Goal: Task Accomplishment & Management: Complete application form

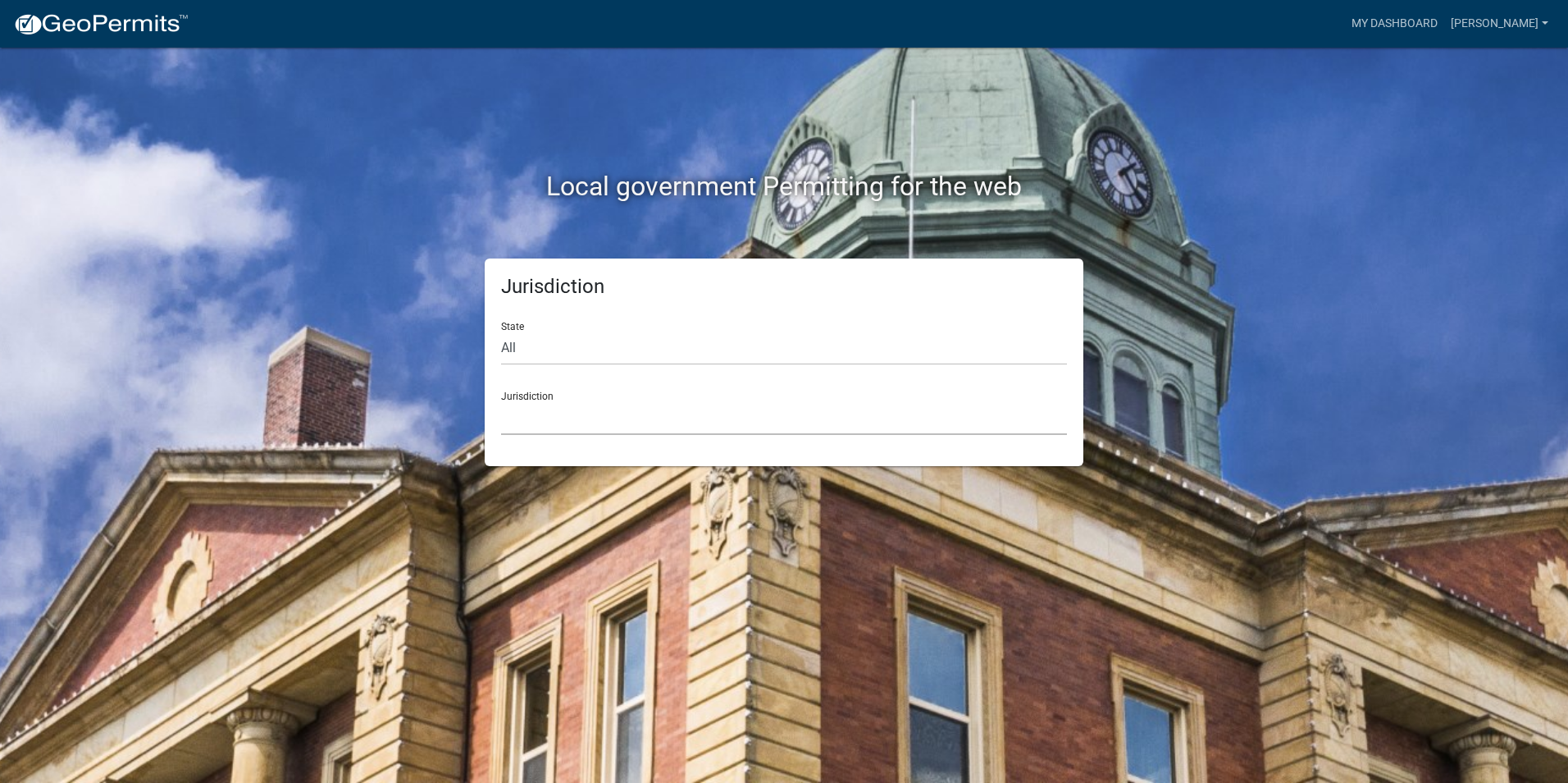
click at [534, 418] on select "[GEOGRAPHIC_DATA], [US_STATE] [GEOGRAPHIC_DATA], [US_STATE][PERSON_NAME][GEOGRA…" at bounding box center [784, 417] width 566 height 33
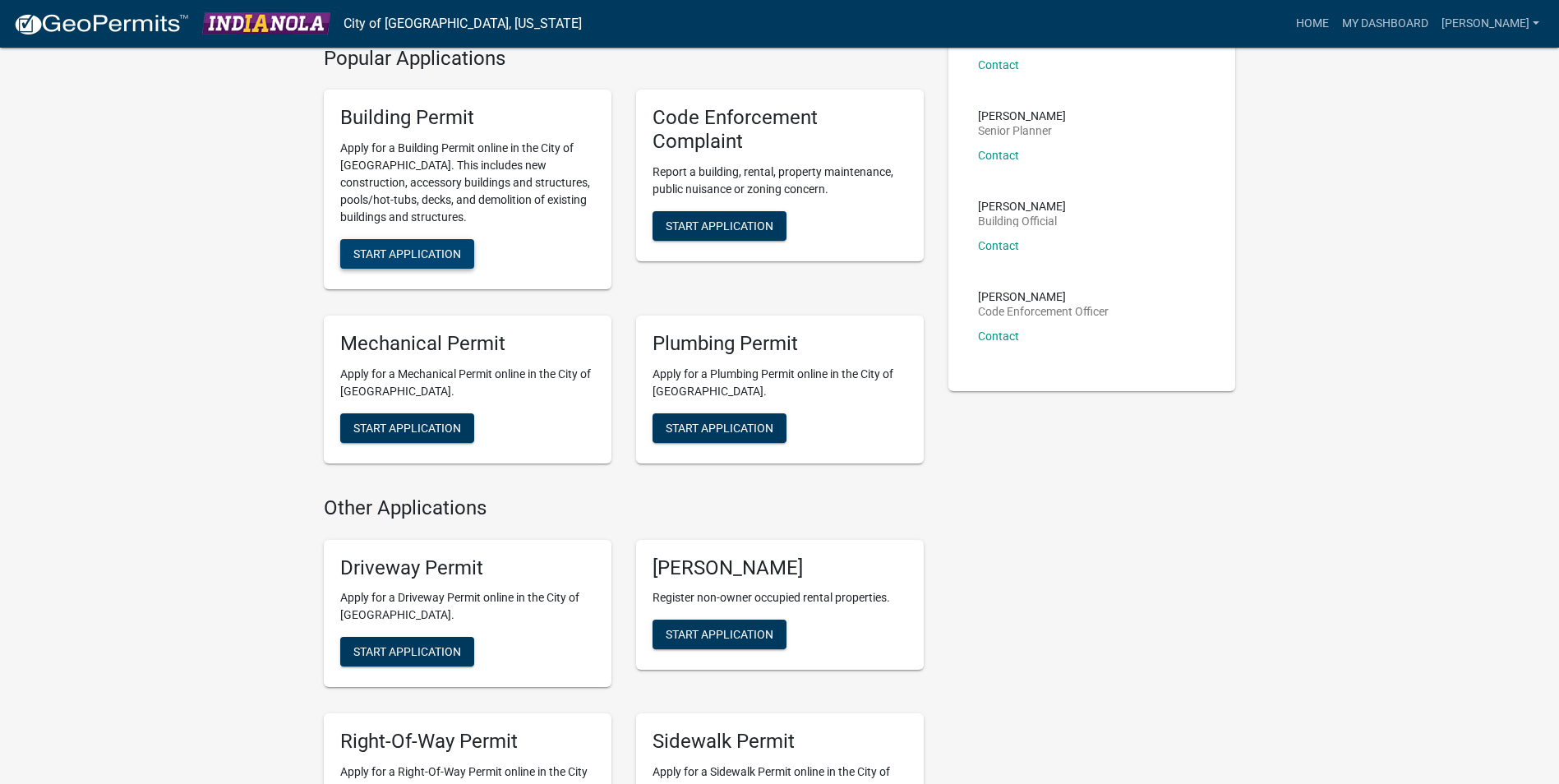
scroll to position [165, 0]
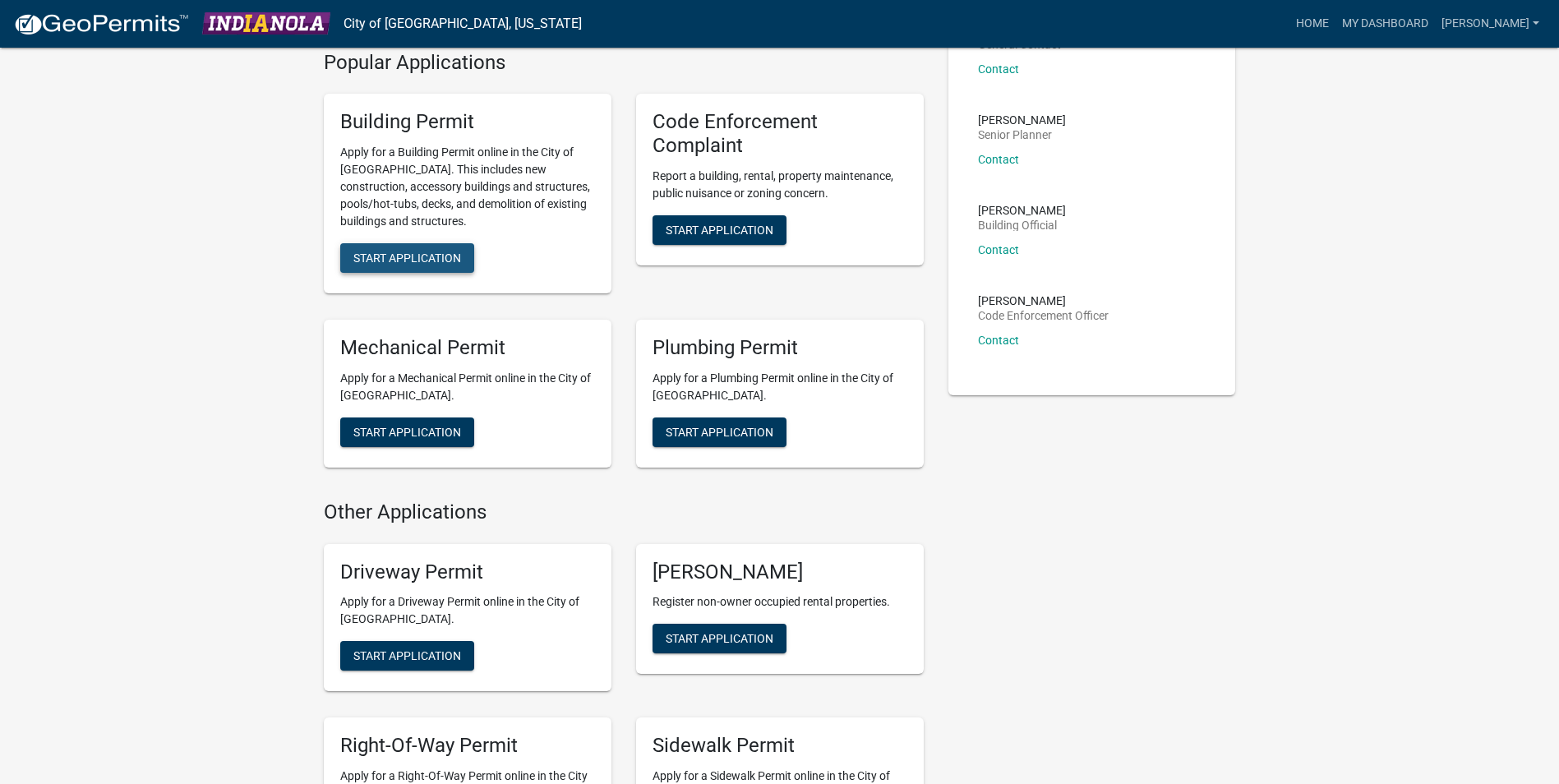
click at [420, 261] on span "Start Application" at bounding box center [407, 257] width 107 height 13
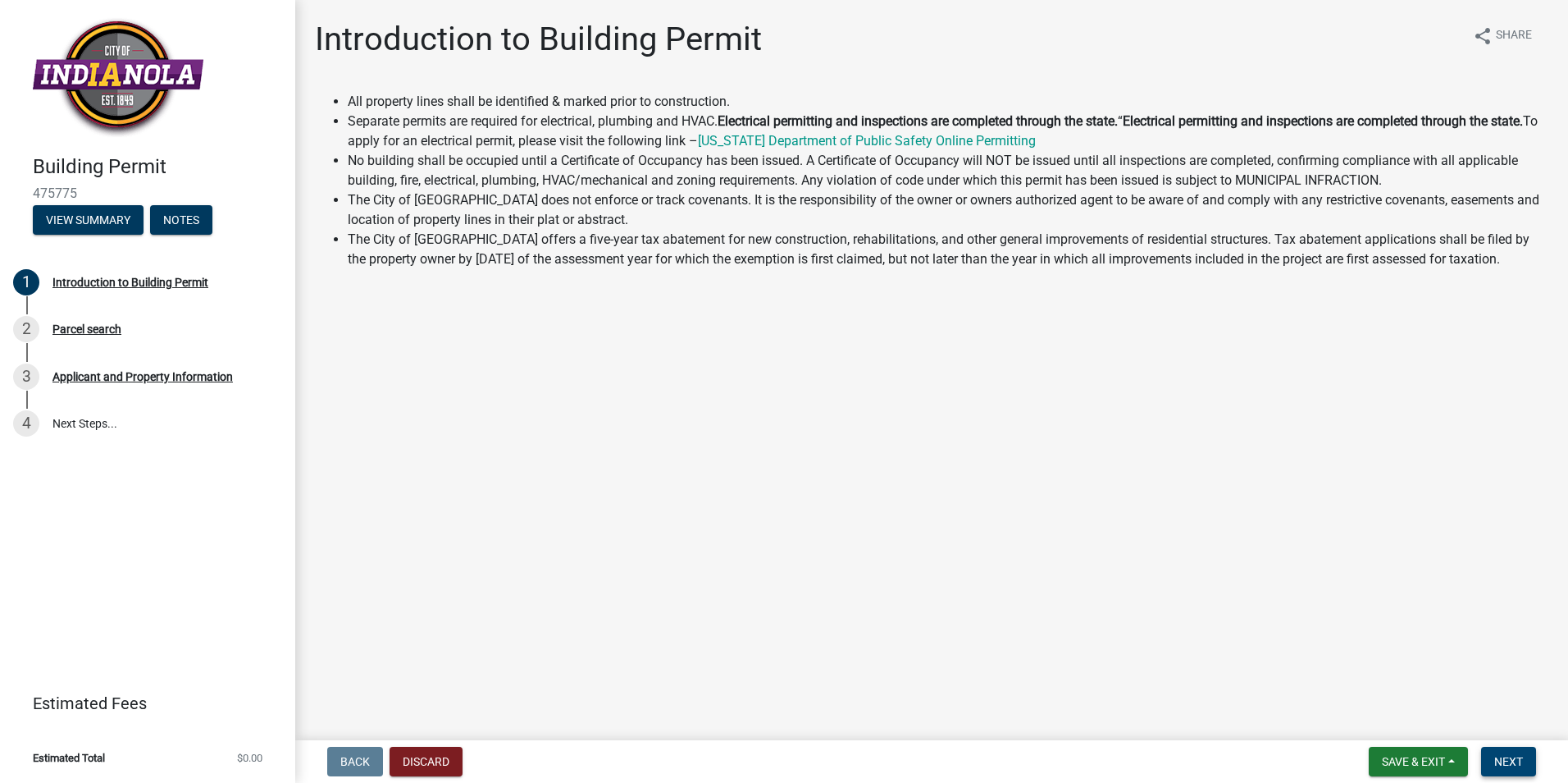
click at [1527, 760] on button "Next" at bounding box center [1509, 762] width 55 height 29
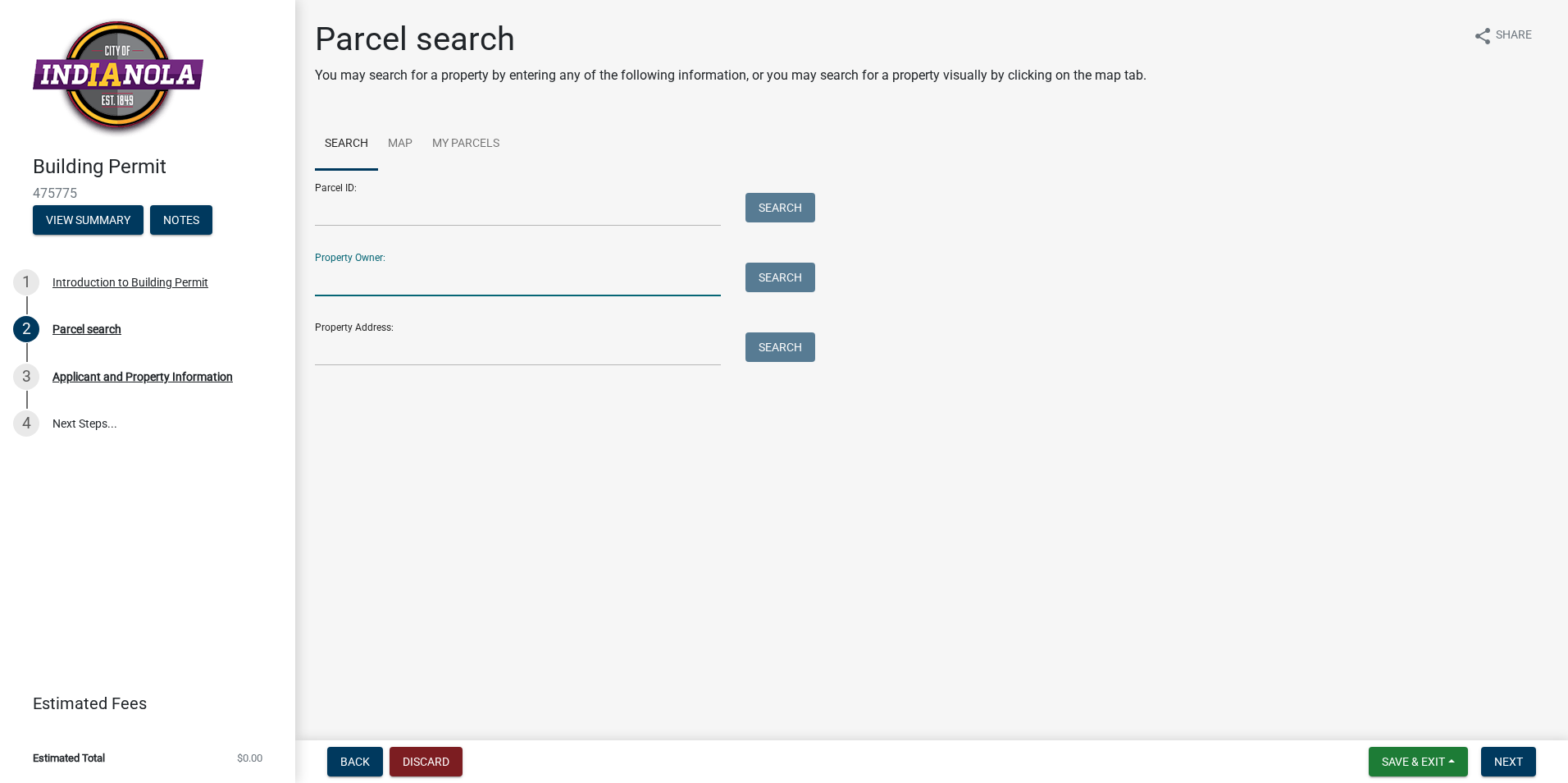
click at [496, 278] on input "Property Owner:" at bounding box center [518, 279] width 406 height 33
type input "lamb enterprises"
click at [803, 283] on button "Search" at bounding box center [780, 278] width 69 height 29
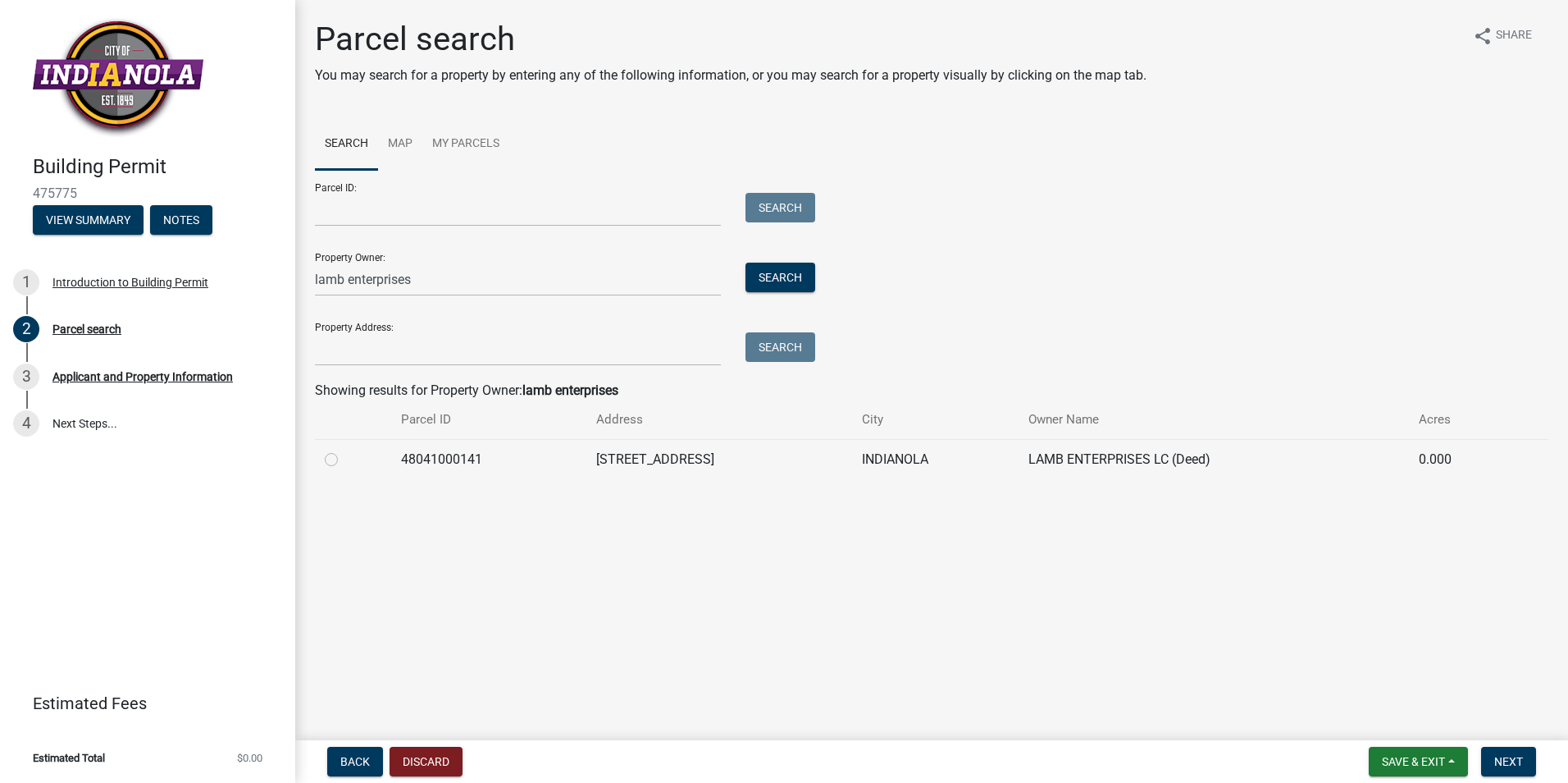
click at [344, 450] on label at bounding box center [344, 450] width 0 height 0
click at [344, 459] on input "radio" at bounding box center [349, 455] width 10 height 10
radio input "true"
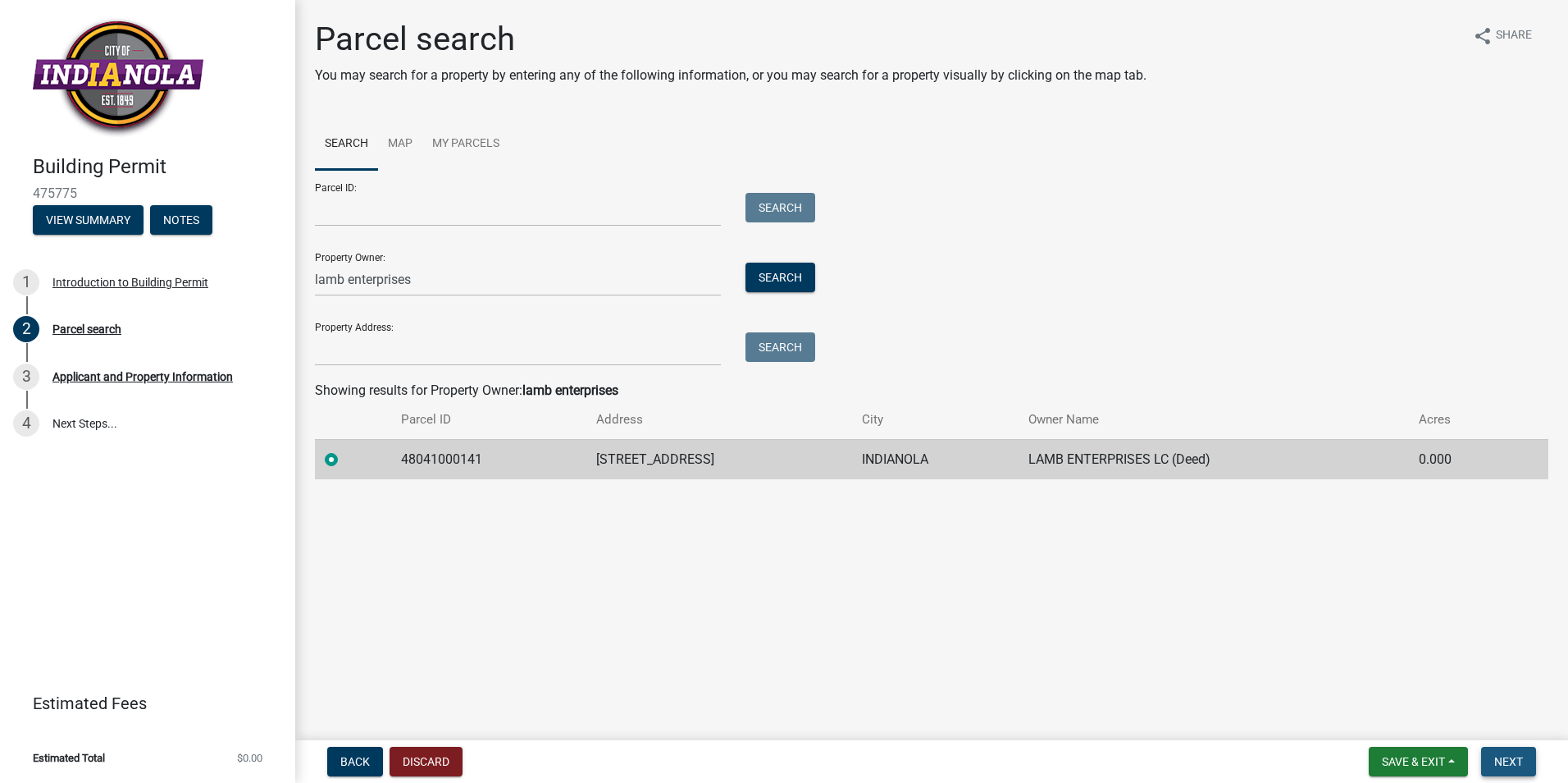
click at [1505, 762] on span "Next" at bounding box center [1509, 761] width 29 height 13
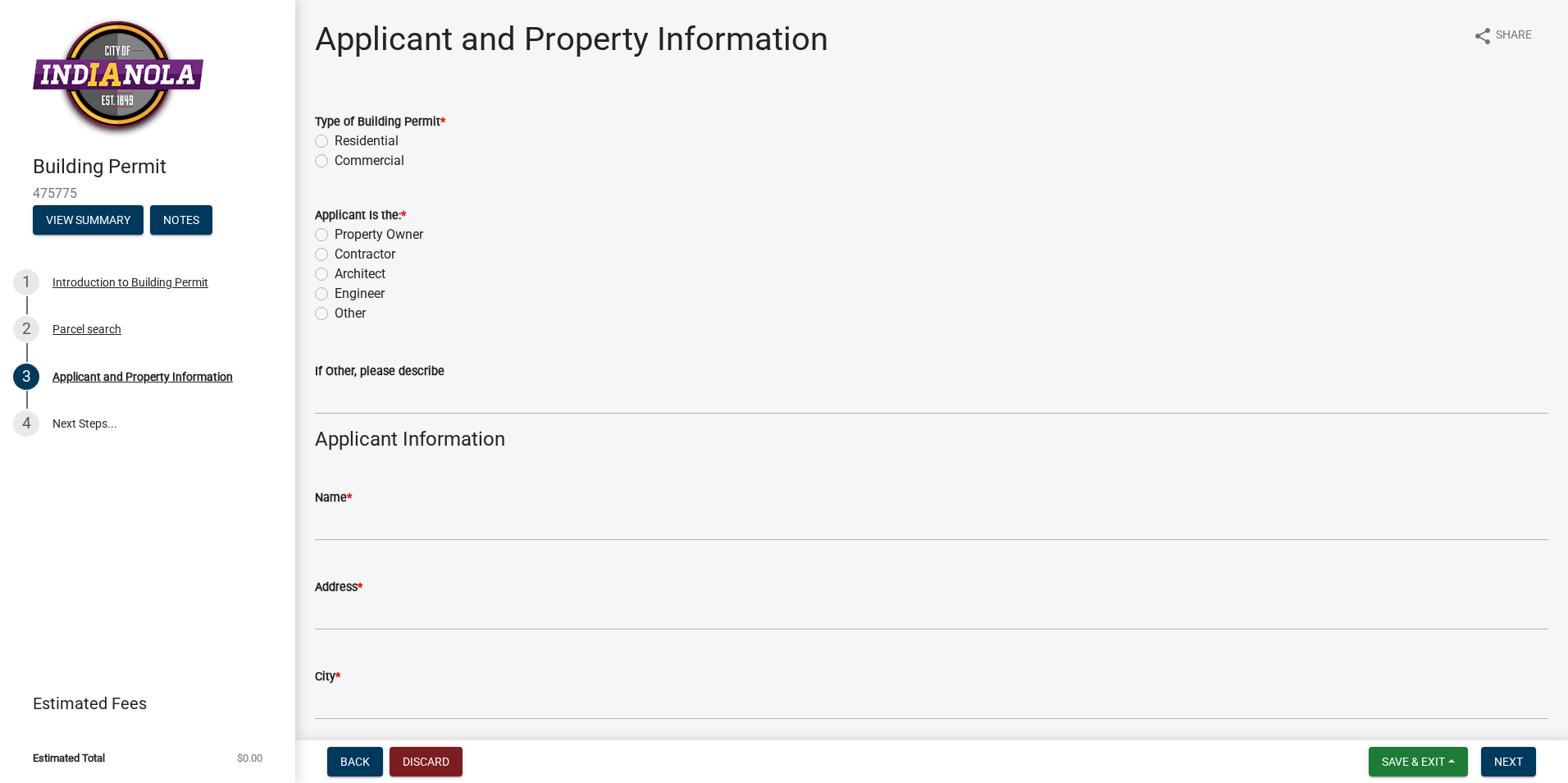
click at [335, 140] on label "Residential" at bounding box center [367, 140] width 64 height 20
click at [335, 140] on input "Residential" at bounding box center [340, 136] width 10 height 10
radio input "true"
click at [335, 231] on label "Property Owner" at bounding box center [379, 234] width 88 height 20
click at [335, 231] on input "Property Owner" at bounding box center [340, 230] width 10 height 10
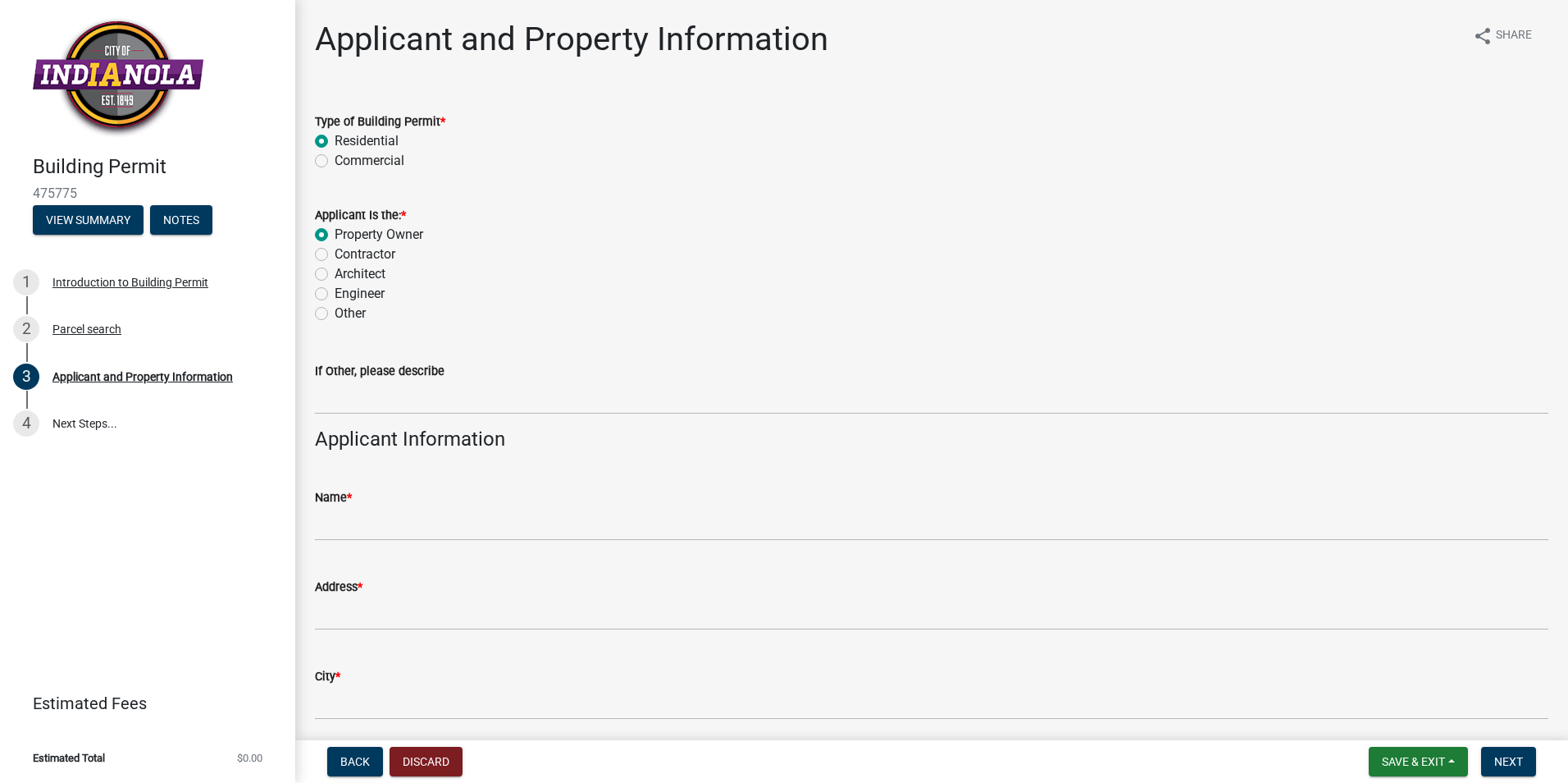
radio input "true"
click at [335, 258] on label "Contractor" at bounding box center [365, 254] width 61 height 20
click at [335, 255] on input "Contractor" at bounding box center [340, 249] width 10 height 10
radio input "true"
click at [335, 233] on label "Property Owner" at bounding box center [379, 234] width 88 height 20
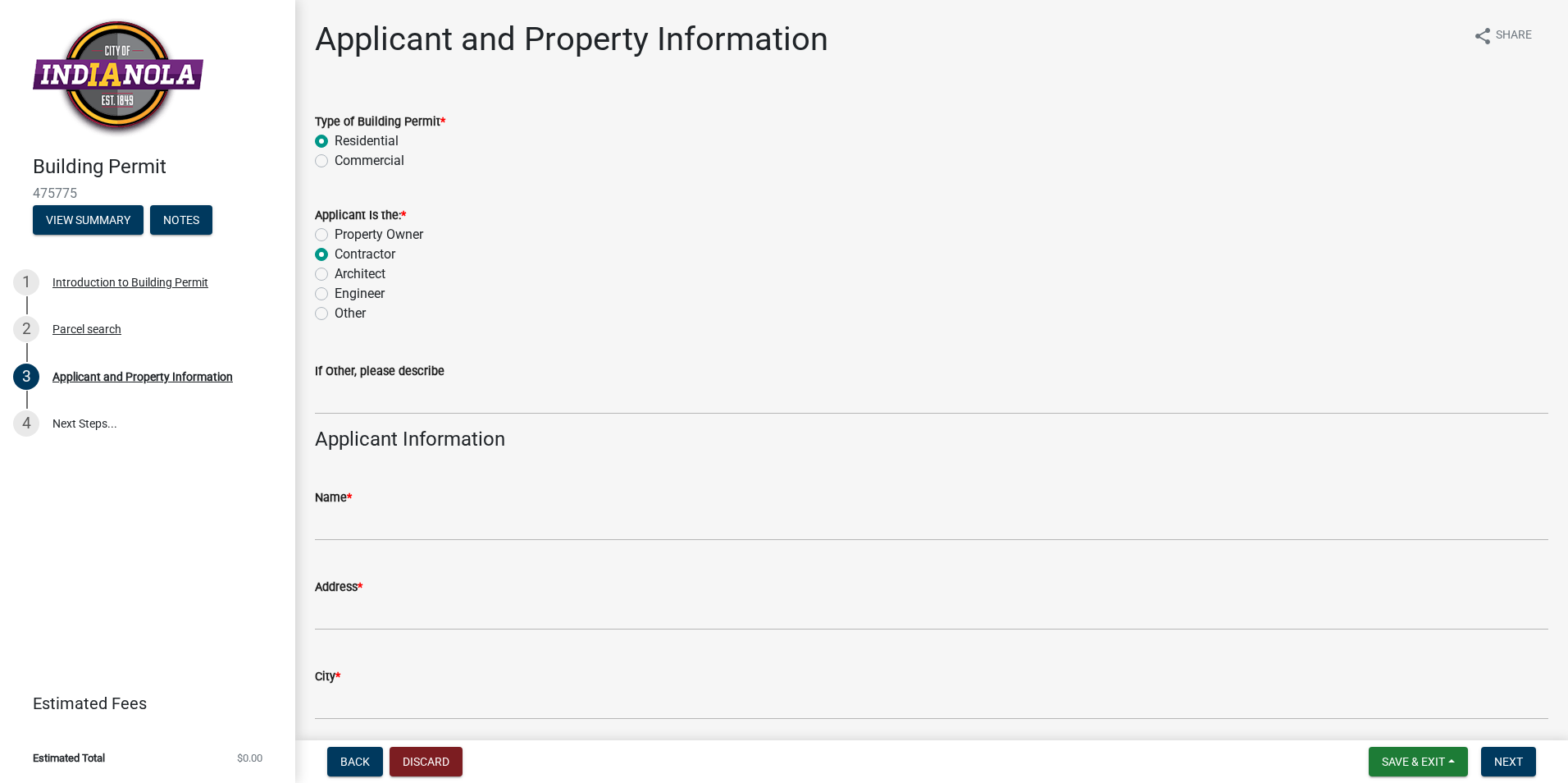
click at [335, 233] on input "Property Owner" at bounding box center [340, 230] width 10 height 10
radio input "true"
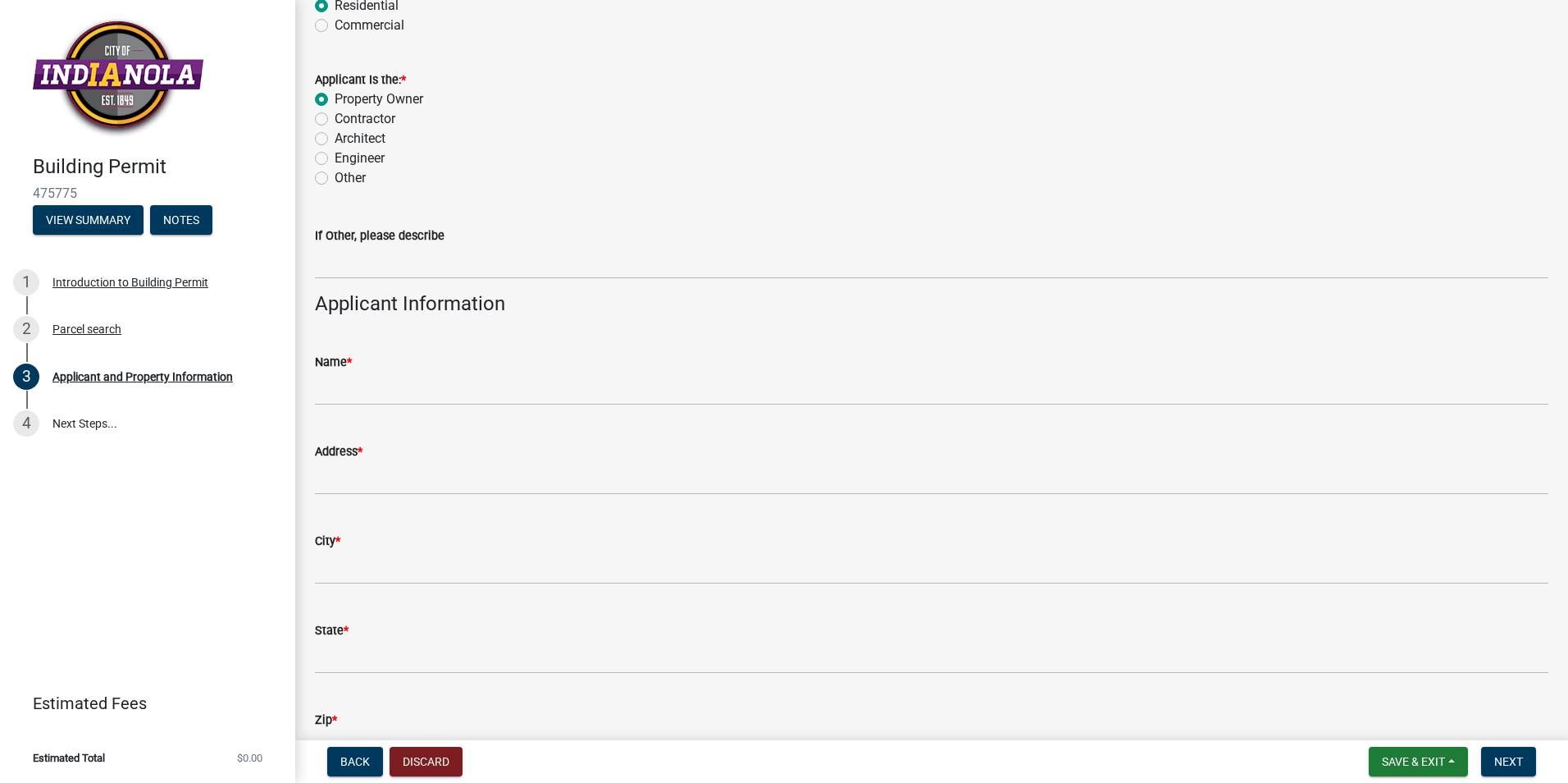
scroll to position [164, 0]
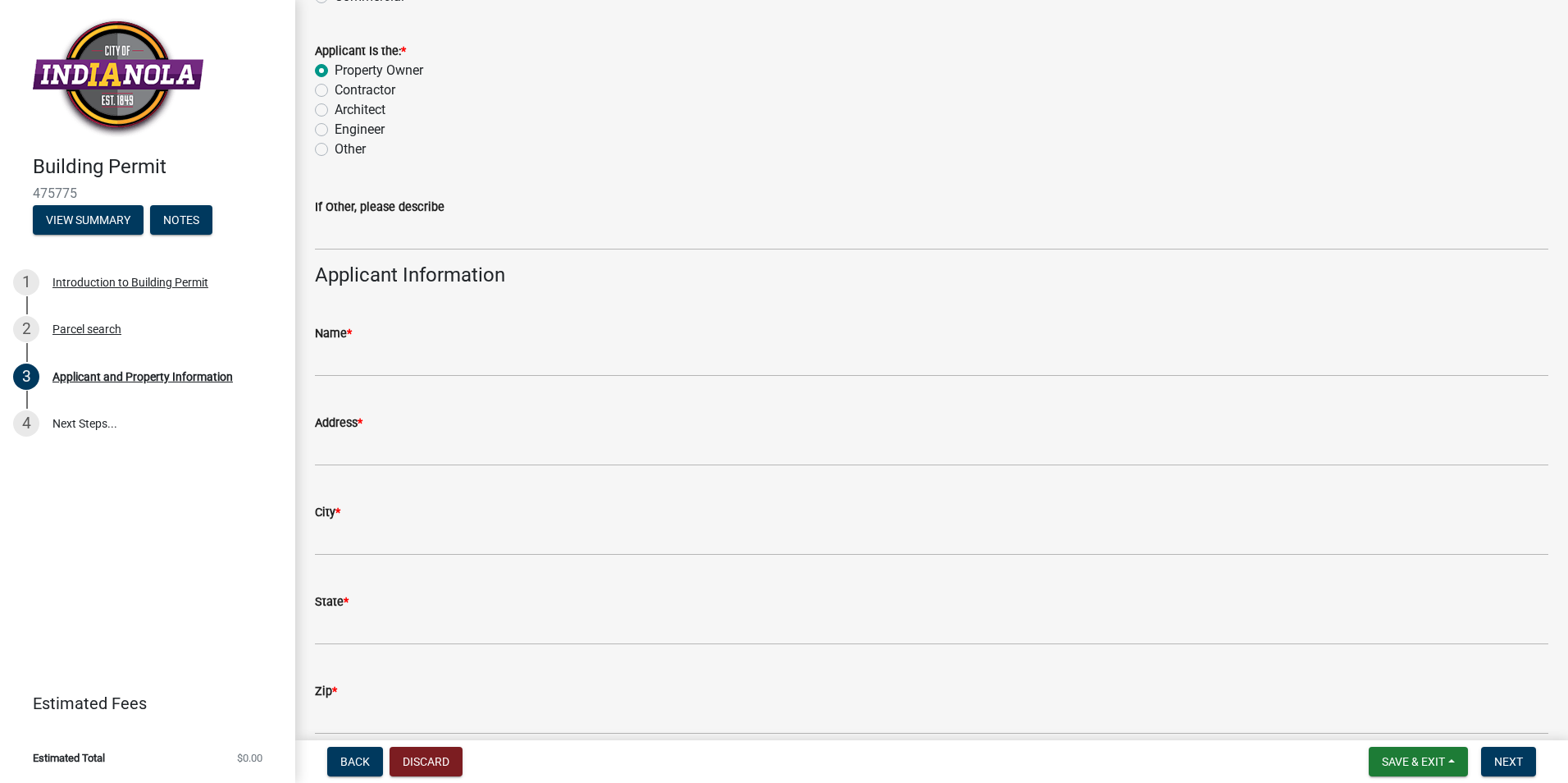
click at [419, 340] on div "Name *" at bounding box center [932, 332] width 1234 height 20
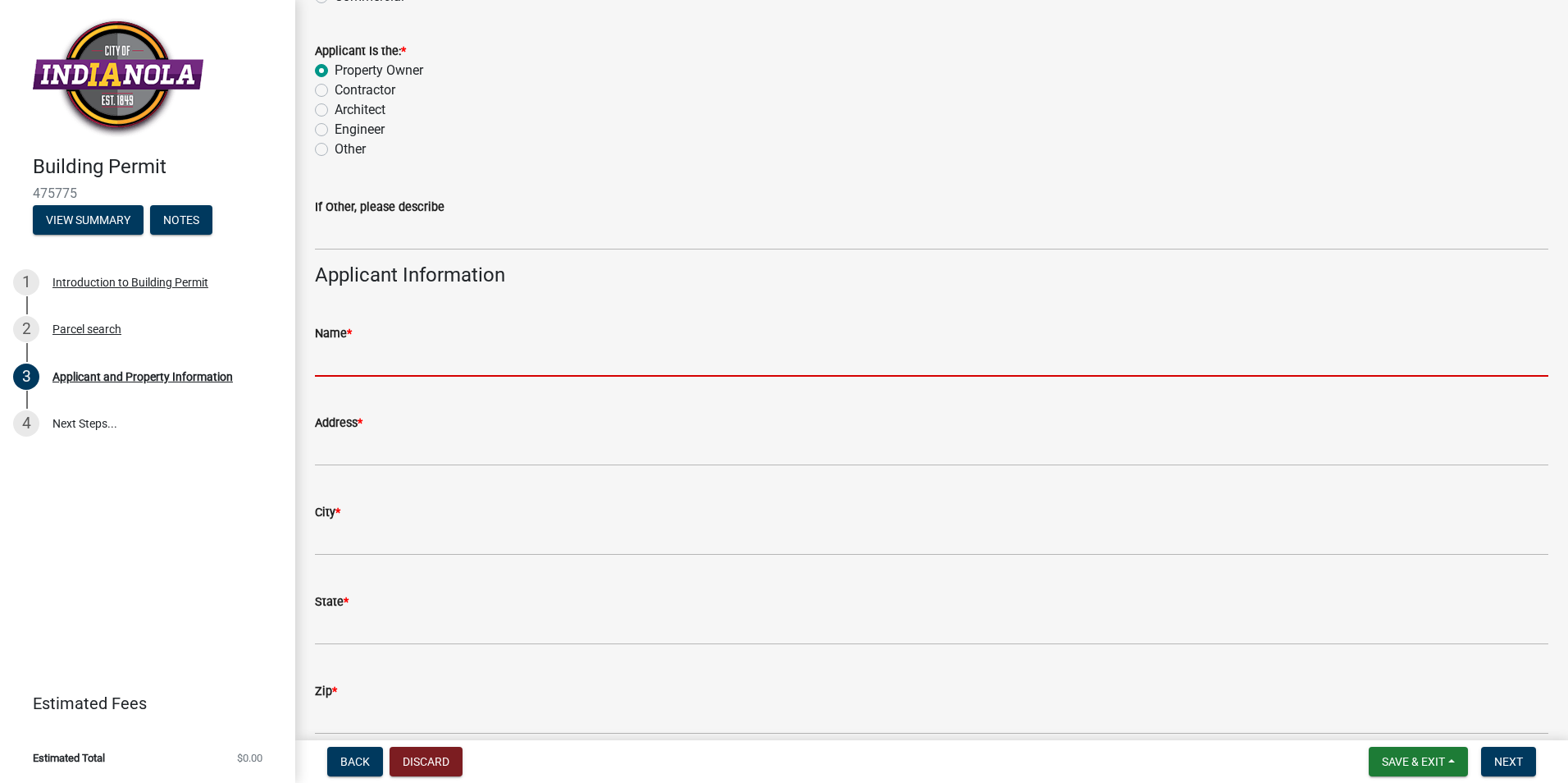
click at [370, 350] on input "Name *" at bounding box center [932, 359] width 1234 height 33
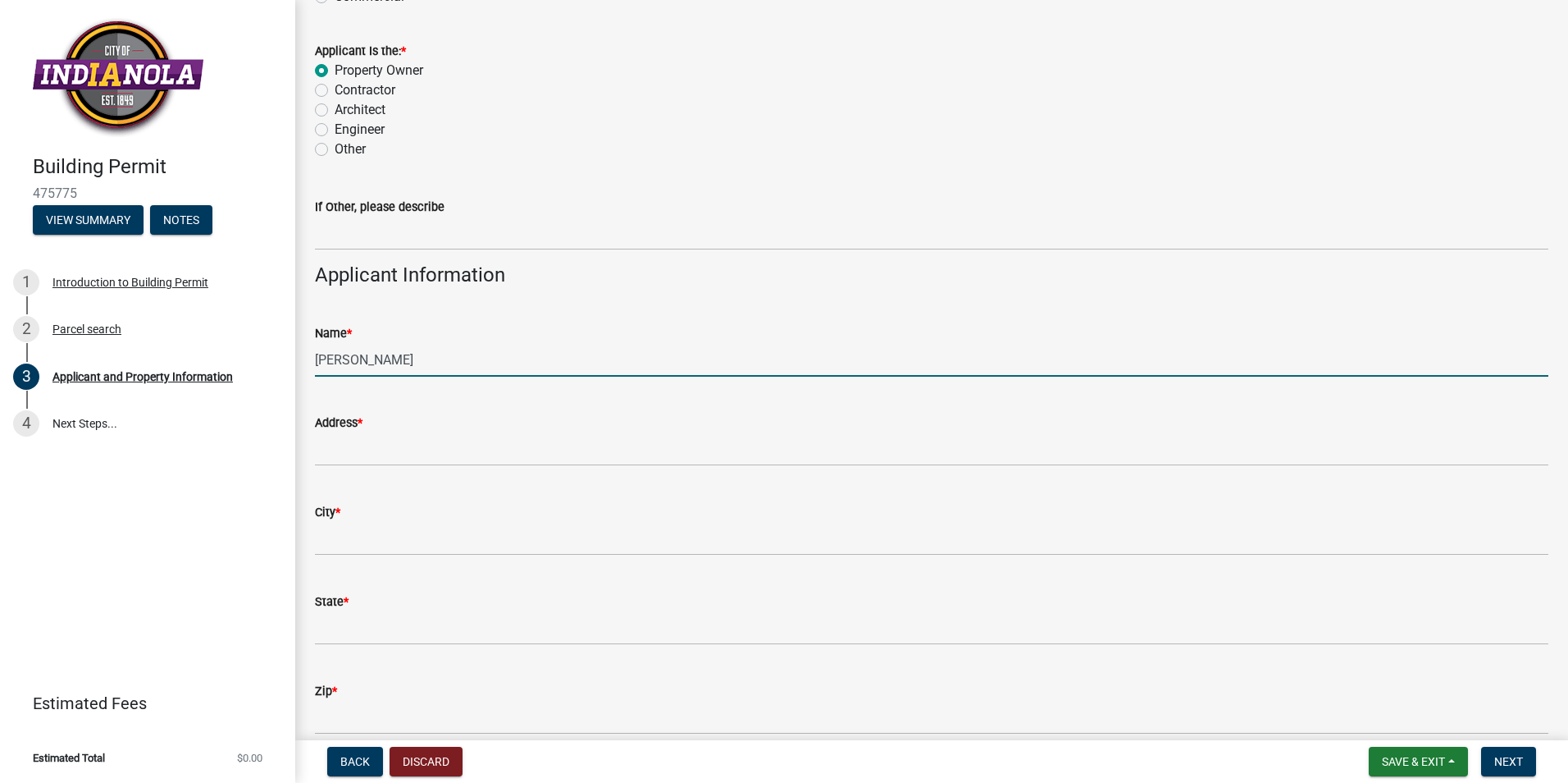
type input "[PERSON_NAME]"
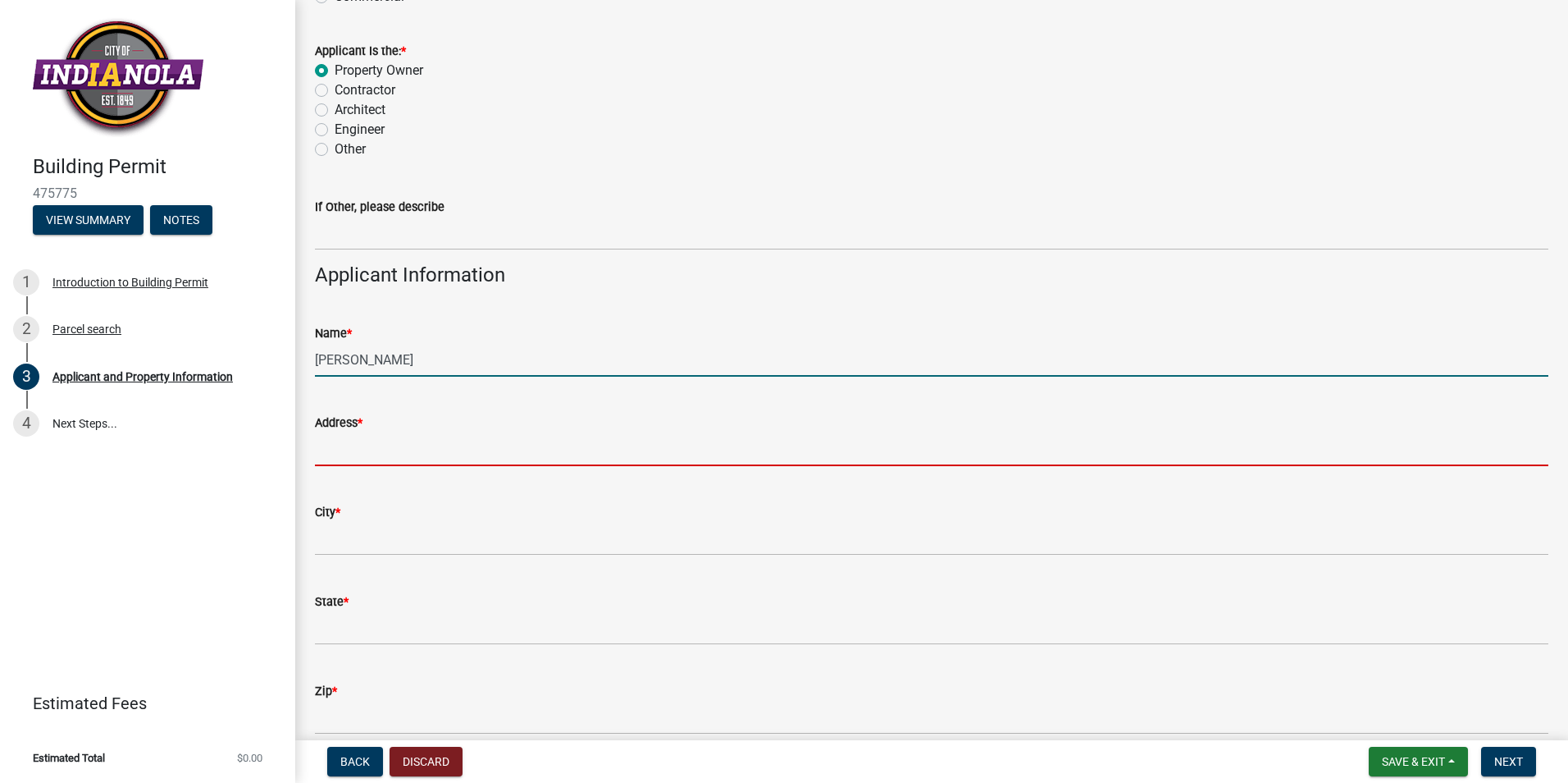
type input "[STREET_ADDRESS]"
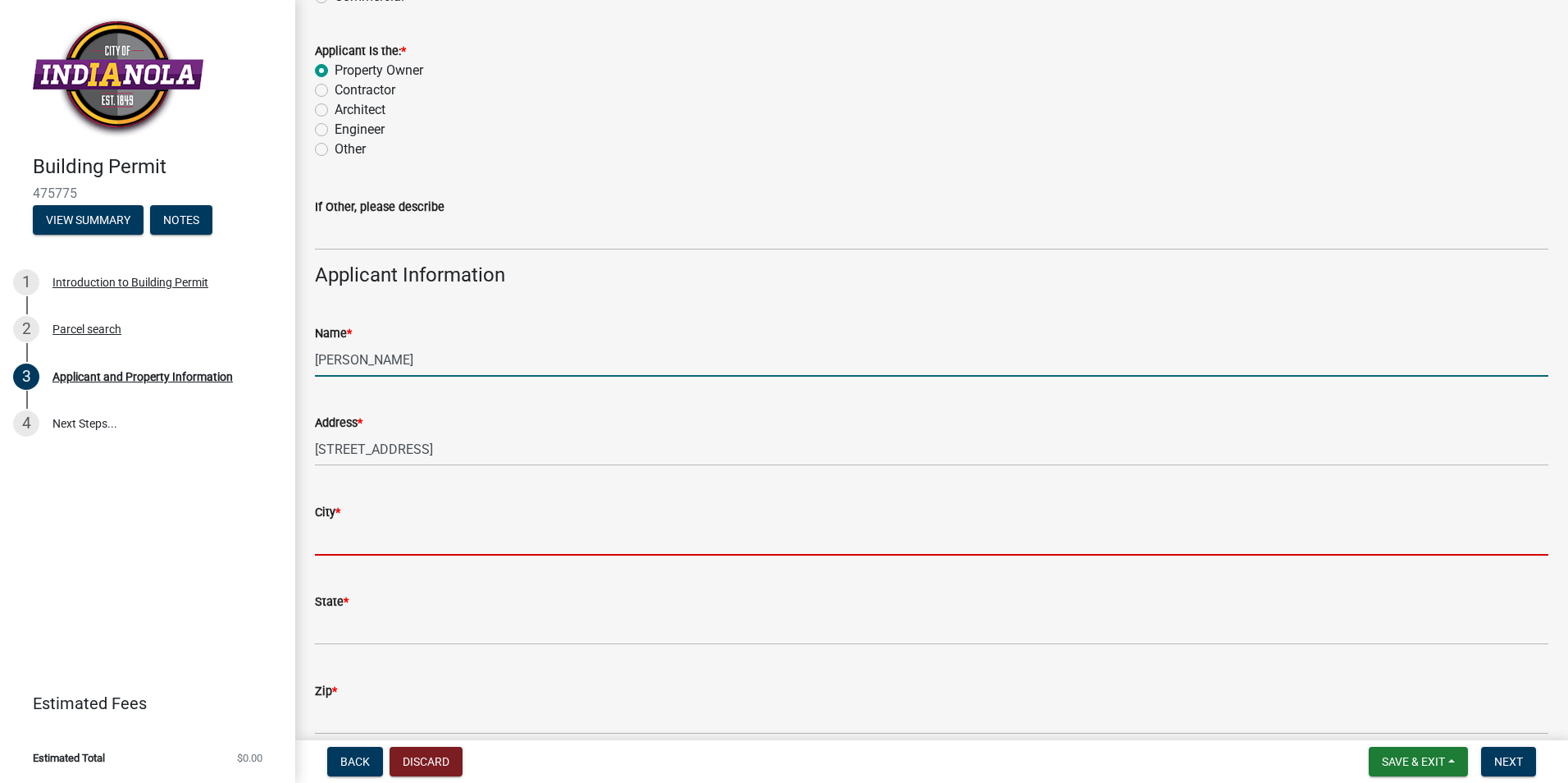
type input "[GEOGRAPHIC_DATA][US_STATE]"
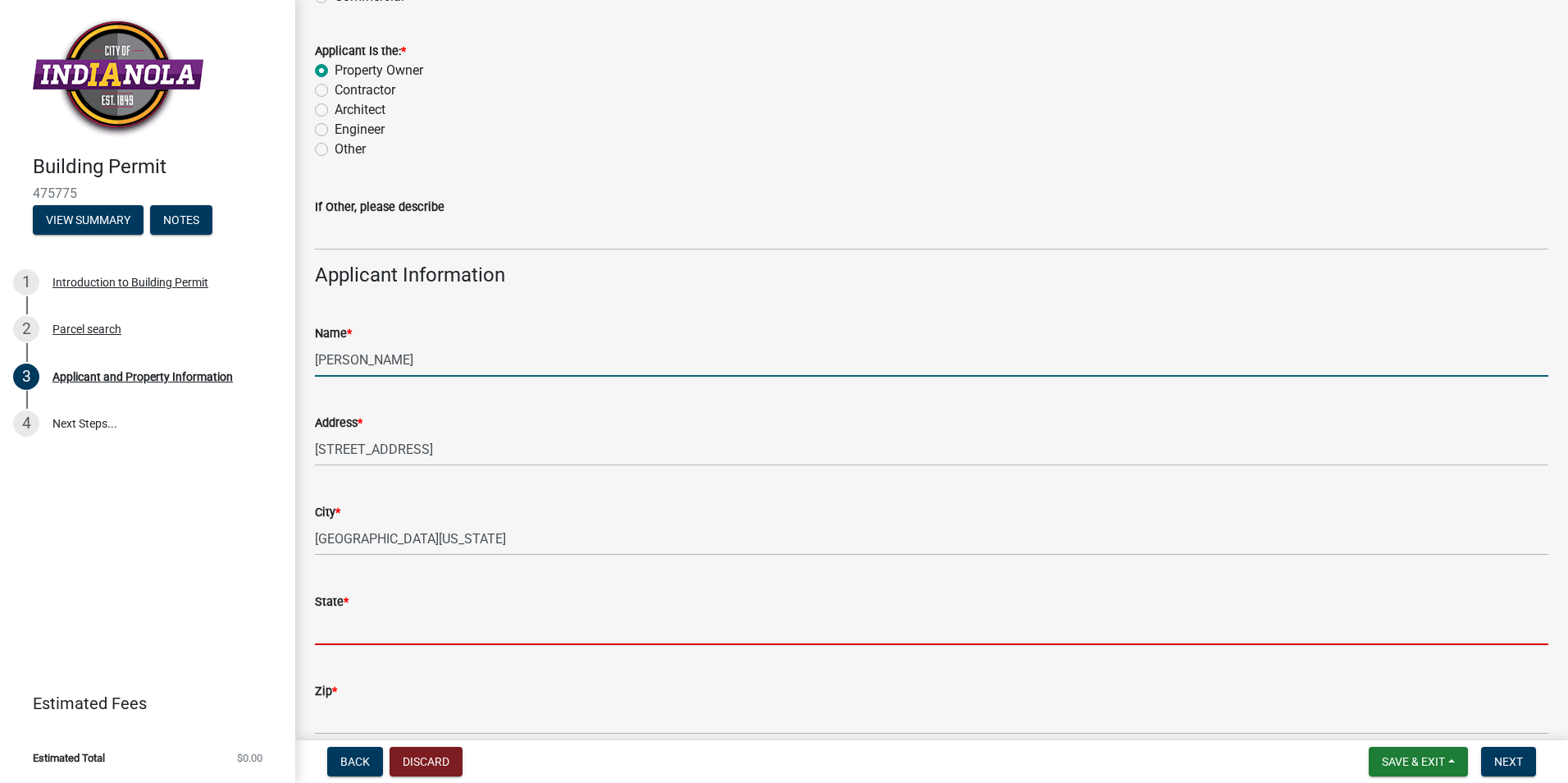
type input "ia"
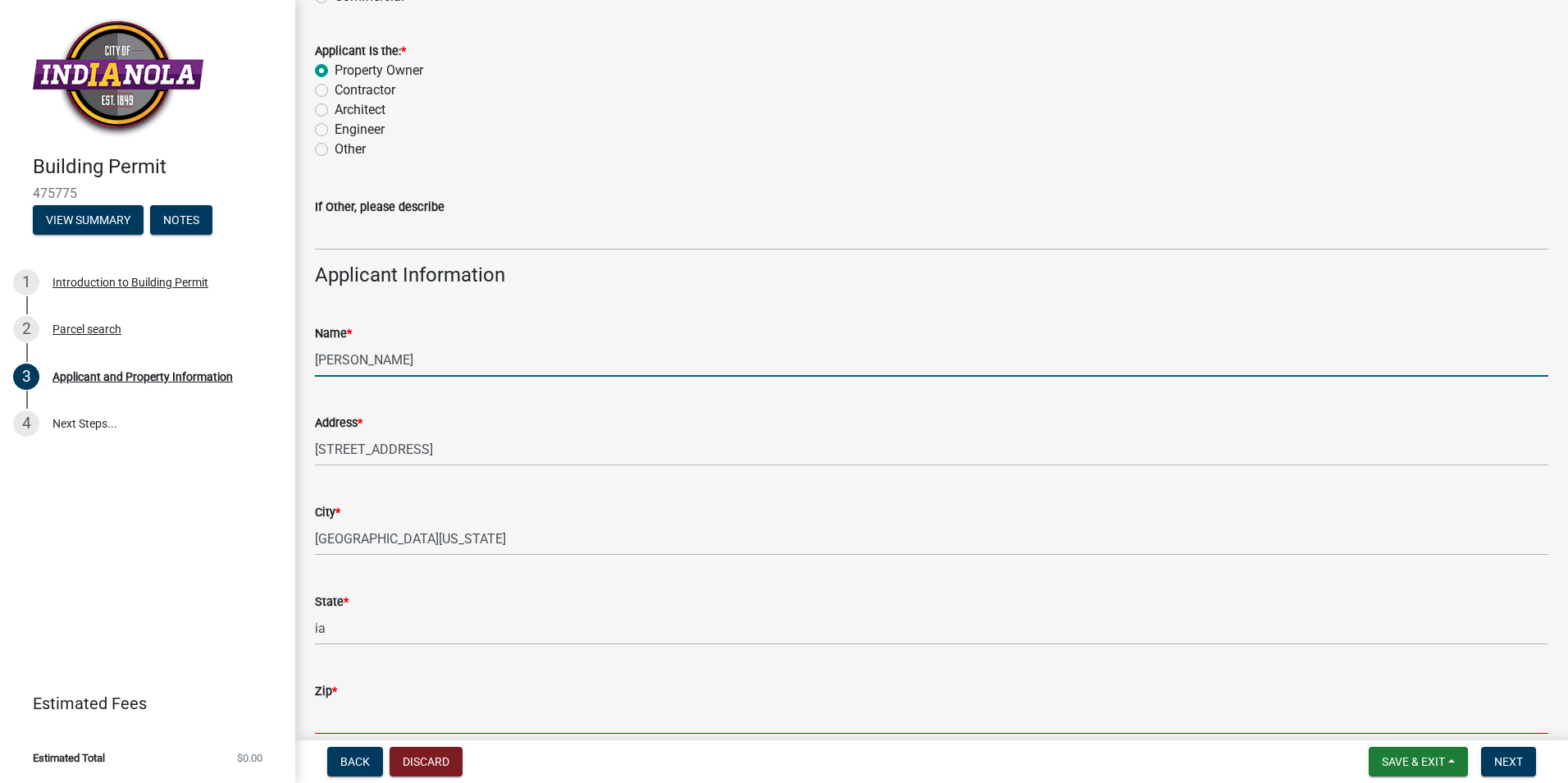
type input "50210"
type input "5152496922"
type input "[EMAIL_ADDRESS][DOMAIN_NAME]"
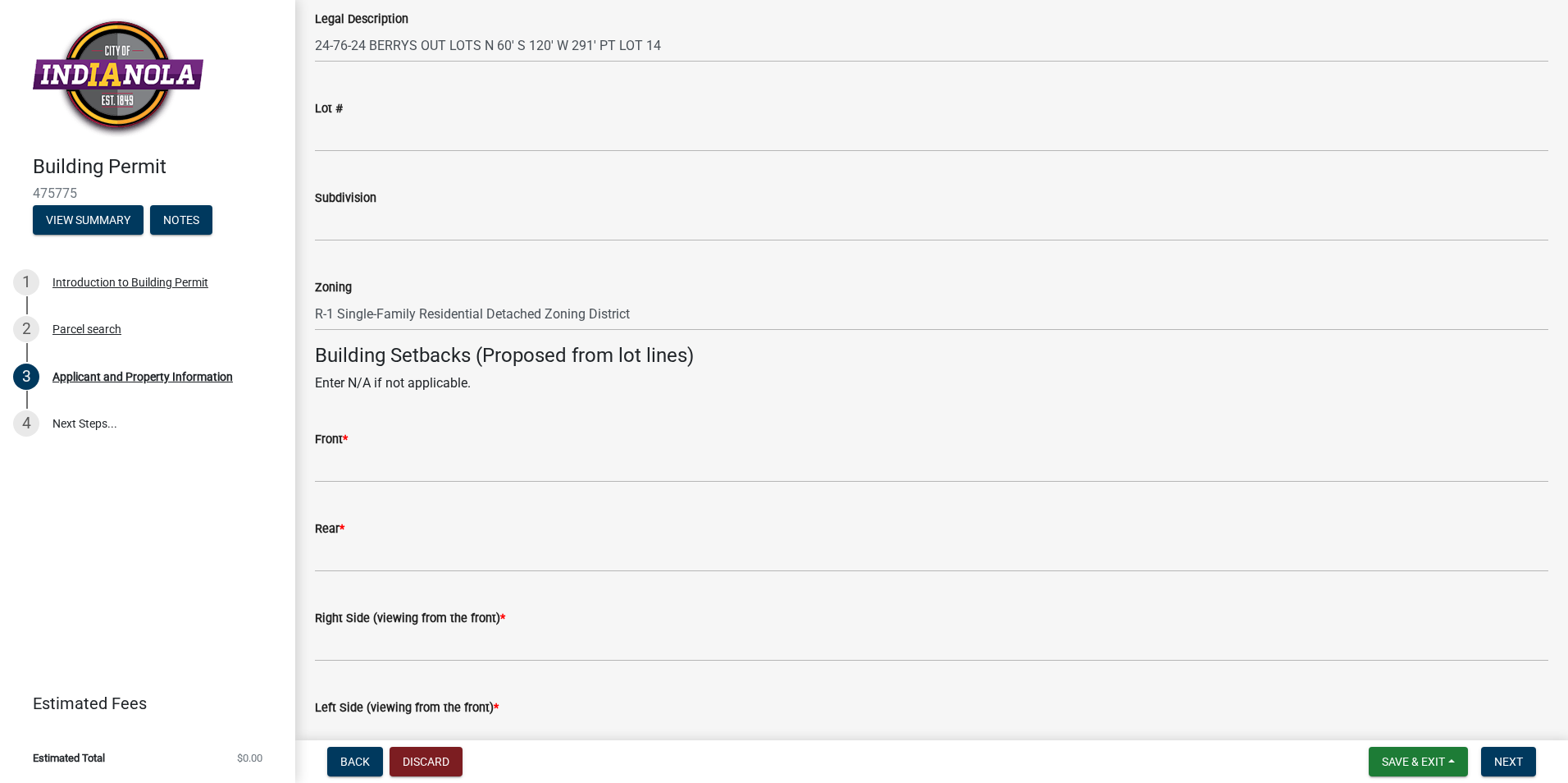
scroll to position [1313, 0]
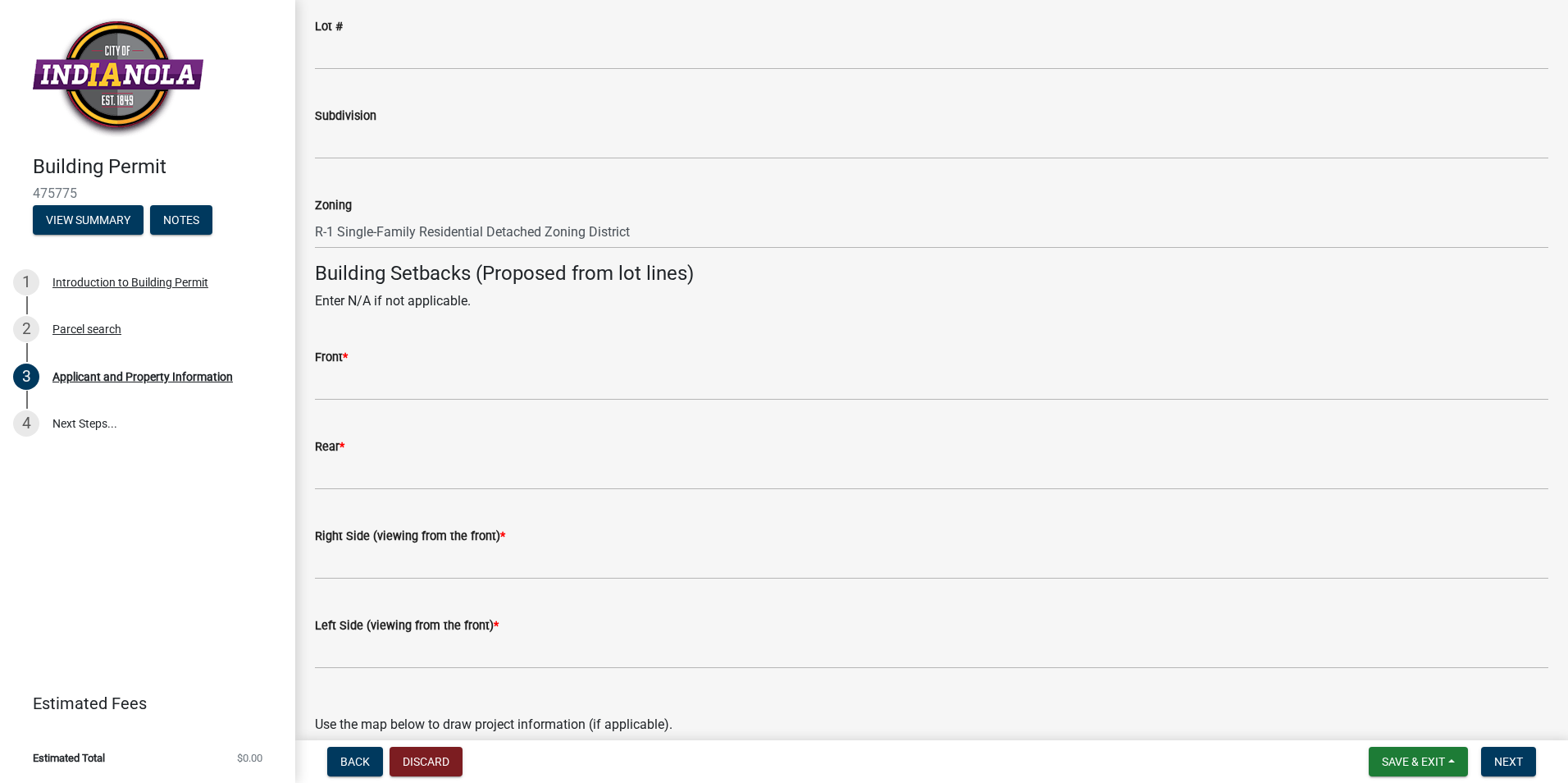
type input "[PERSON_NAME]"
click at [406, 361] on div "Front *" at bounding box center [932, 356] width 1234 height 20
click at [390, 362] on div "Front *" at bounding box center [932, 356] width 1234 height 20
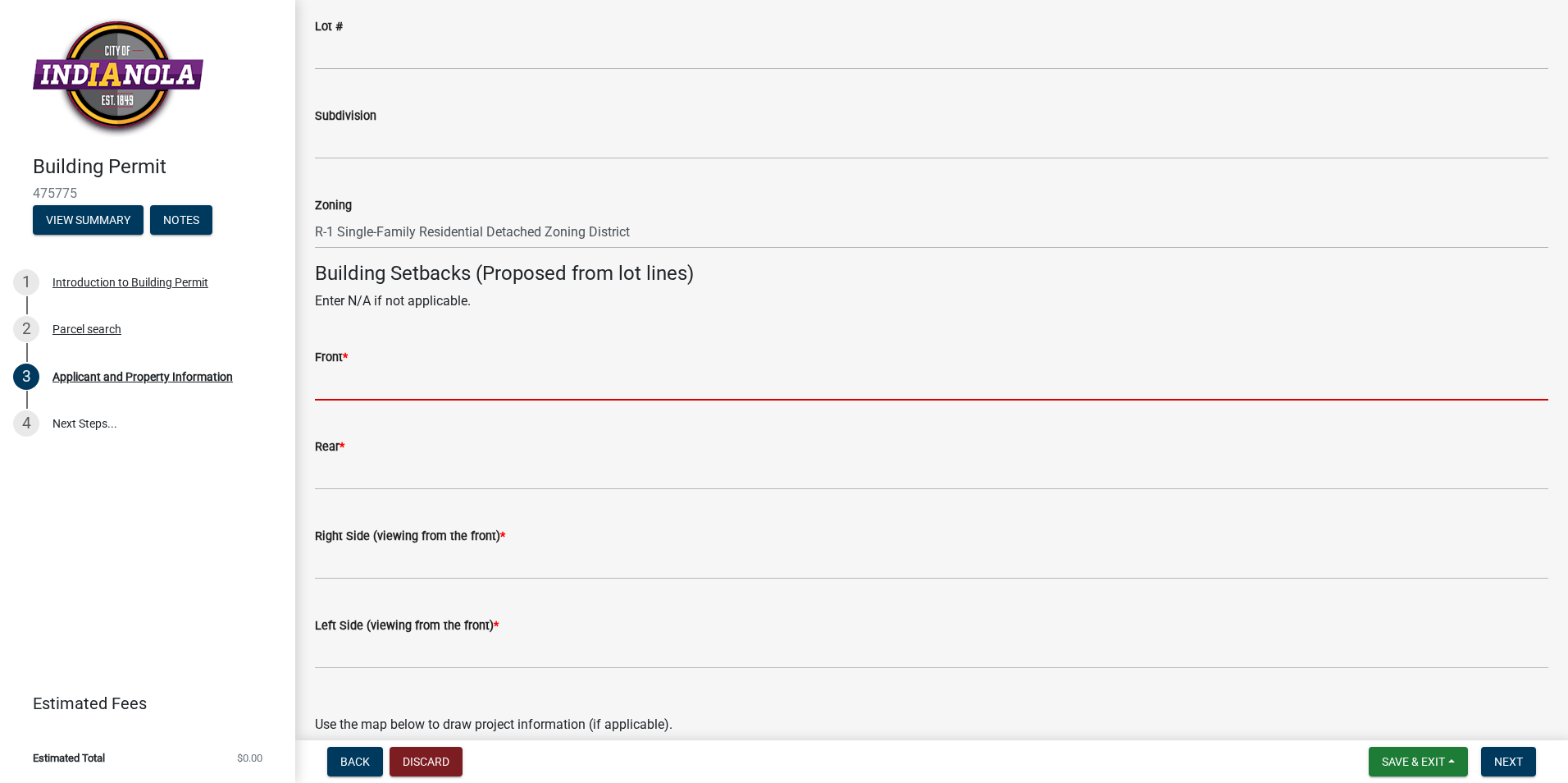
click at [382, 382] on input "Front *" at bounding box center [932, 383] width 1234 height 33
type input "30"
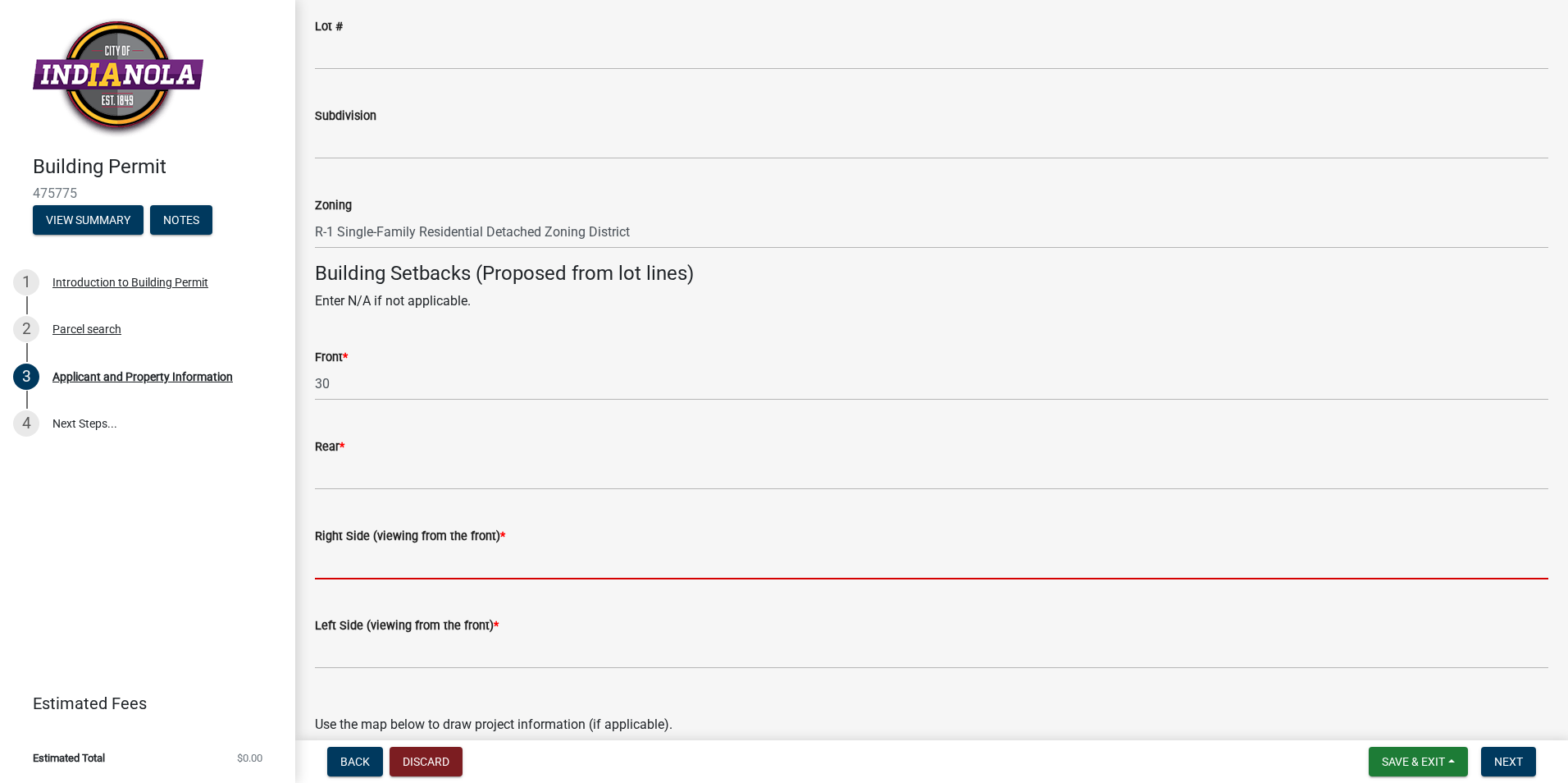
click at [390, 564] on input "Right Side (viewing from the front) *" at bounding box center [932, 562] width 1234 height 33
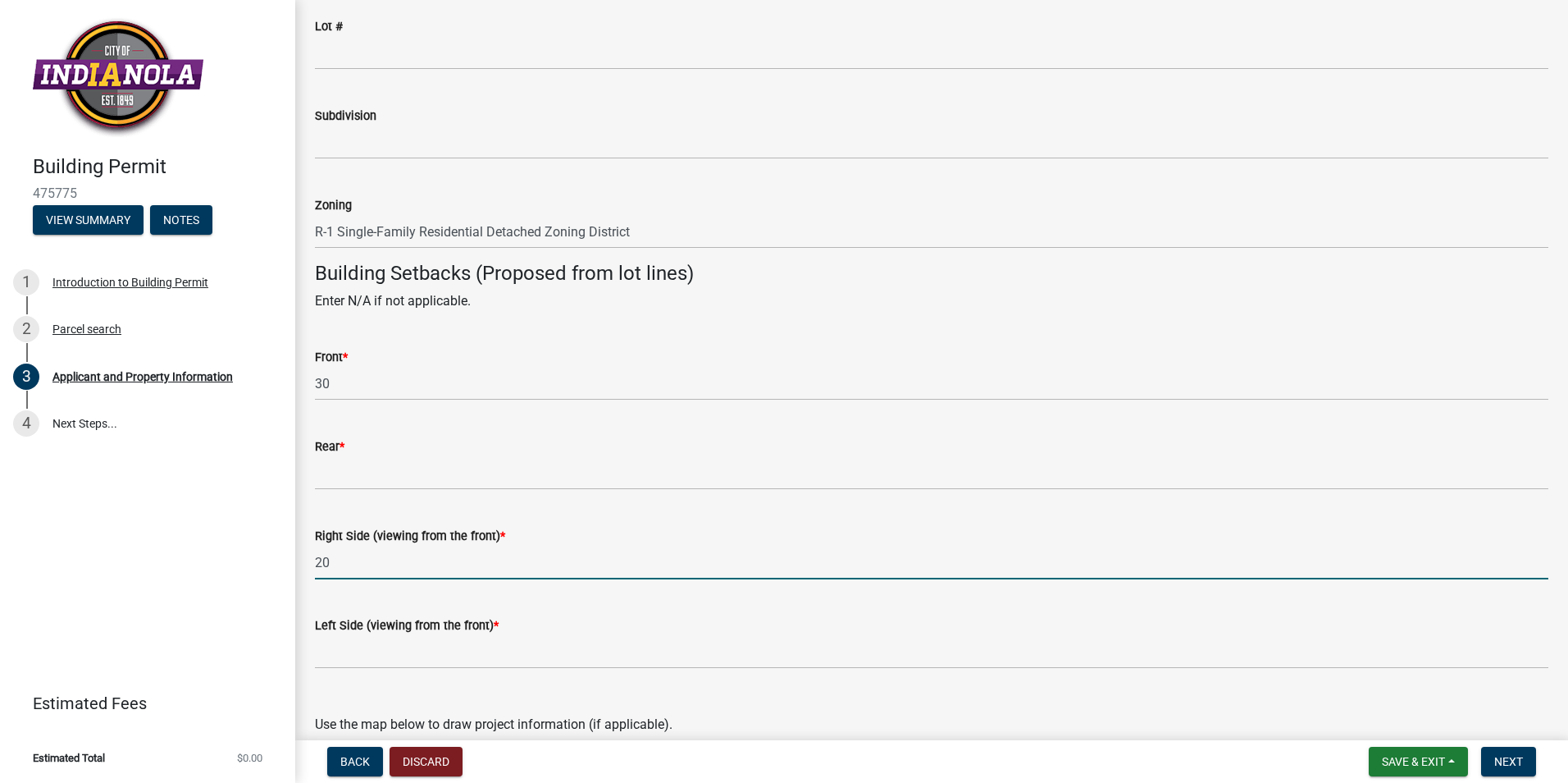
type input "20"
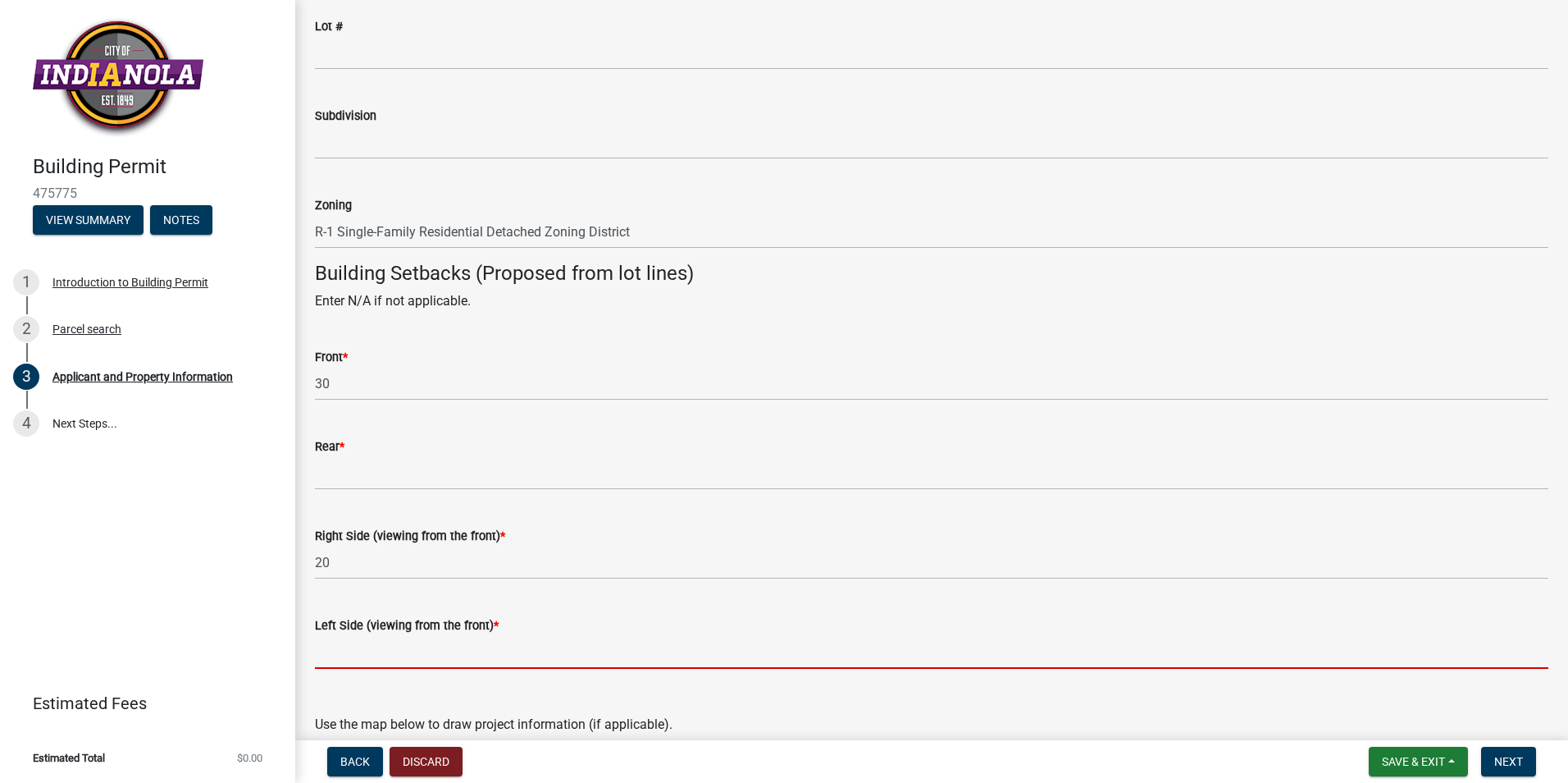
click at [347, 651] on input "Left Side (viewing from the front) *" at bounding box center [932, 651] width 1234 height 33
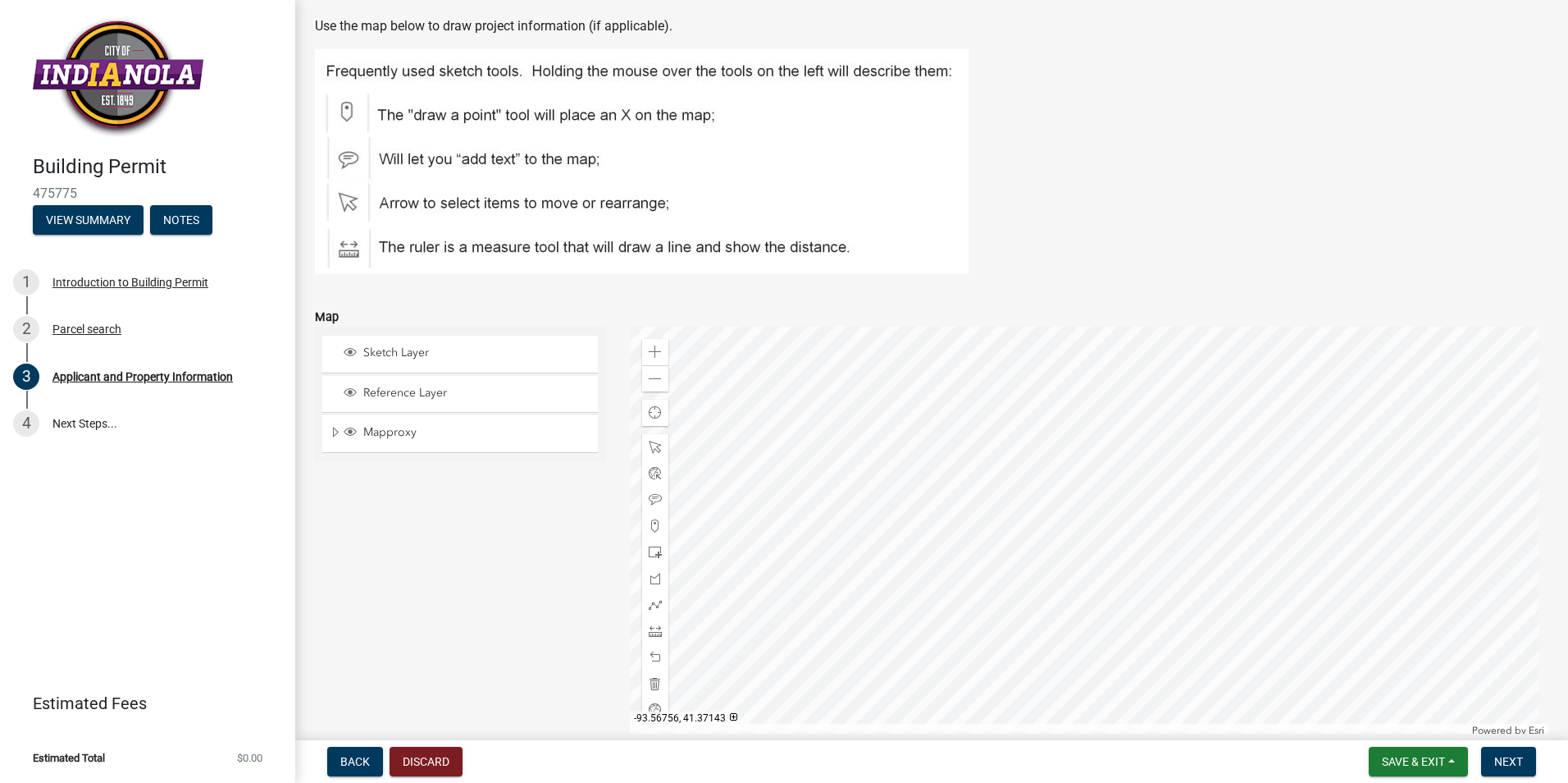
scroll to position [2094, 0]
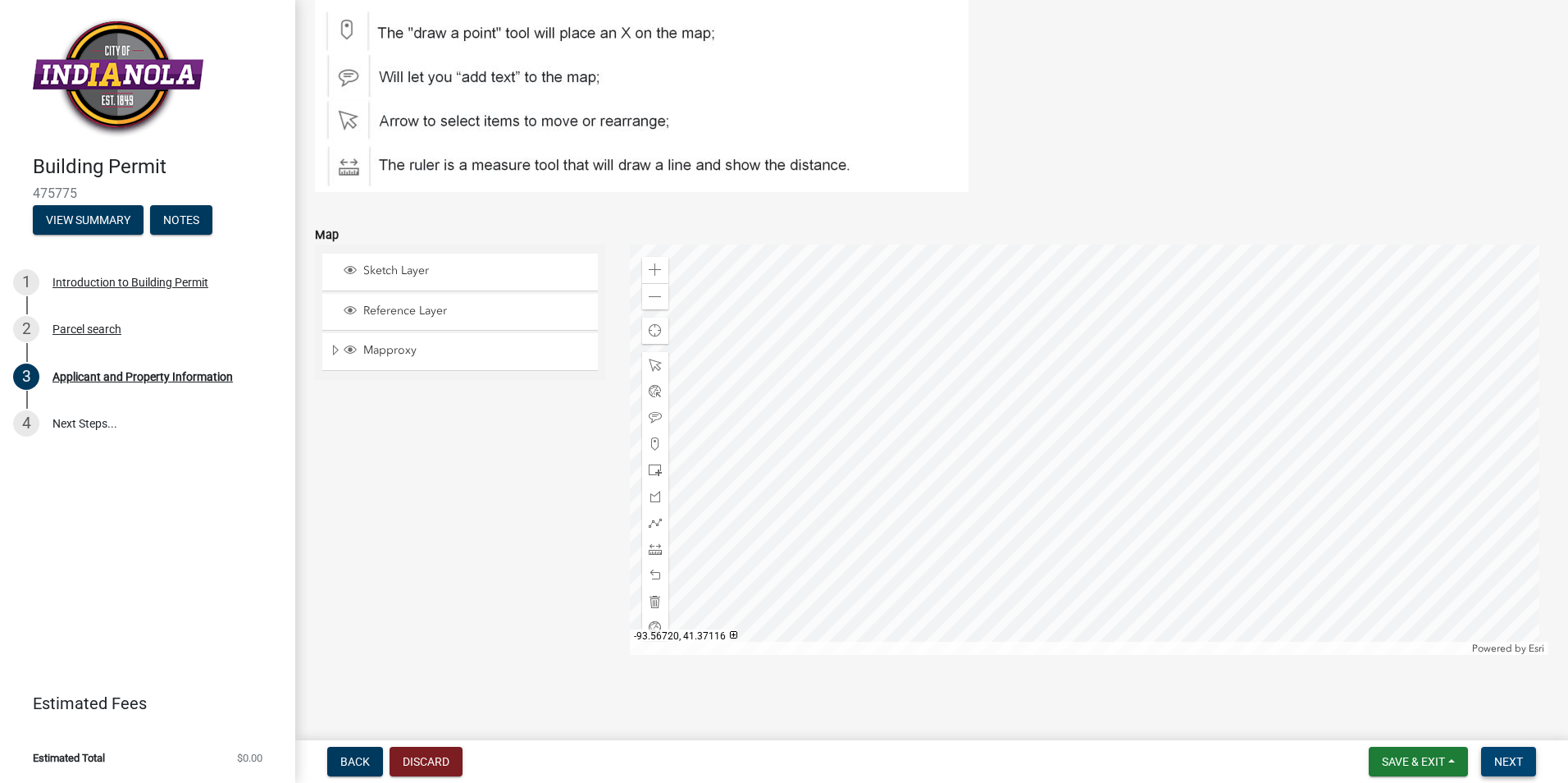
type input "15"
click at [1493, 764] on button "Next" at bounding box center [1509, 762] width 55 height 29
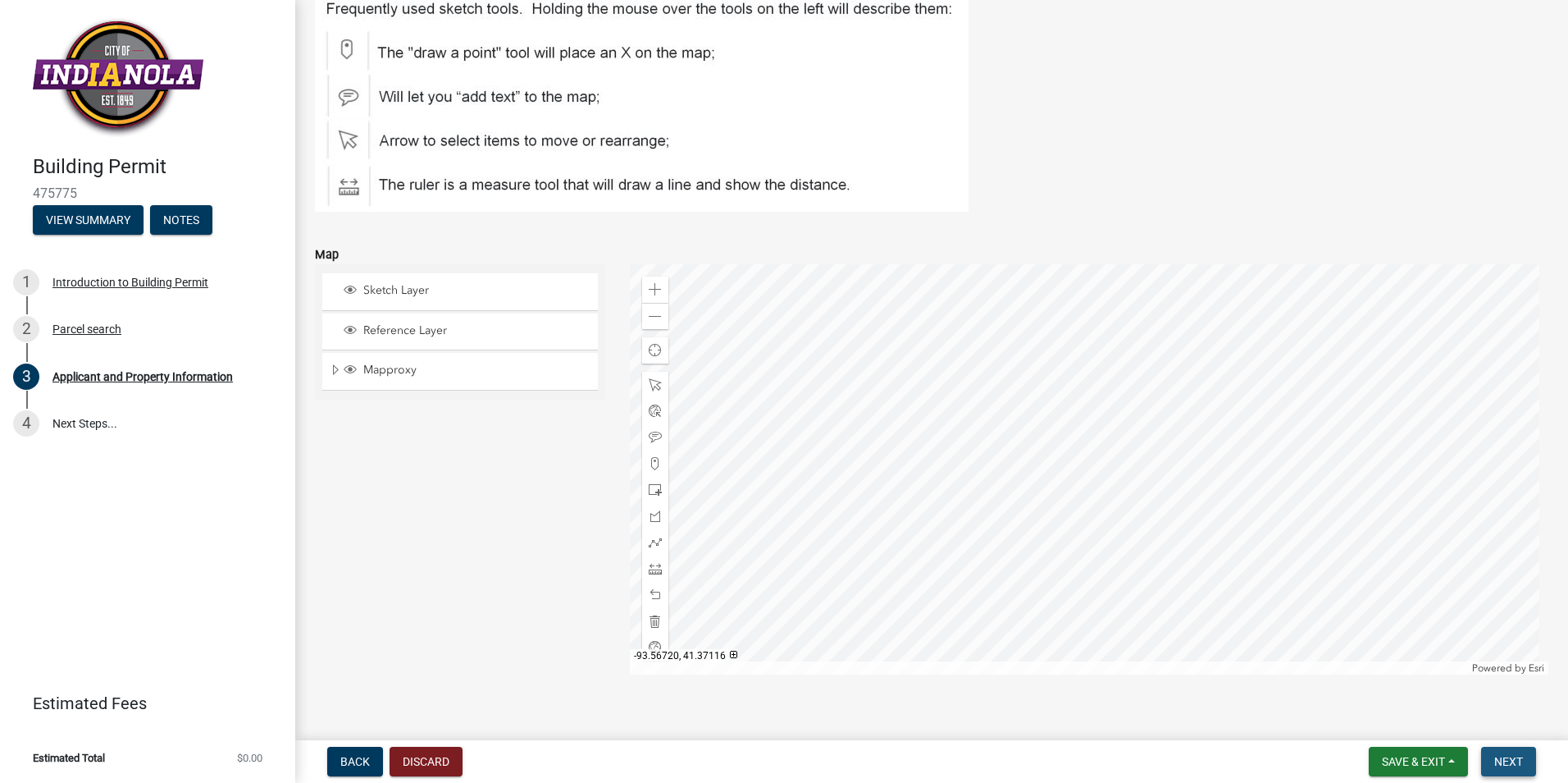
scroll to position [2113, 0]
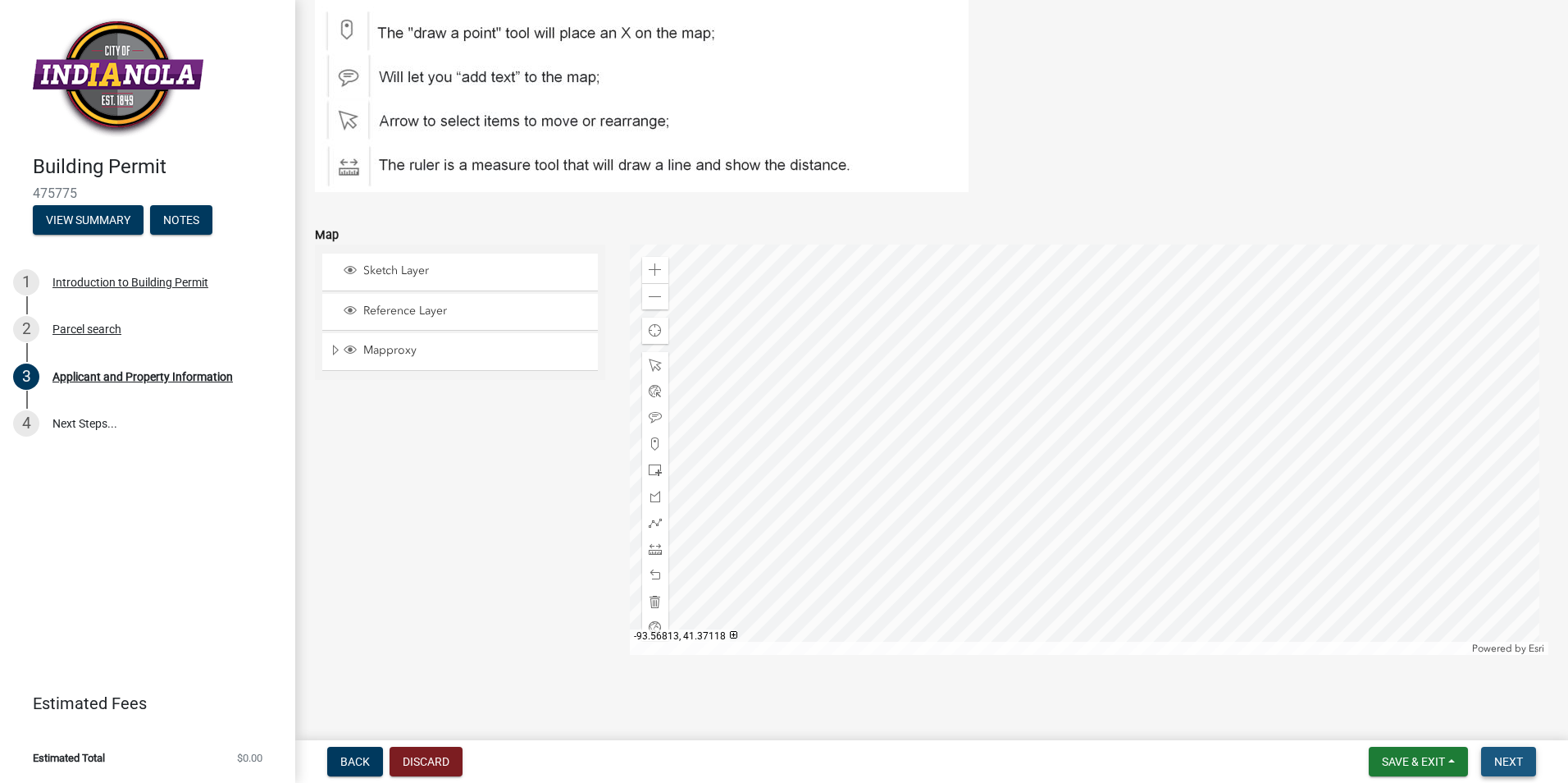
click at [1505, 756] on span "Next" at bounding box center [1509, 761] width 29 height 13
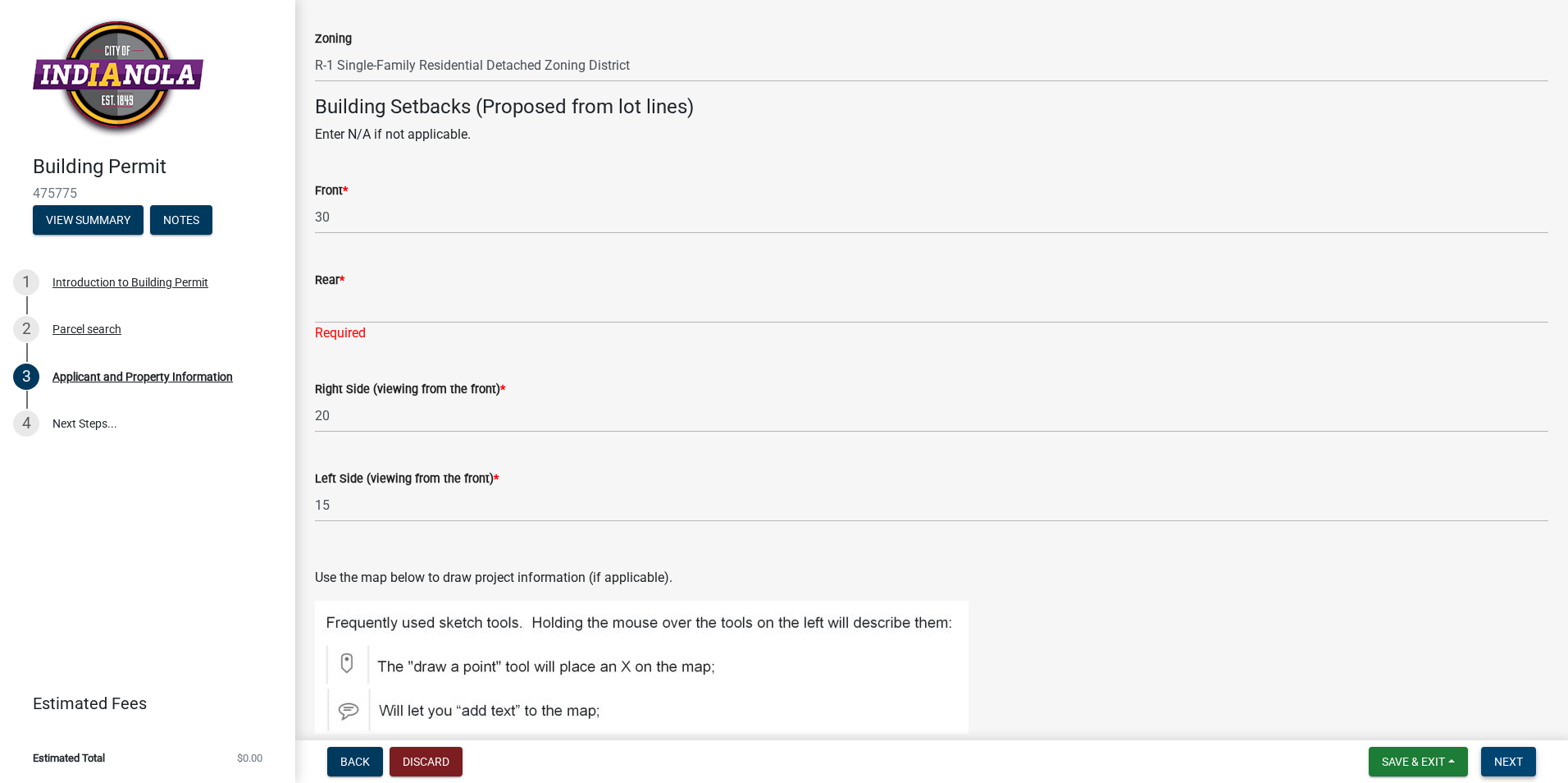
scroll to position [1456, 0]
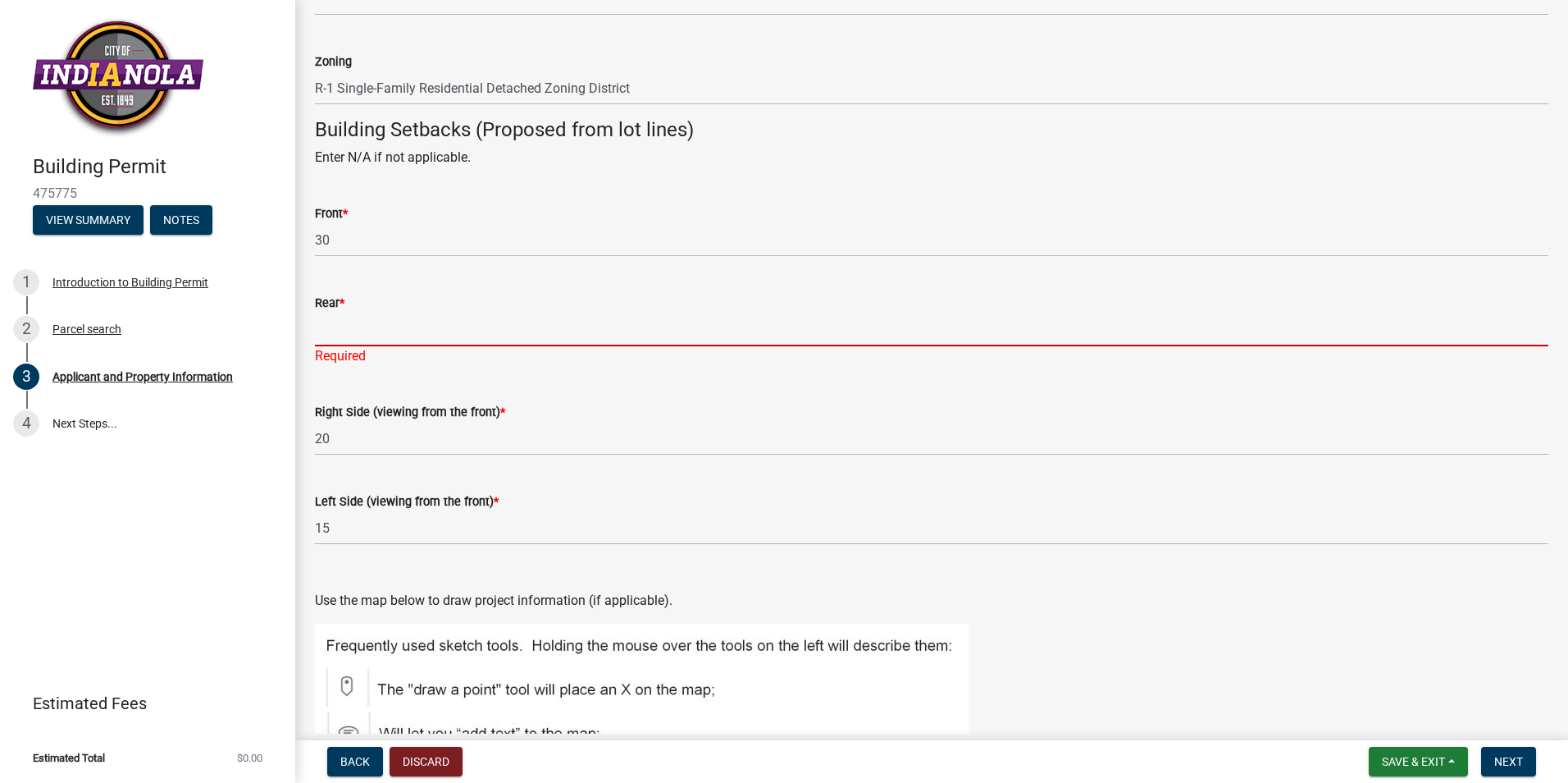
click at [345, 324] on input "Rear *" at bounding box center [932, 329] width 1234 height 33
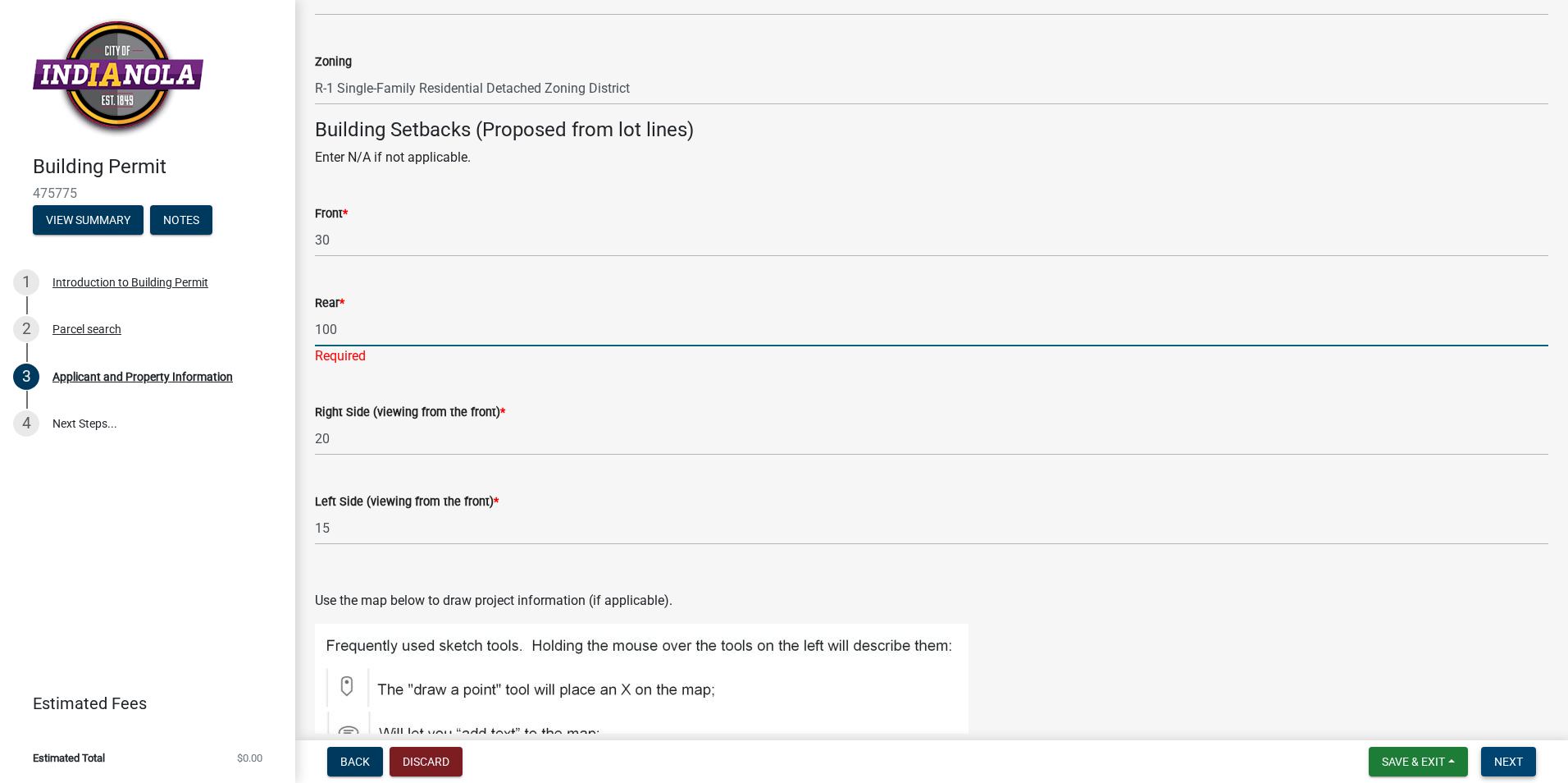
type input "100"
click at [1502, 752] on button "Next" at bounding box center [1509, 762] width 55 height 29
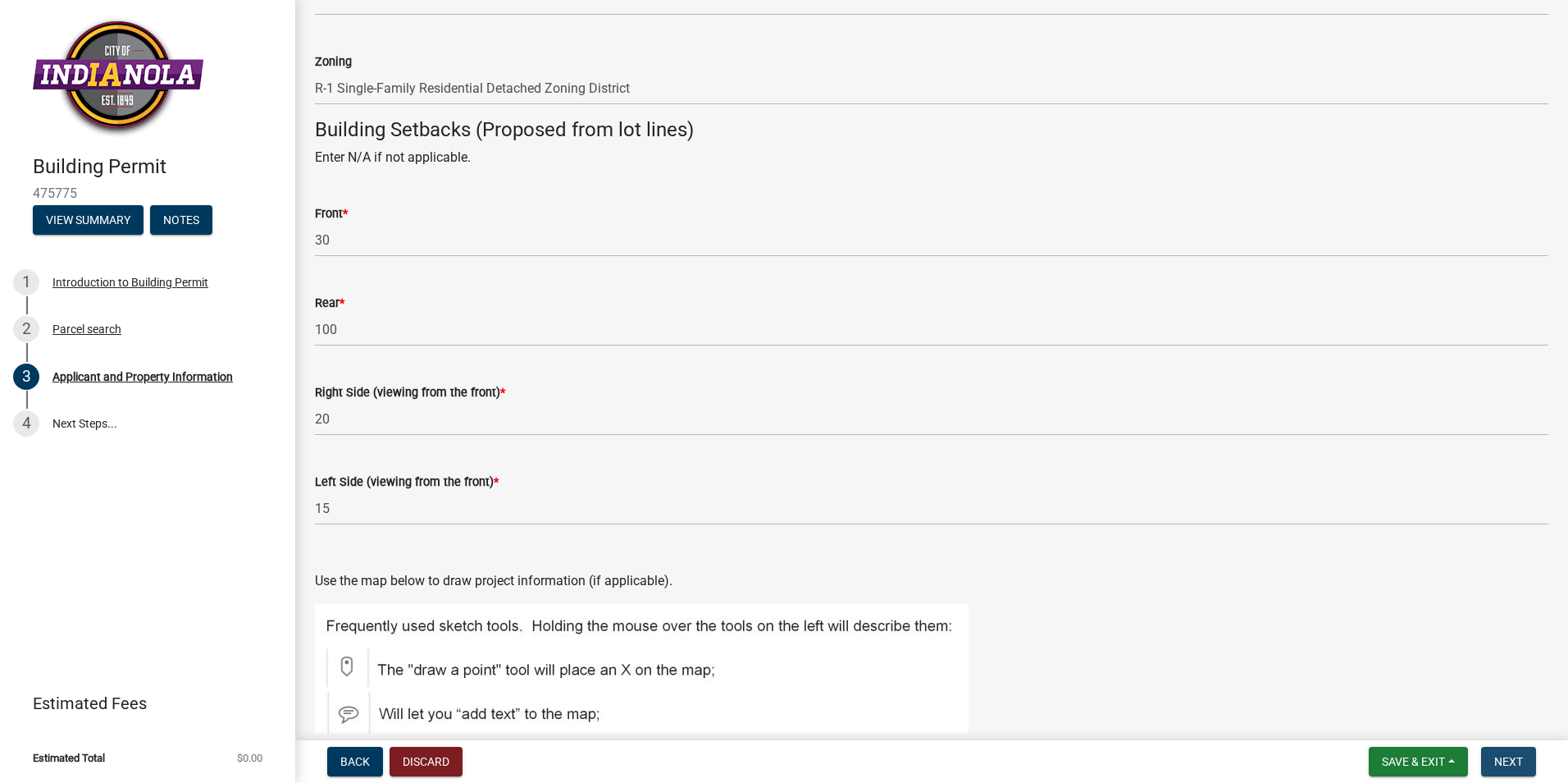
scroll to position [0, 0]
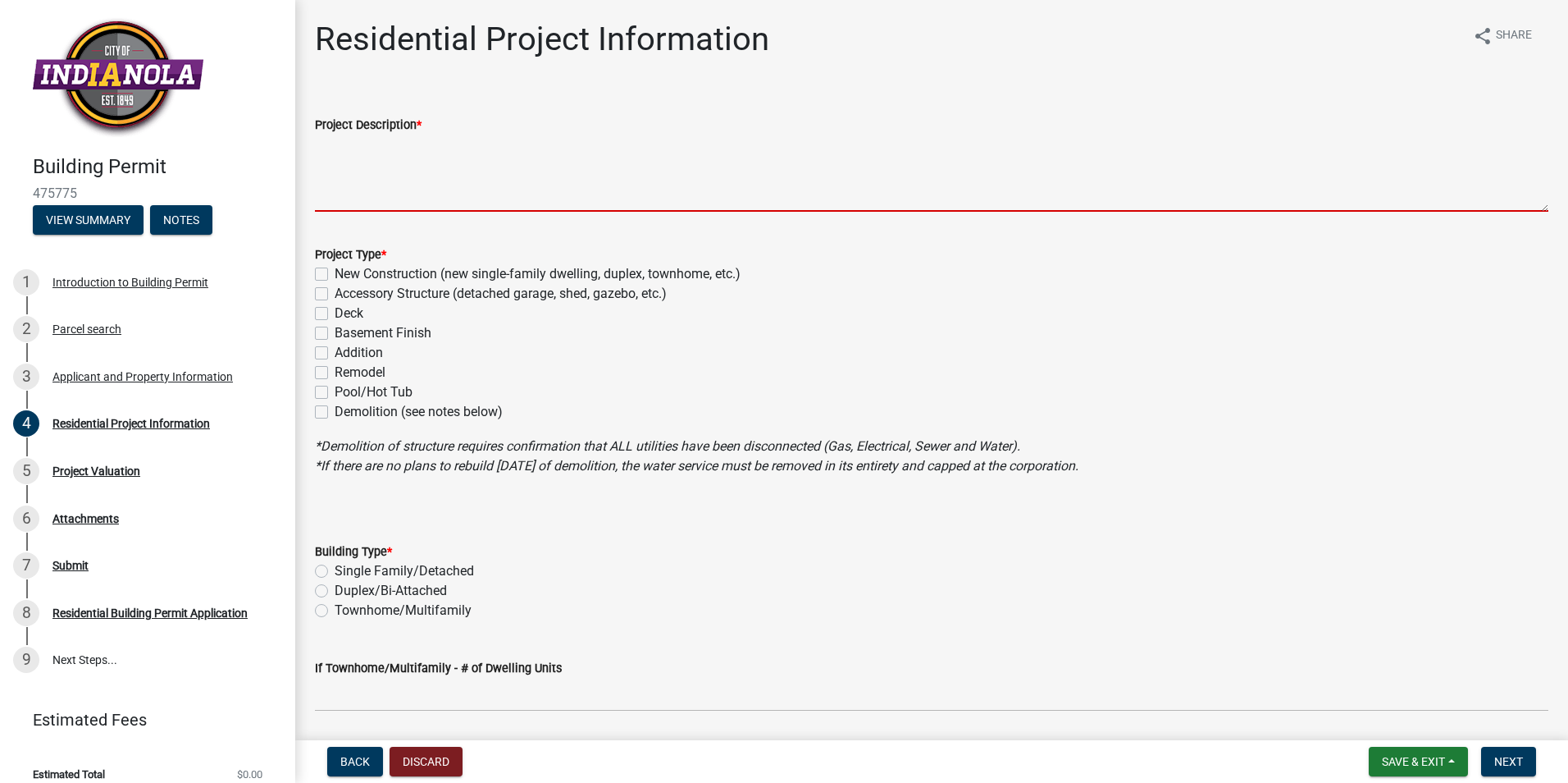
click at [393, 190] on textarea "Project Description *" at bounding box center [932, 173] width 1234 height 77
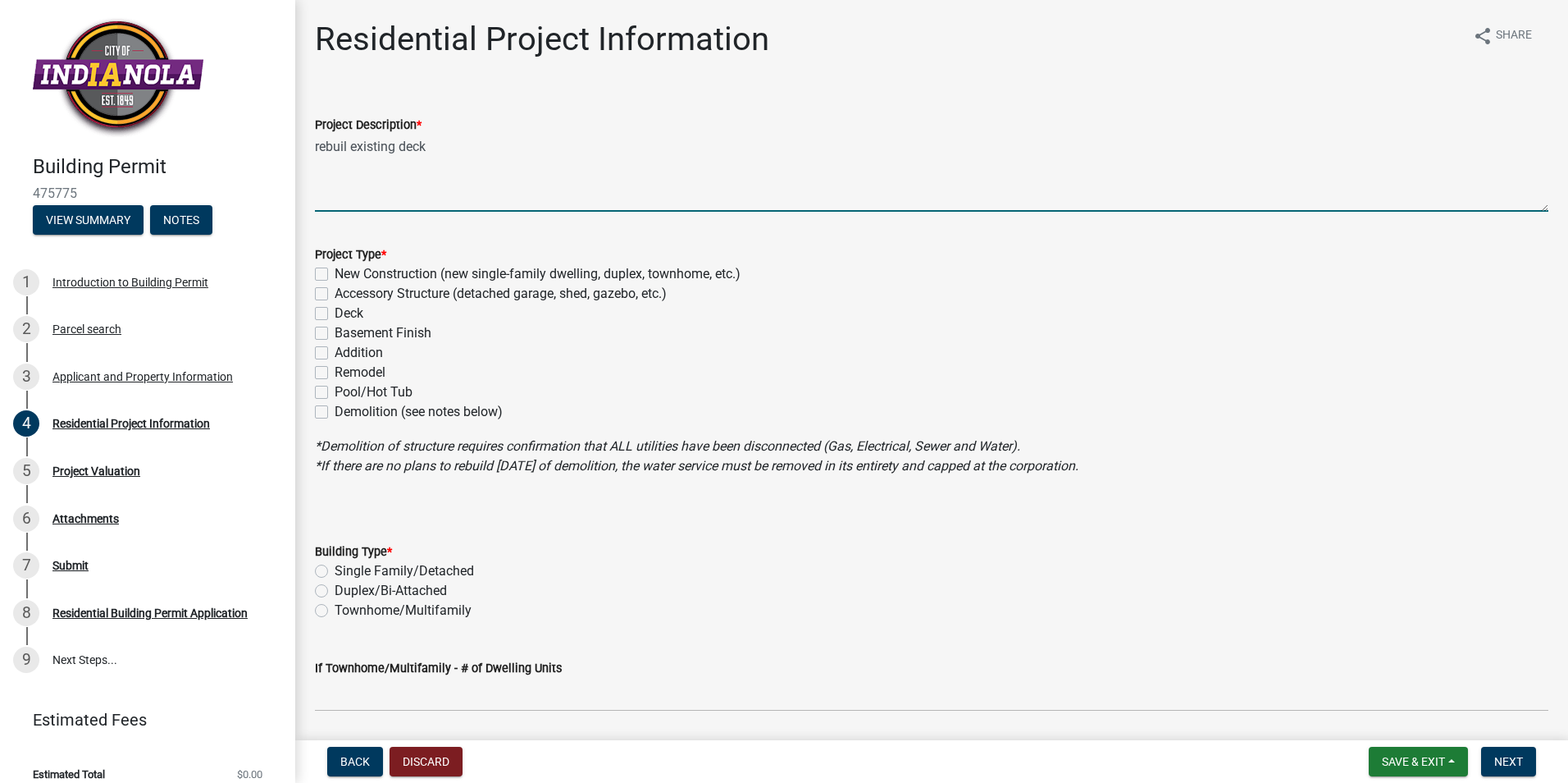
click at [350, 144] on textarea "rebuil existing deck" at bounding box center [932, 173] width 1234 height 77
type textarea "rebuild existing deck"
click at [335, 311] on label "Deck" at bounding box center [349, 313] width 29 height 20
click at [335, 311] on input "Deck" at bounding box center [340, 308] width 10 height 10
checkbox input "true"
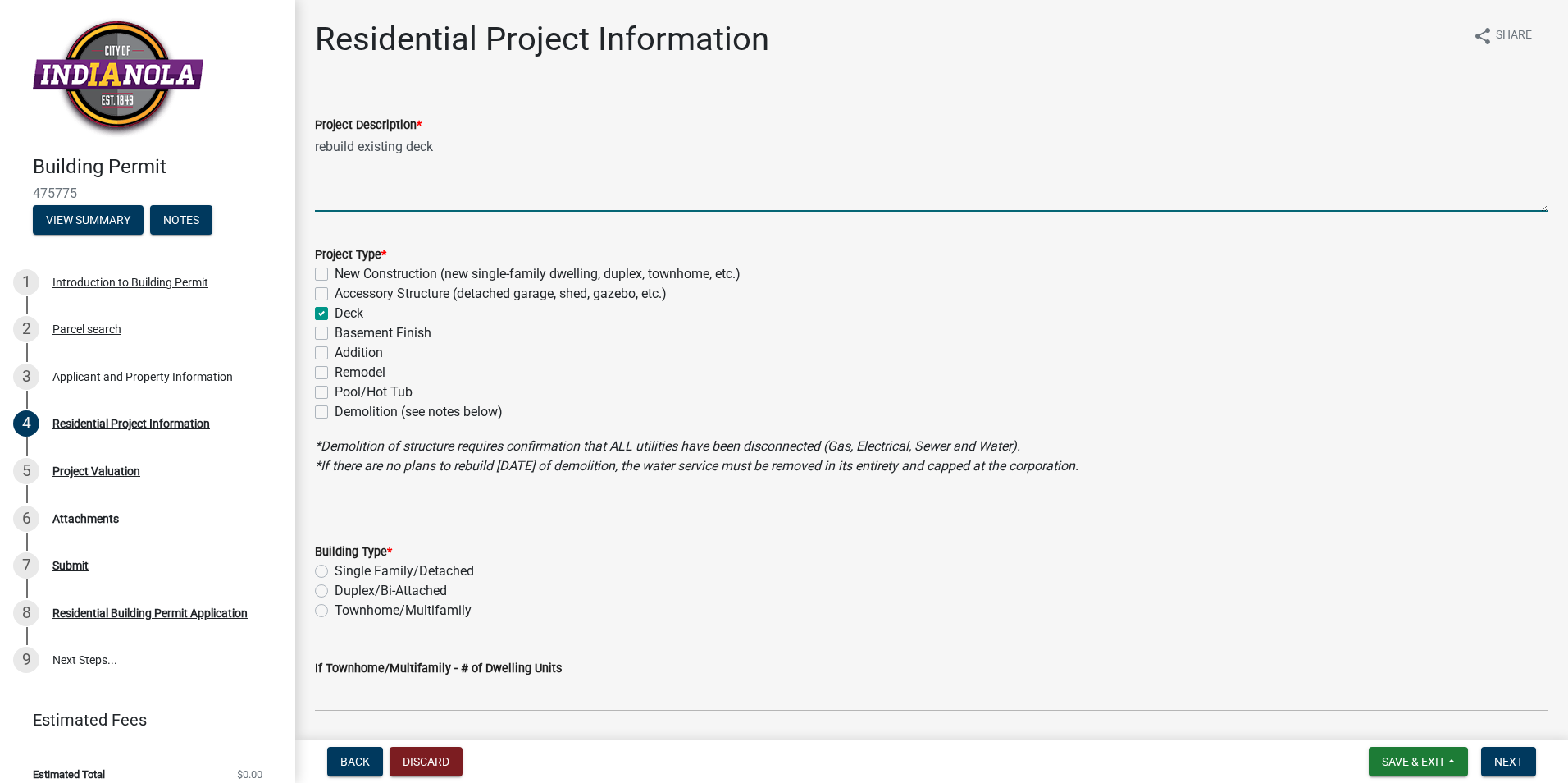
checkbox input "false"
checkbox input "true"
checkbox input "false"
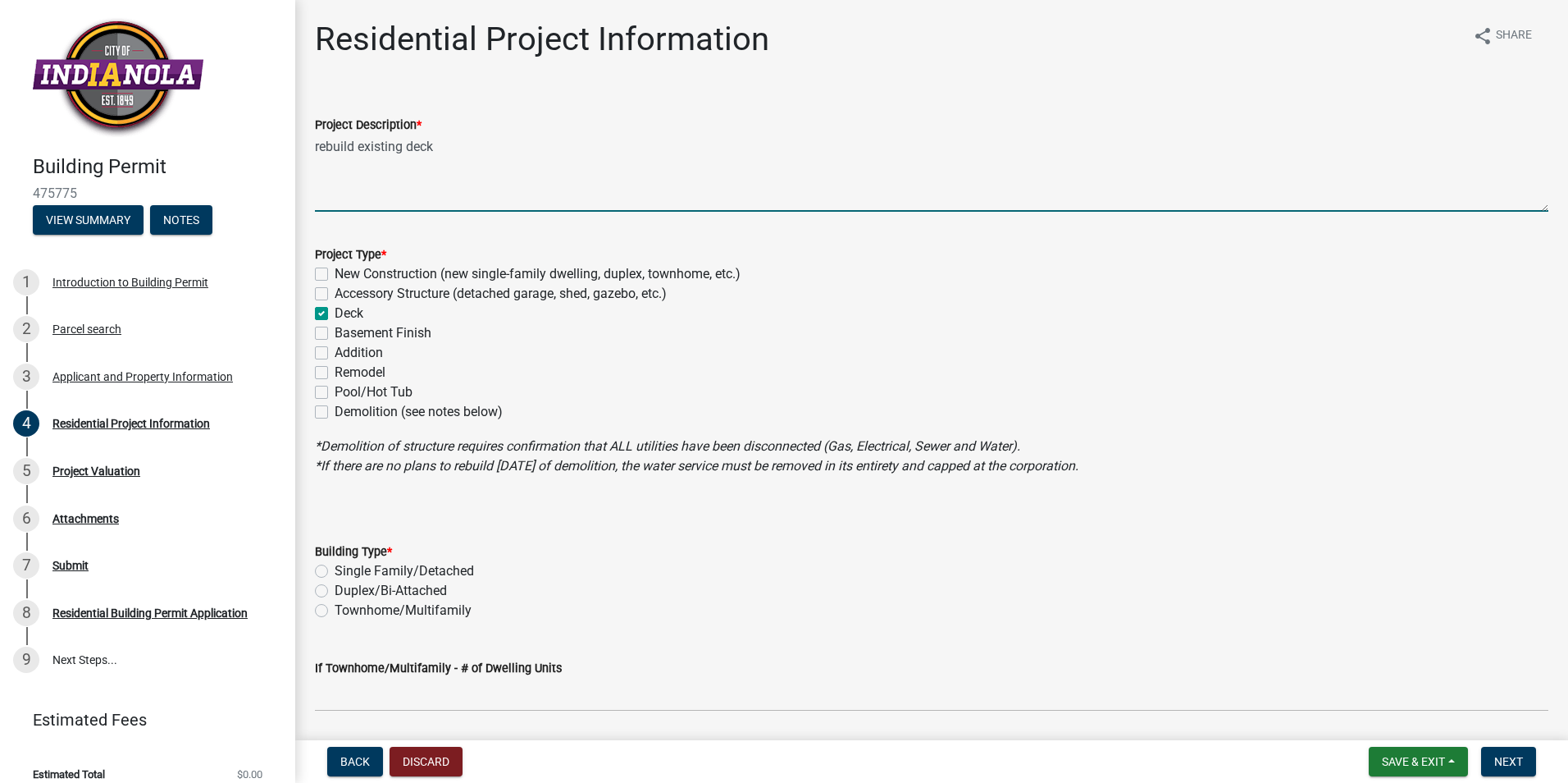
checkbox input "false"
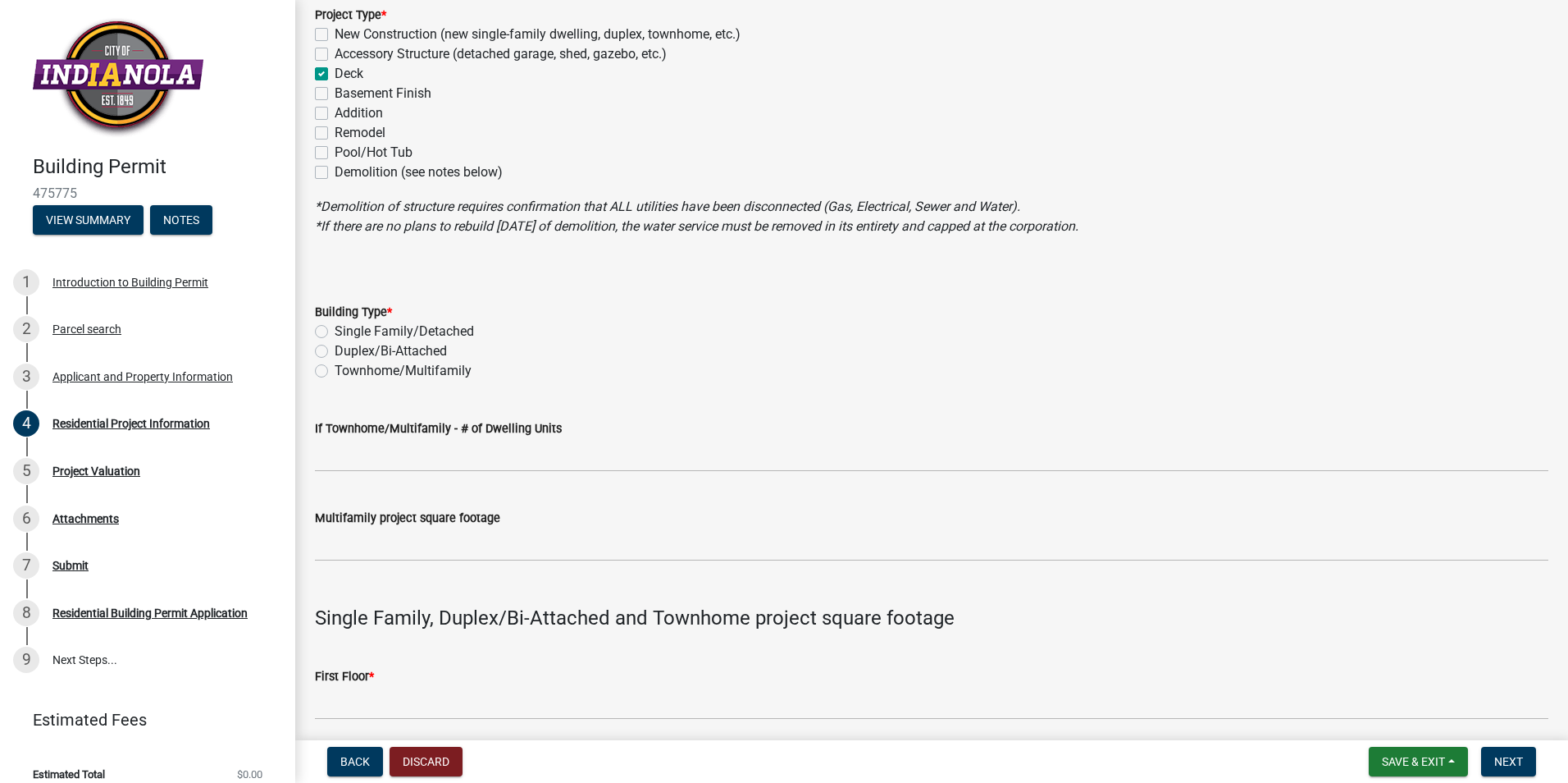
scroll to position [246, 0]
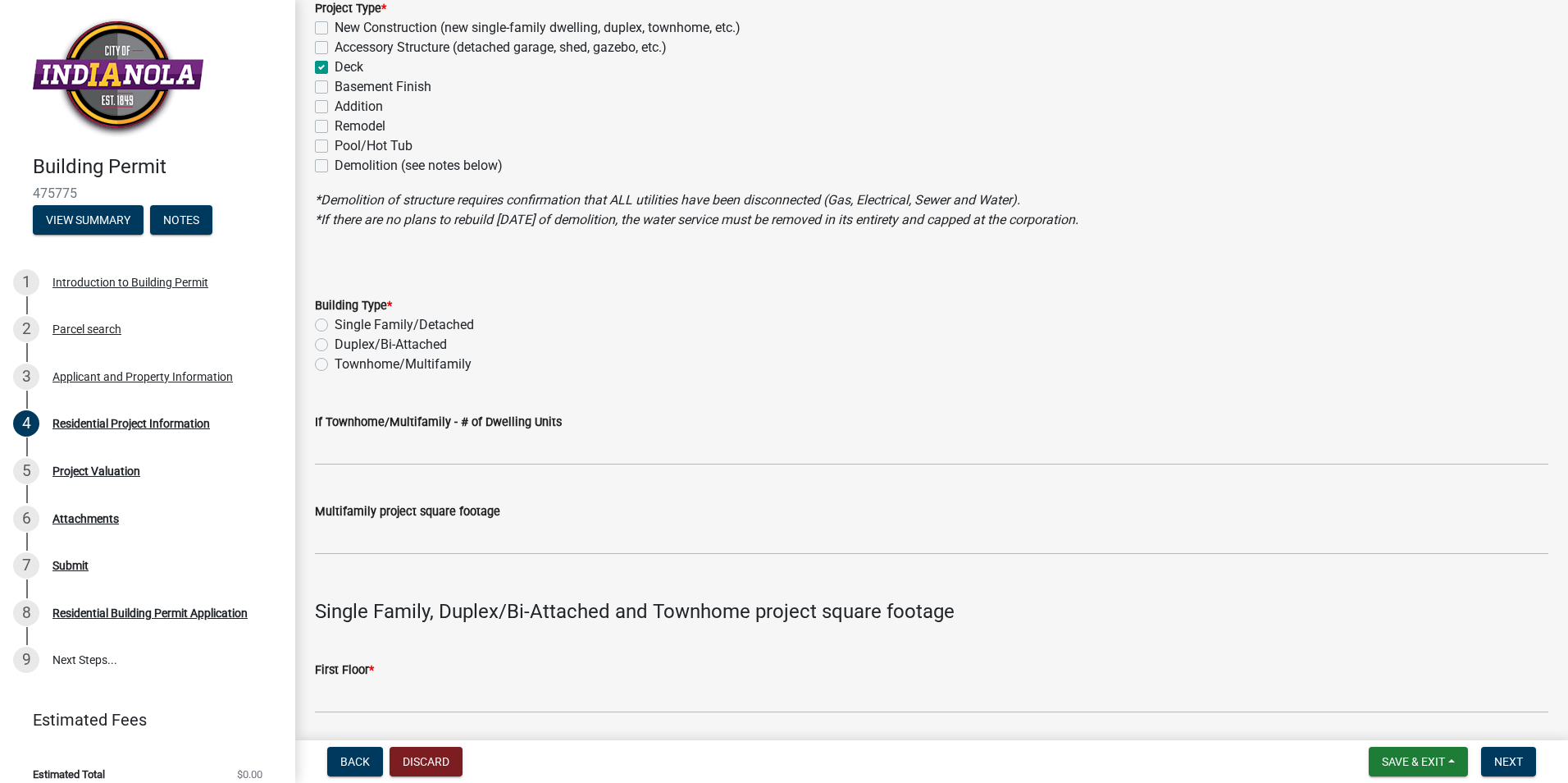
click at [335, 325] on label "Single Family/Detached" at bounding box center [404, 325] width 140 height 20
click at [335, 325] on input "Single Family/Detached" at bounding box center [340, 320] width 10 height 10
radio input "true"
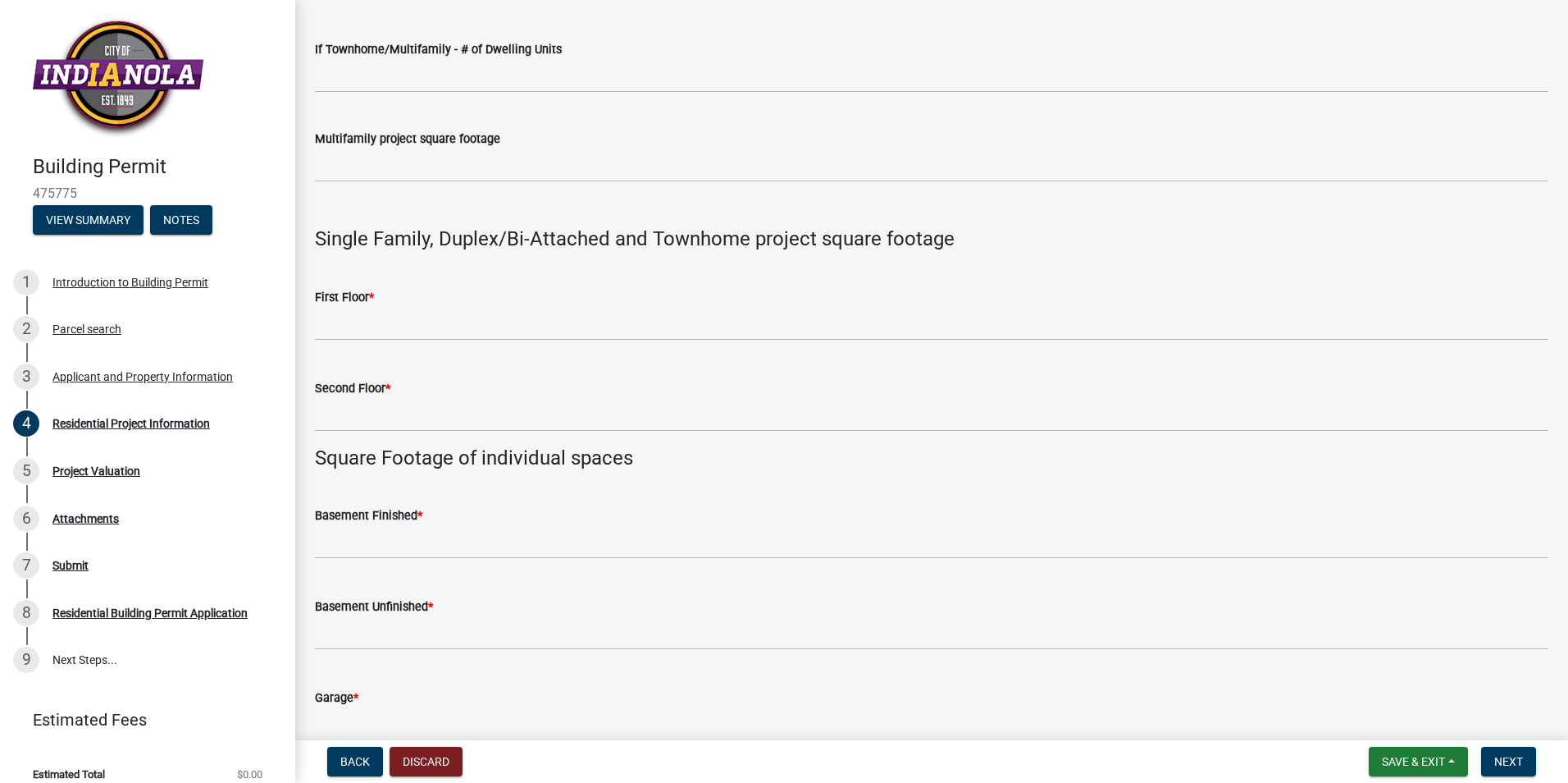
scroll to position [656, 0]
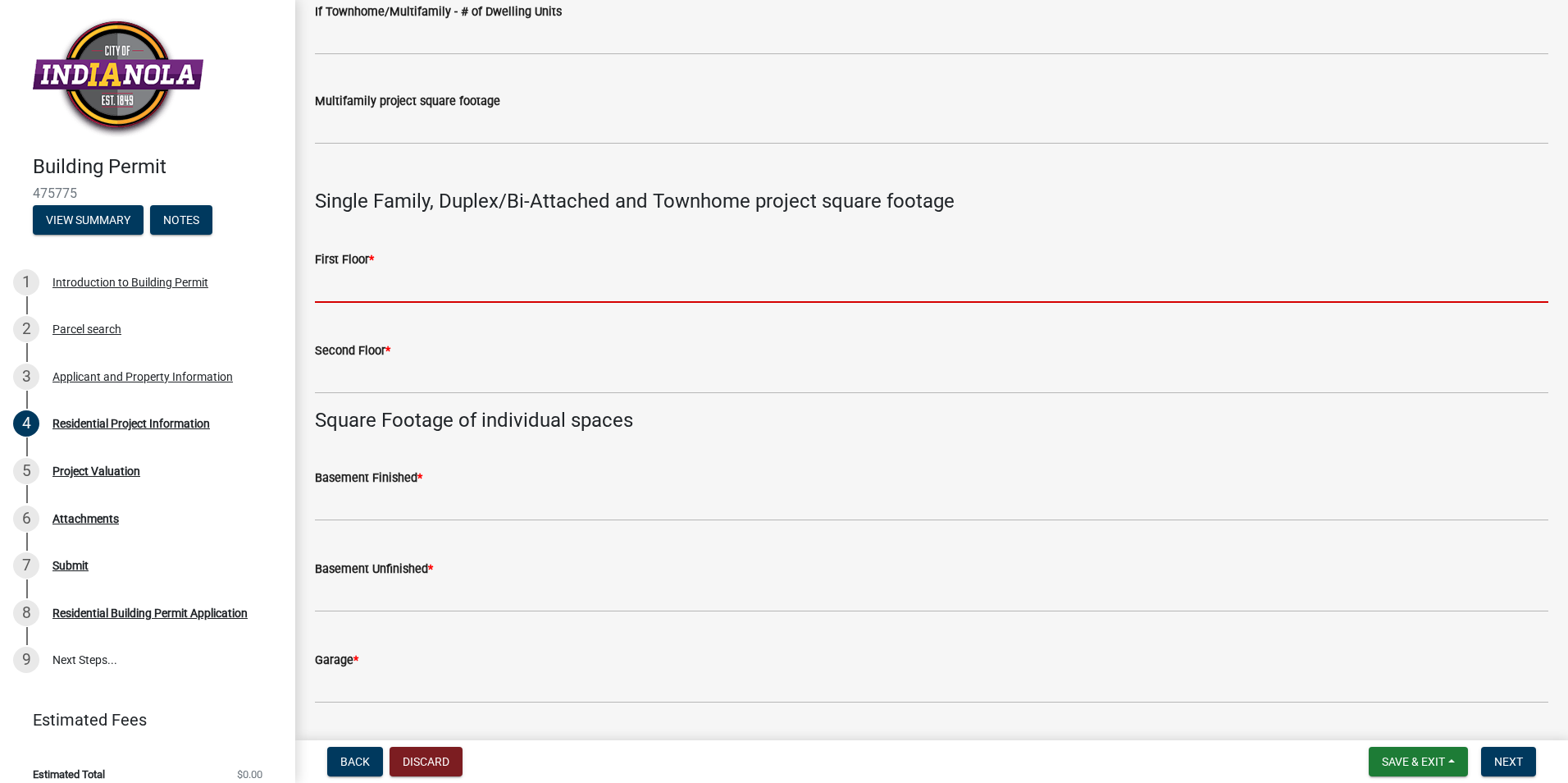
click at [347, 294] on input "text" at bounding box center [932, 285] width 1234 height 33
click at [1189, 243] on div "First Floor *" at bounding box center [932, 264] width 1234 height 76
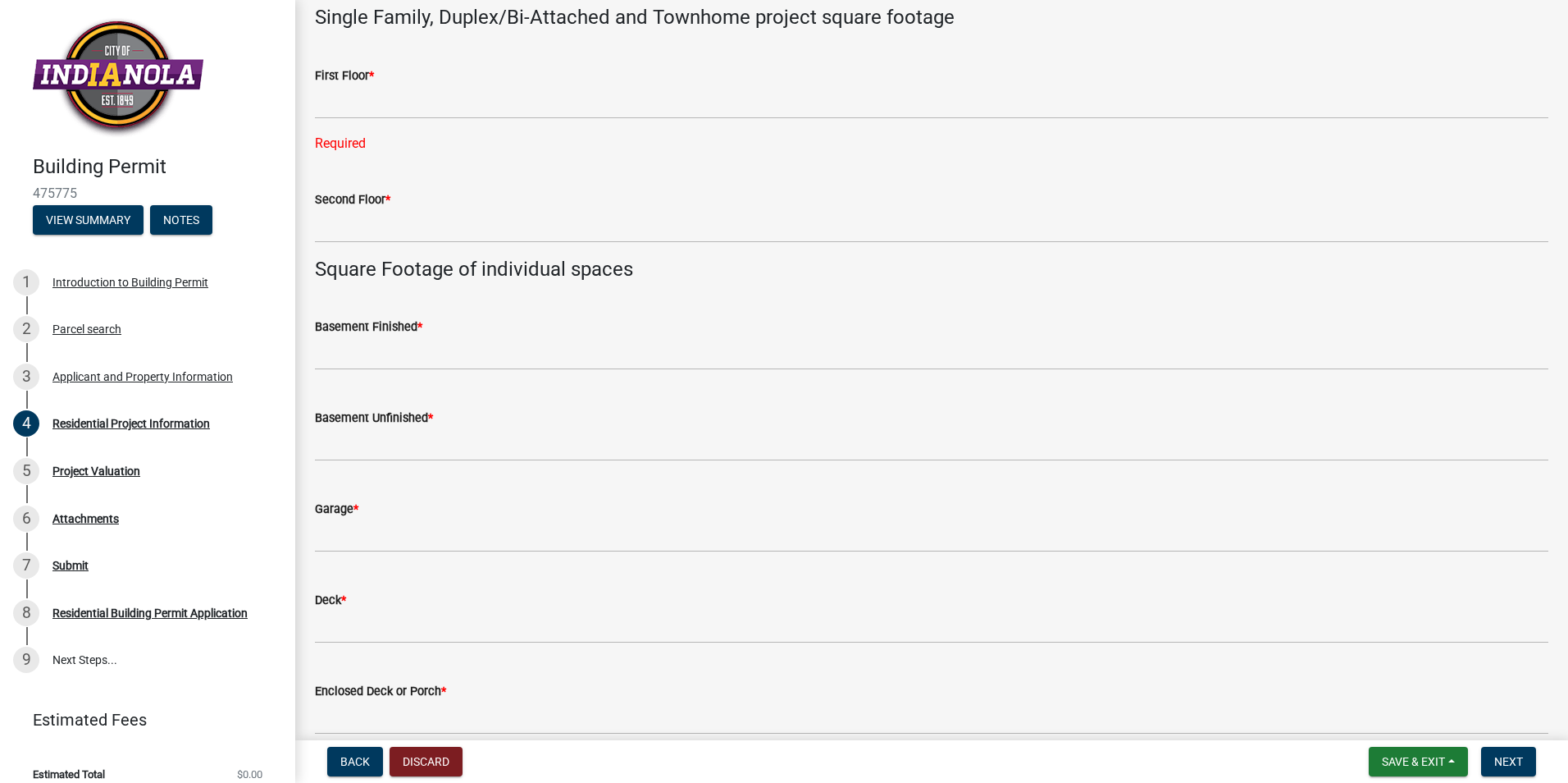
scroll to position [738, 0]
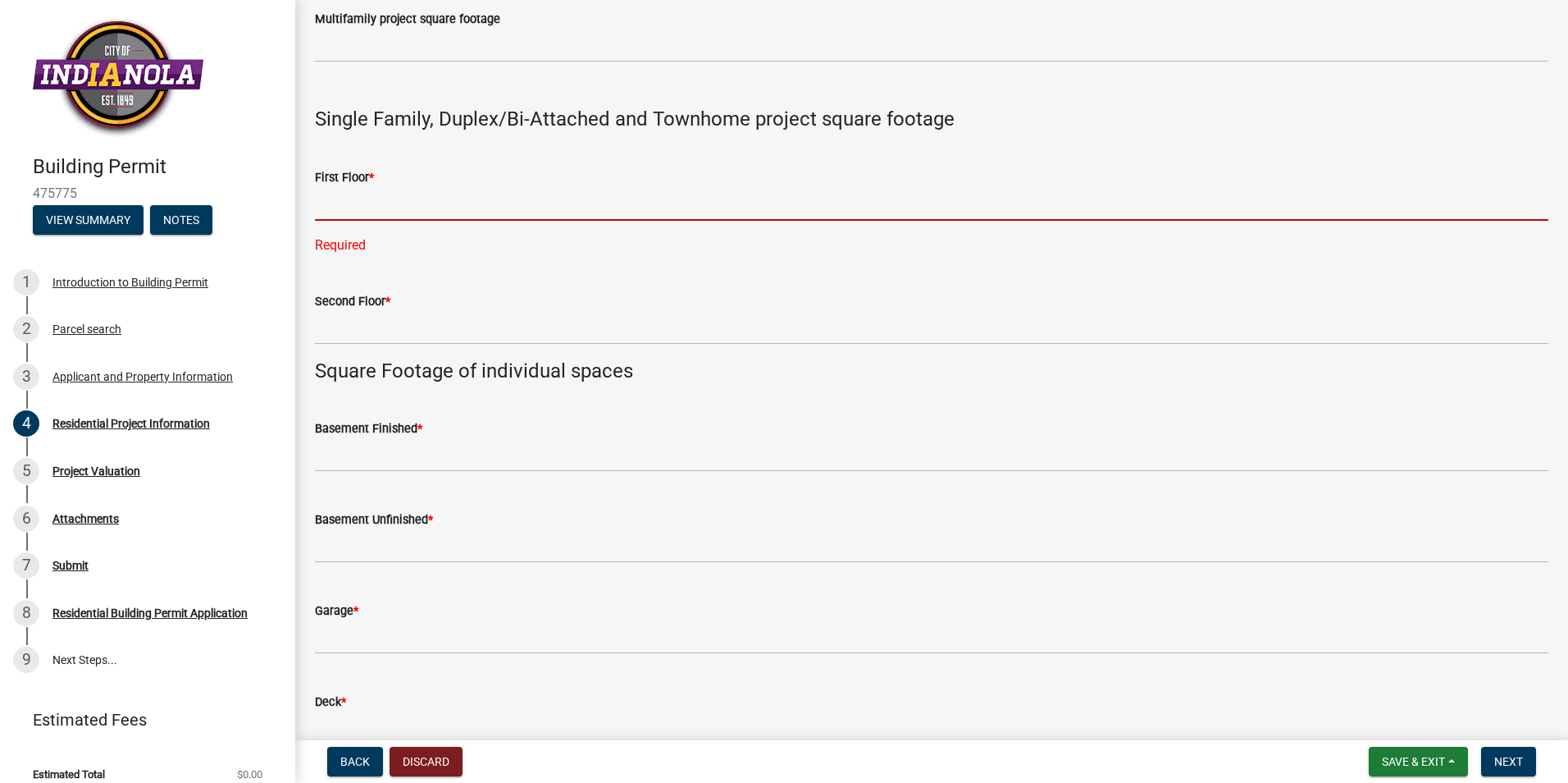
drag, startPoint x: 402, startPoint y: 193, endPoint x: 397, endPoint y: 201, distance: 9.4
click at [402, 194] on input "text" at bounding box center [932, 203] width 1234 height 33
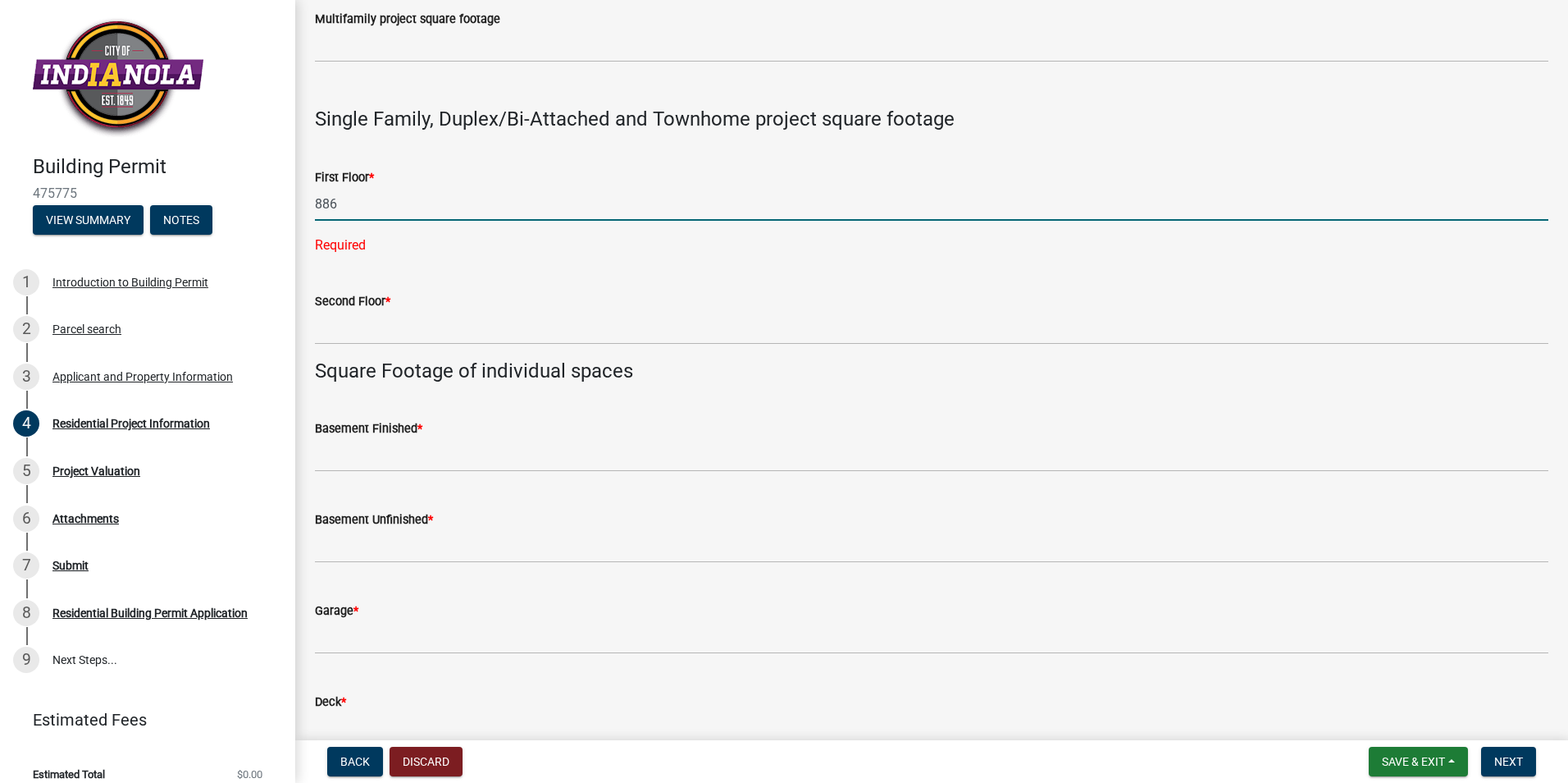
type input "886"
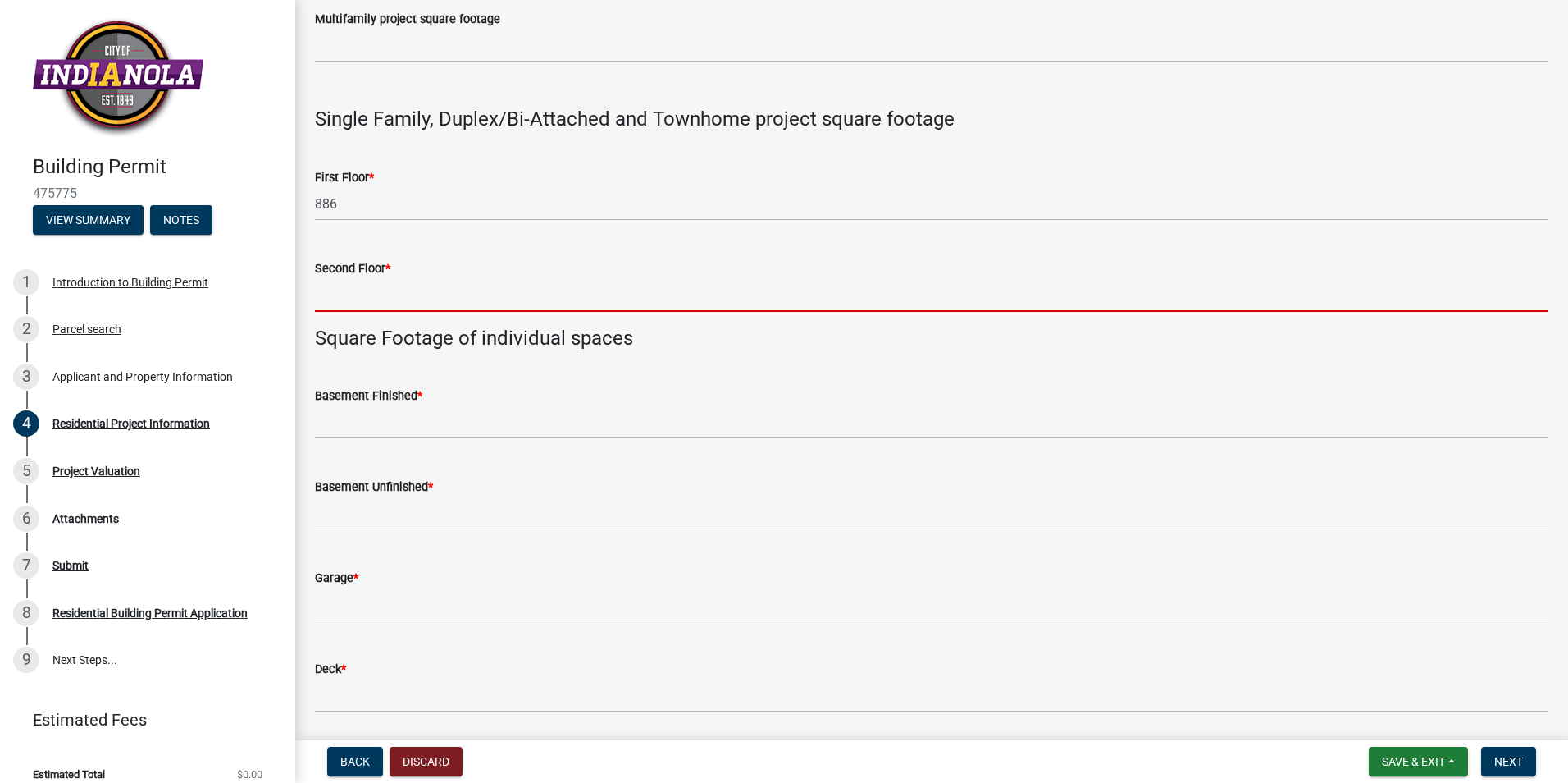
click at [415, 336] on wm-data-entity-input-list "Project Description * rebuild existing deck Project Type * New Construction (ne…" at bounding box center [932, 250] width 1234 height 1794
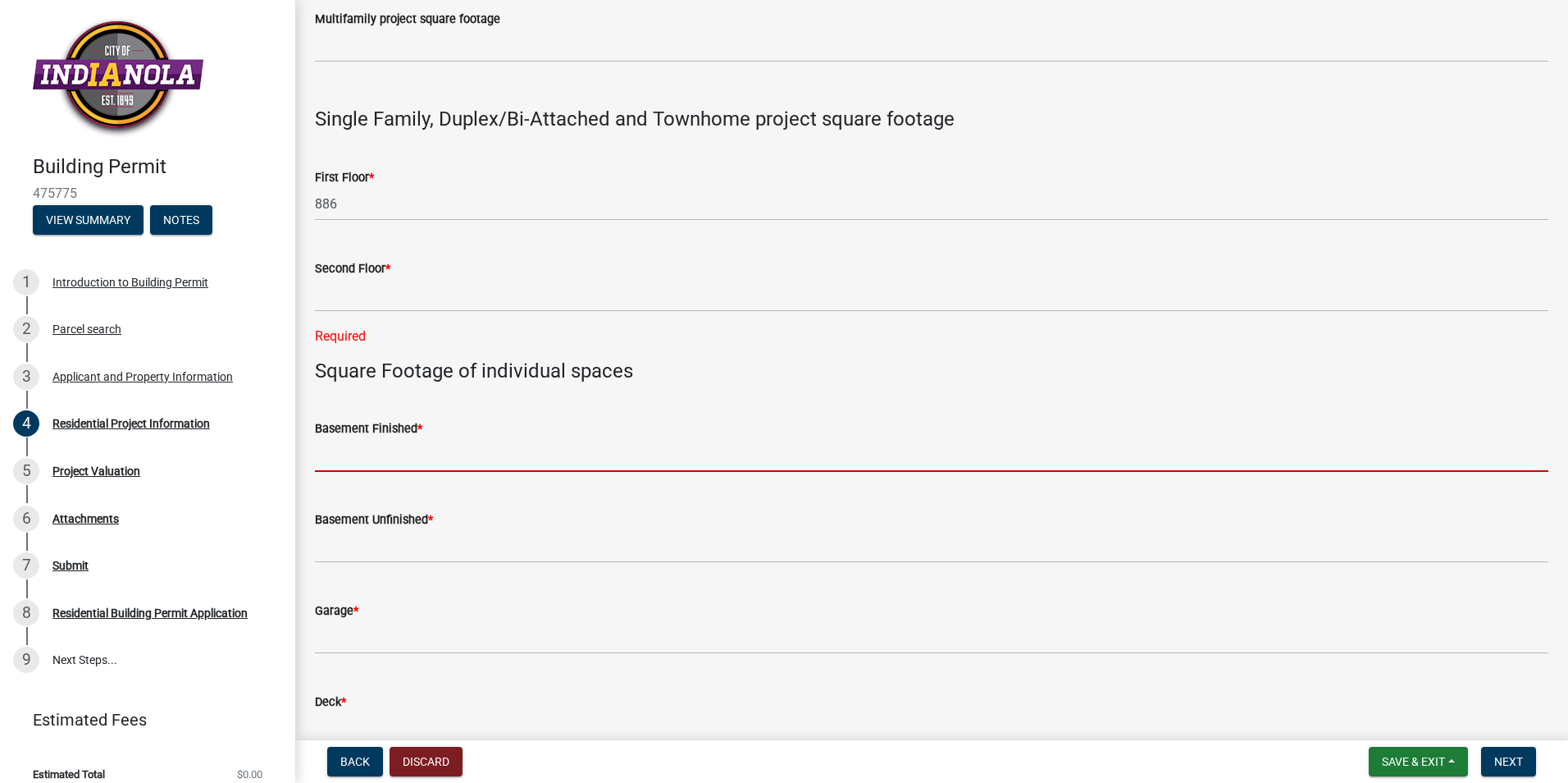
click at [331, 420] on form "Basement Finished *" at bounding box center [932, 445] width 1234 height 53
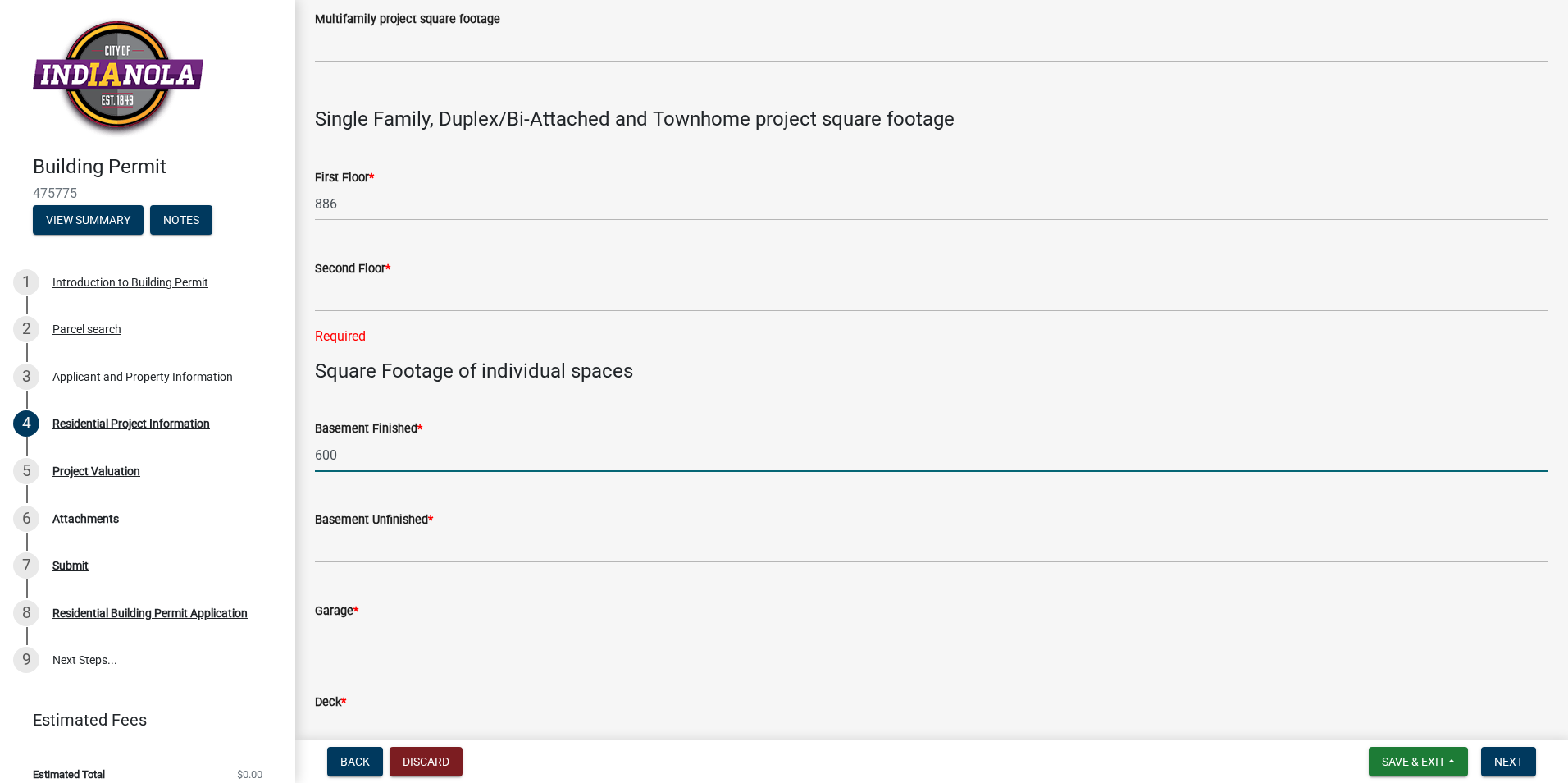
type input "600"
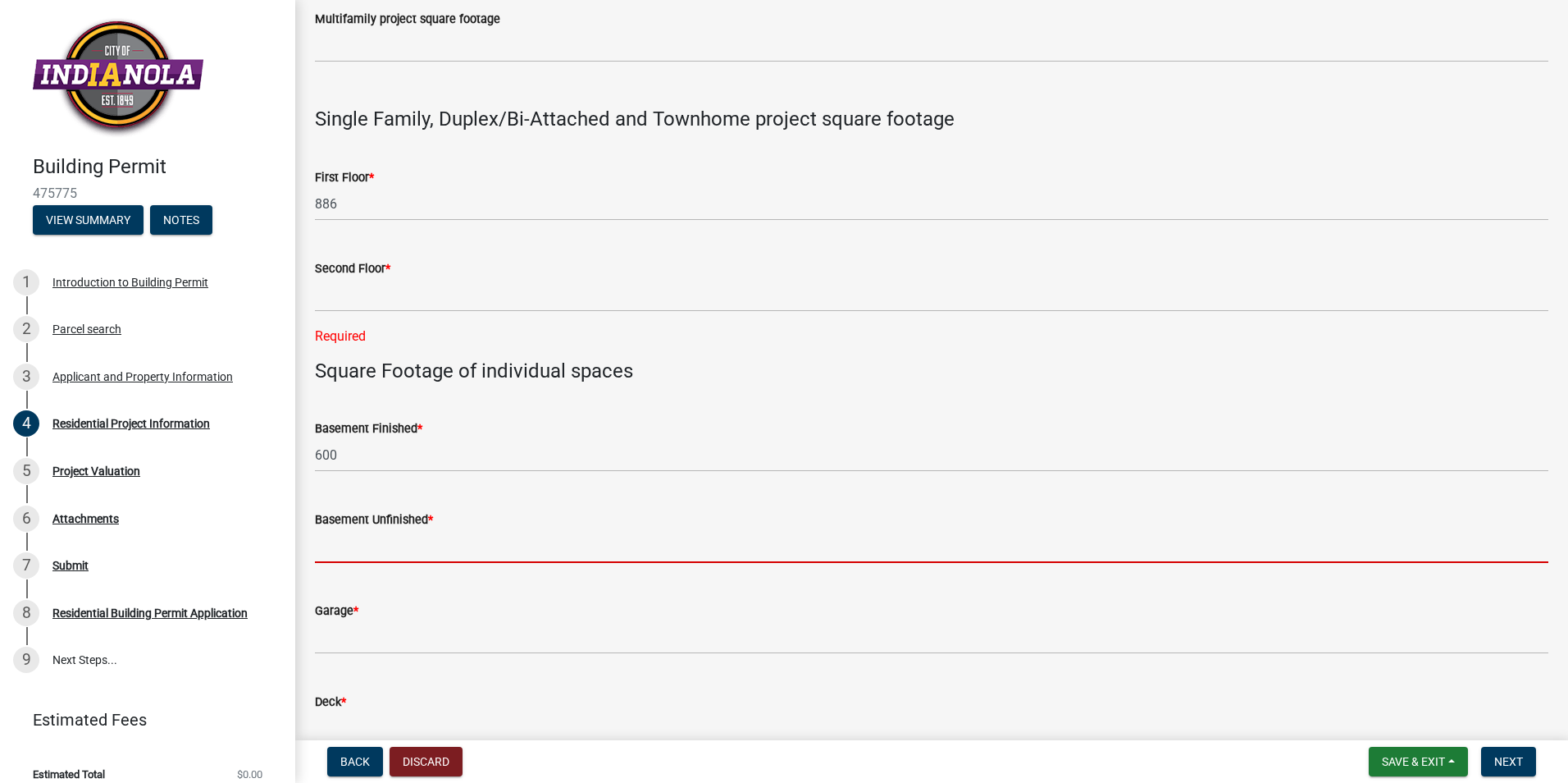
click at [412, 546] on input "text" at bounding box center [932, 546] width 1234 height 33
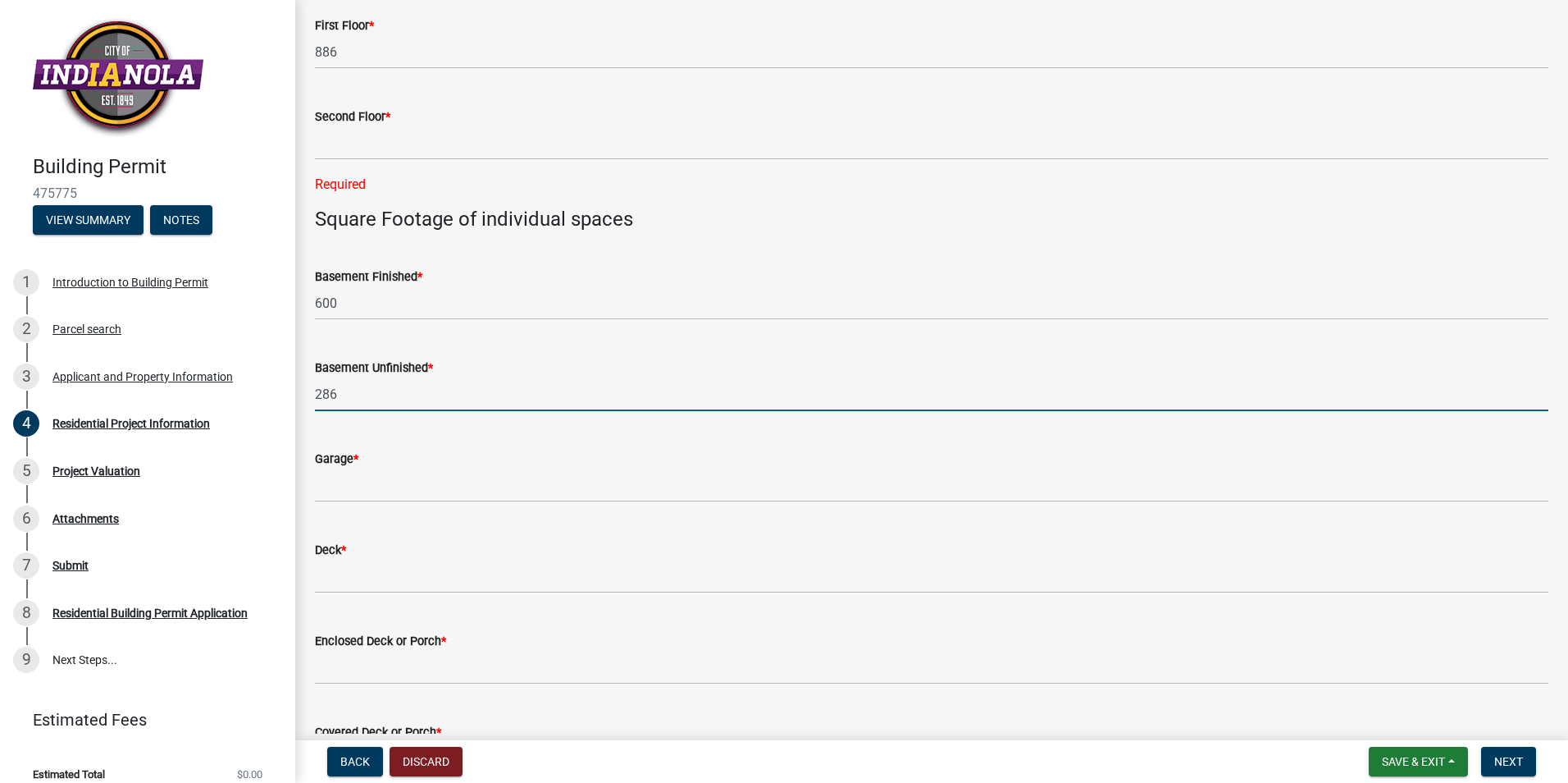
scroll to position [903, 0]
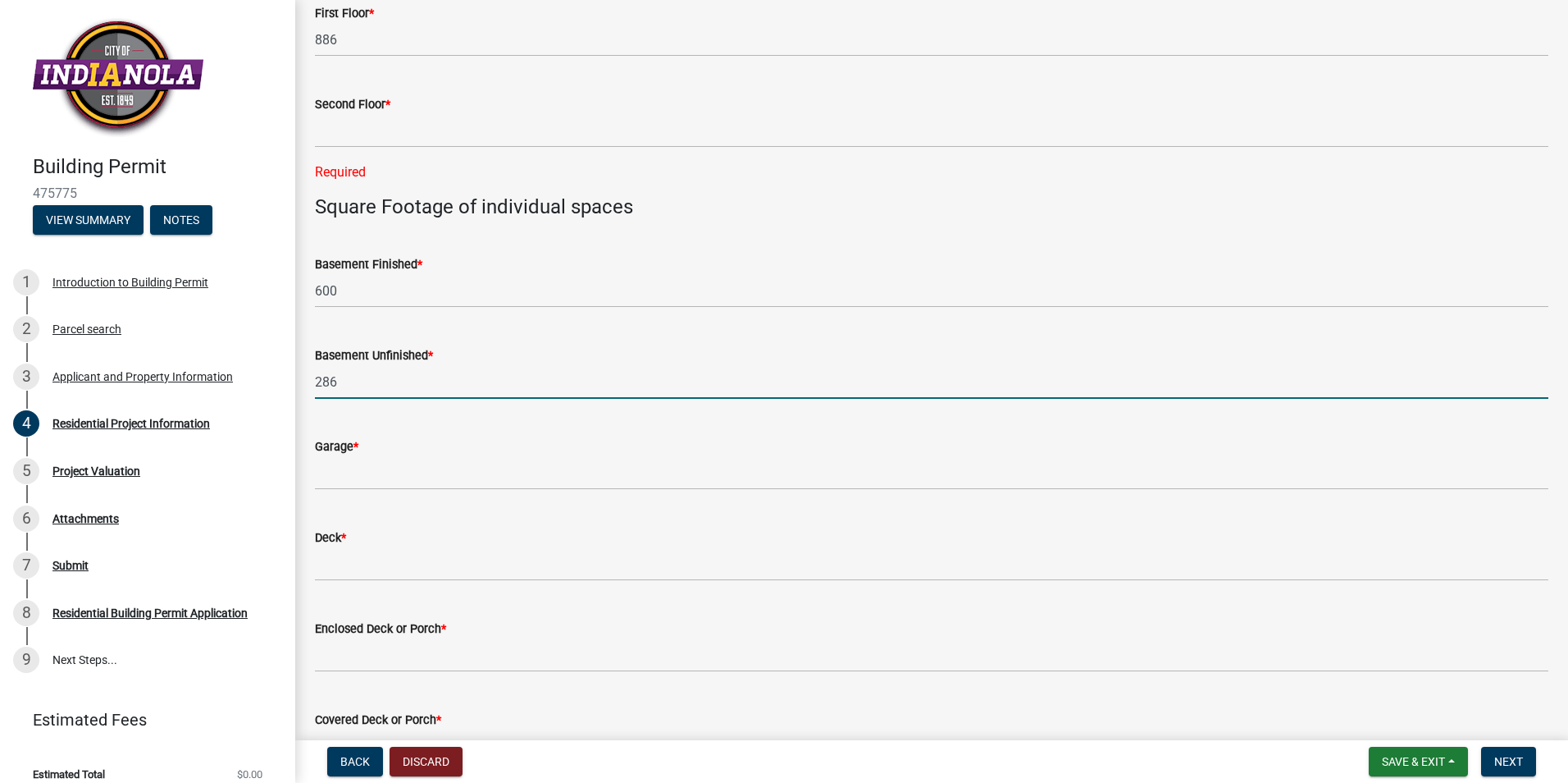
type input "286"
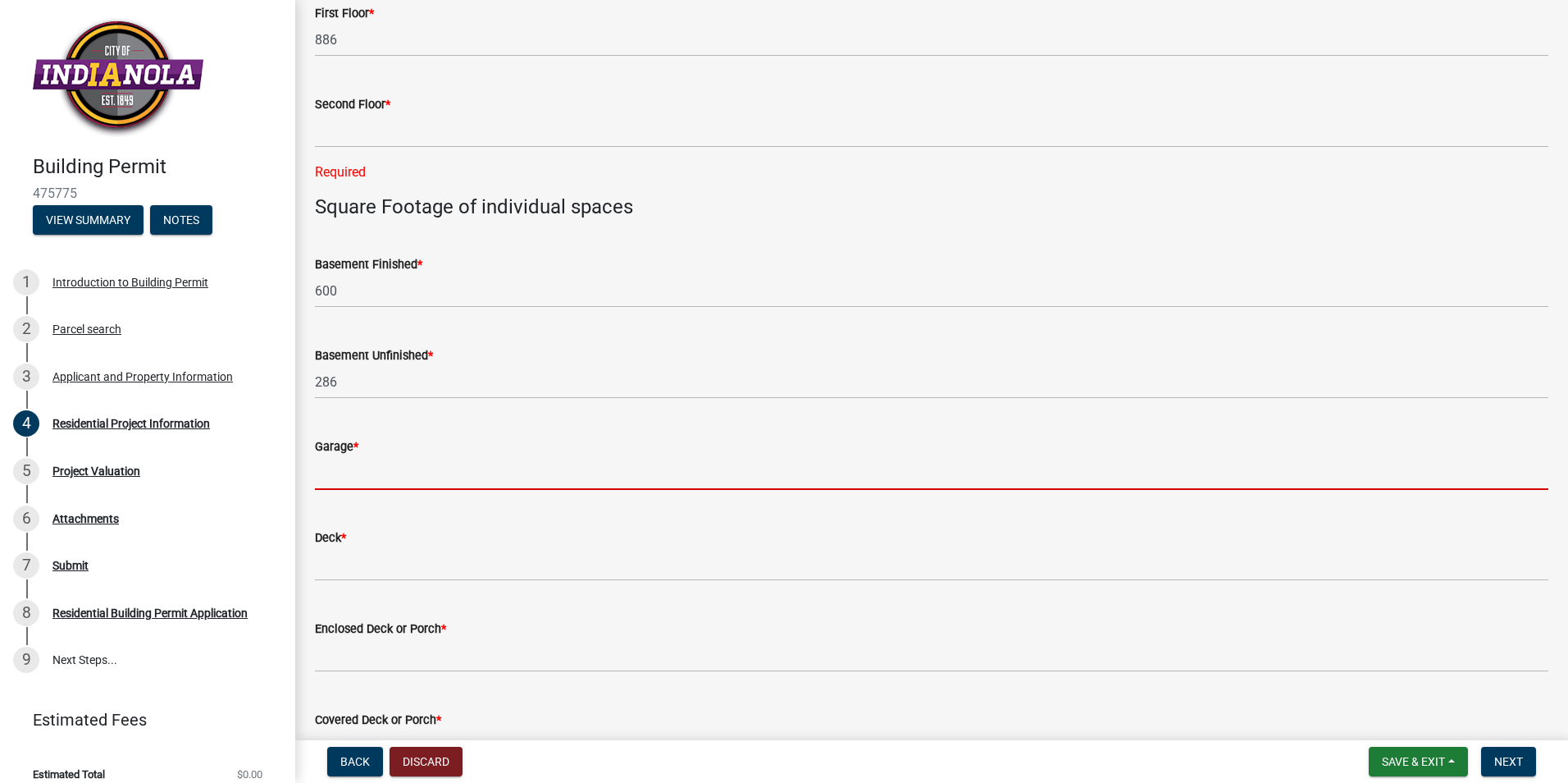
click at [375, 478] on input "text" at bounding box center [932, 473] width 1234 height 33
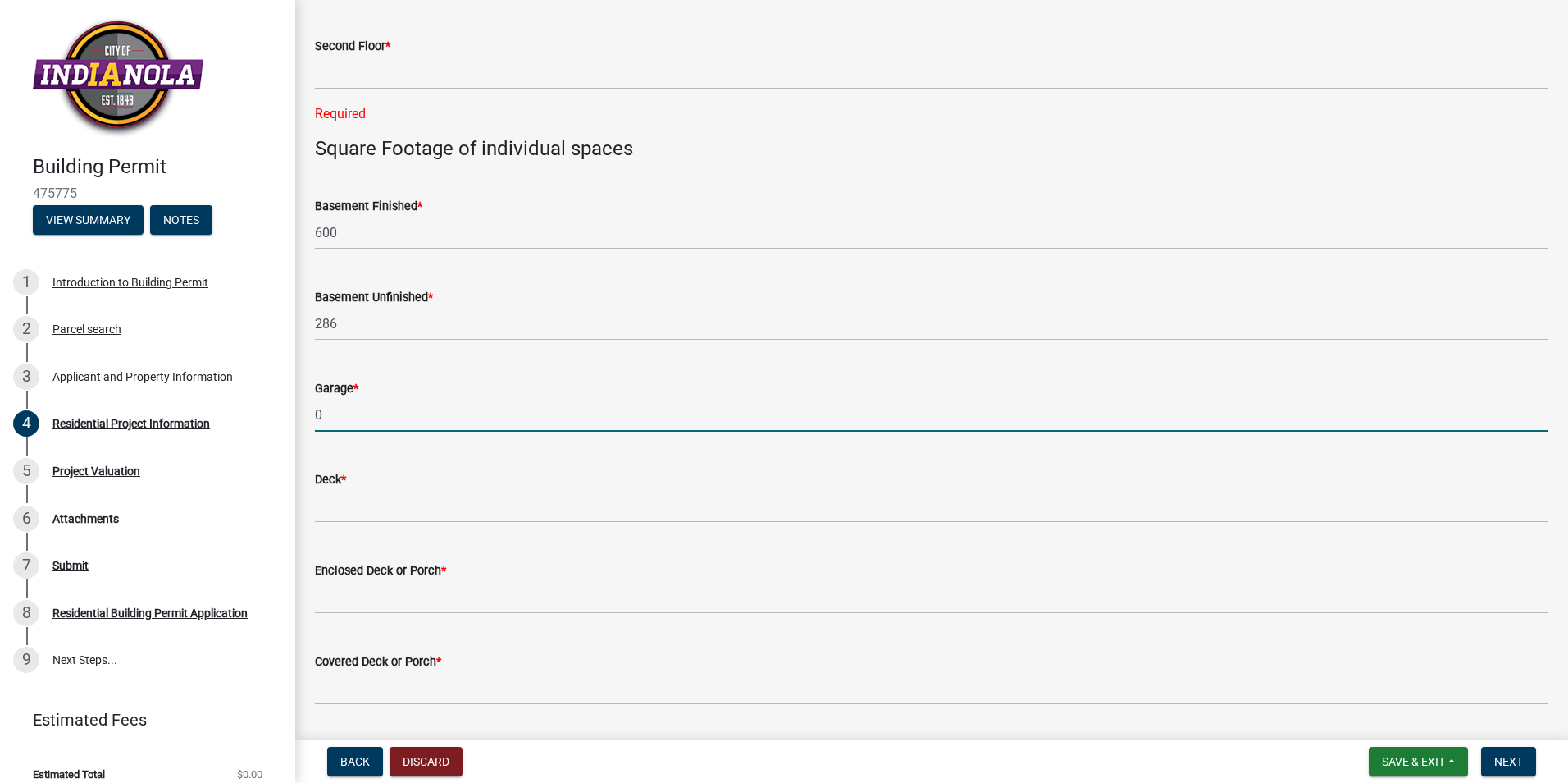
scroll to position [984, 0]
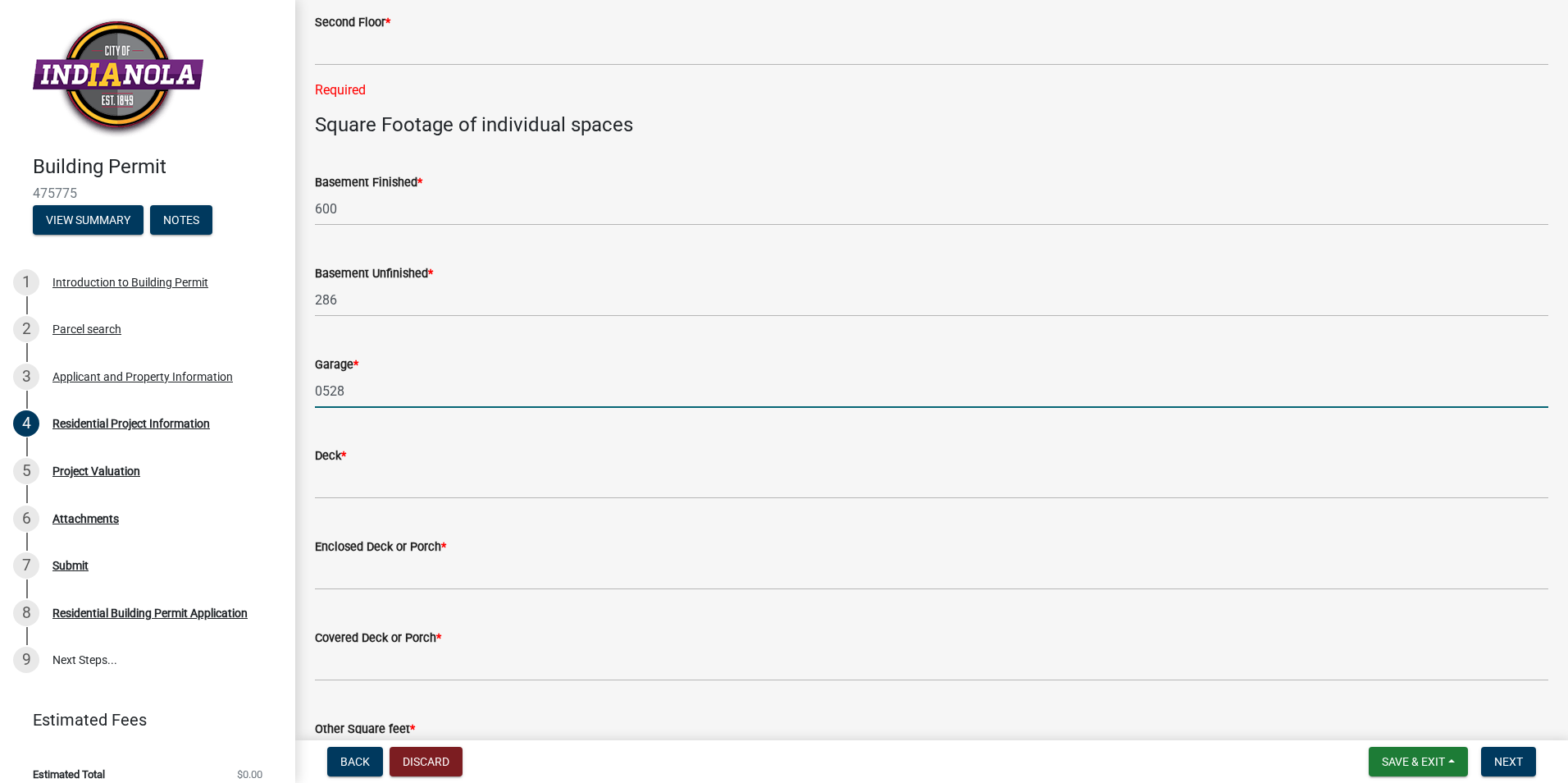
drag, startPoint x: 359, startPoint y: 392, endPoint x: 287, endPoint y: 386, distance: 72.2
click at [287, 386] on div "Building Permit 475775 View Summary Notes 1 Introduction to Building Permit 2 P…" at bounding box center [784, 392] width 1568 height 783
type input "0"
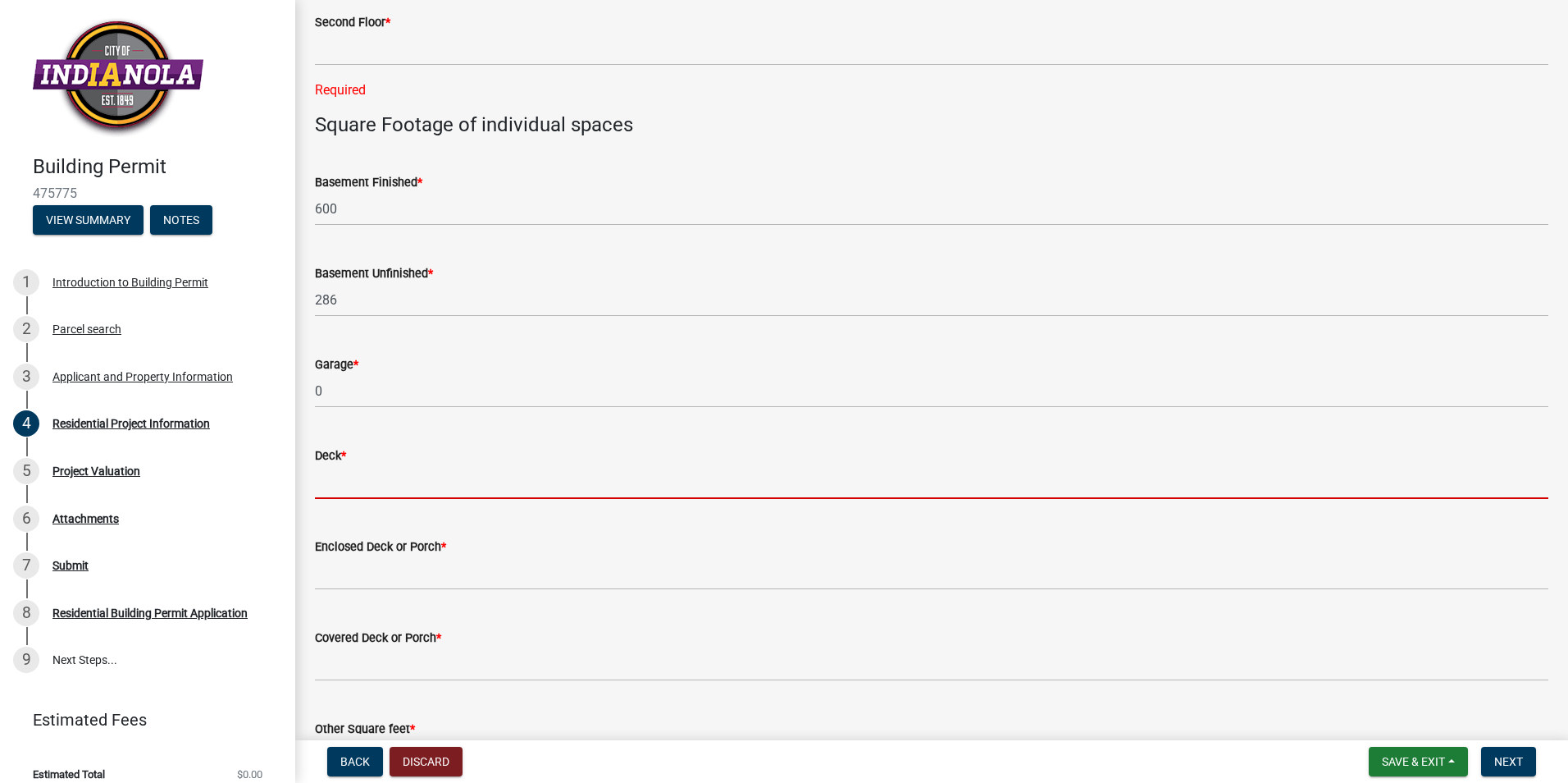
click at [337, 475] on input "text" at bounding box center [932, 481] width 1234 height 33
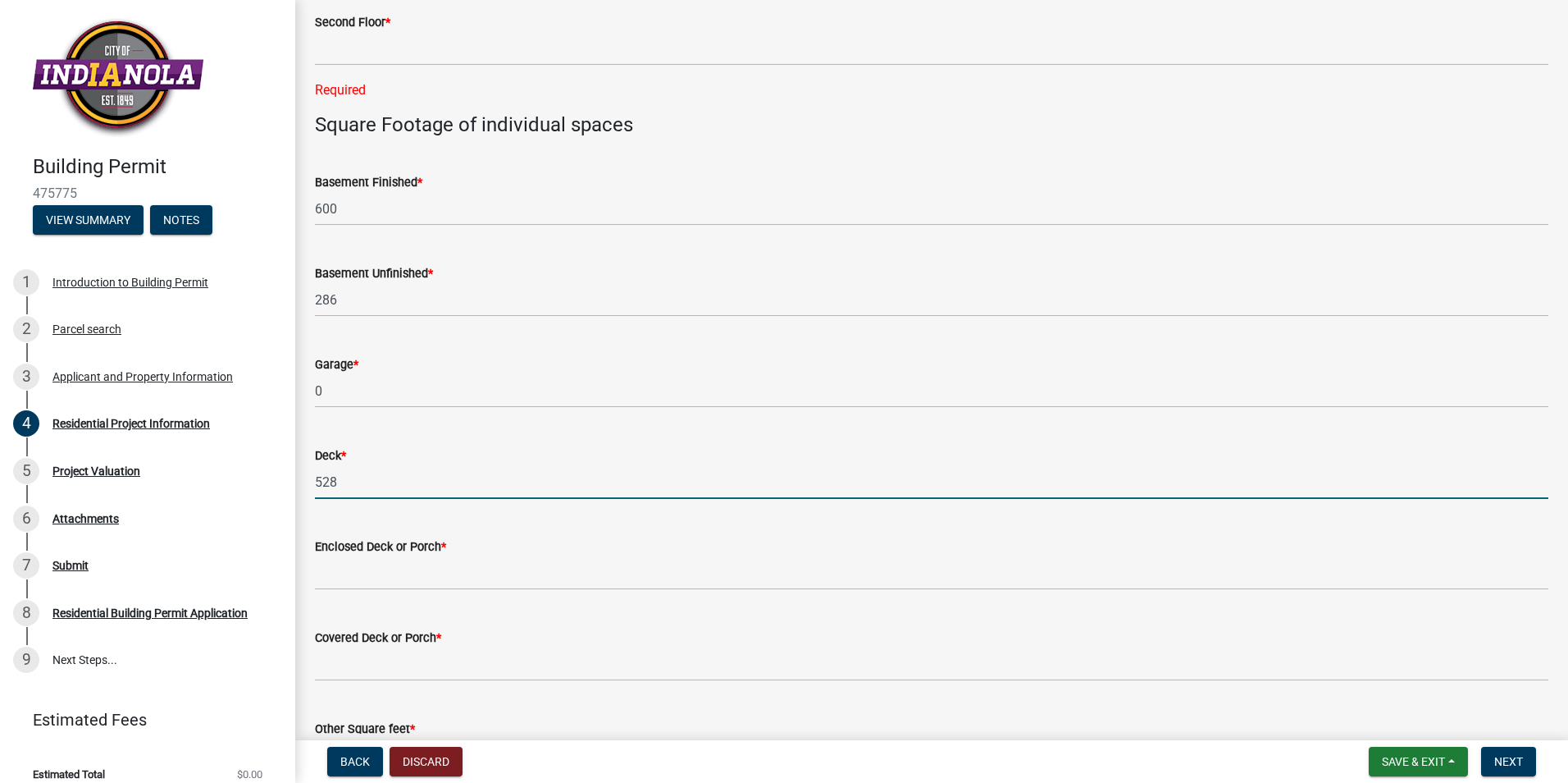
scroll to position [1067, 0]
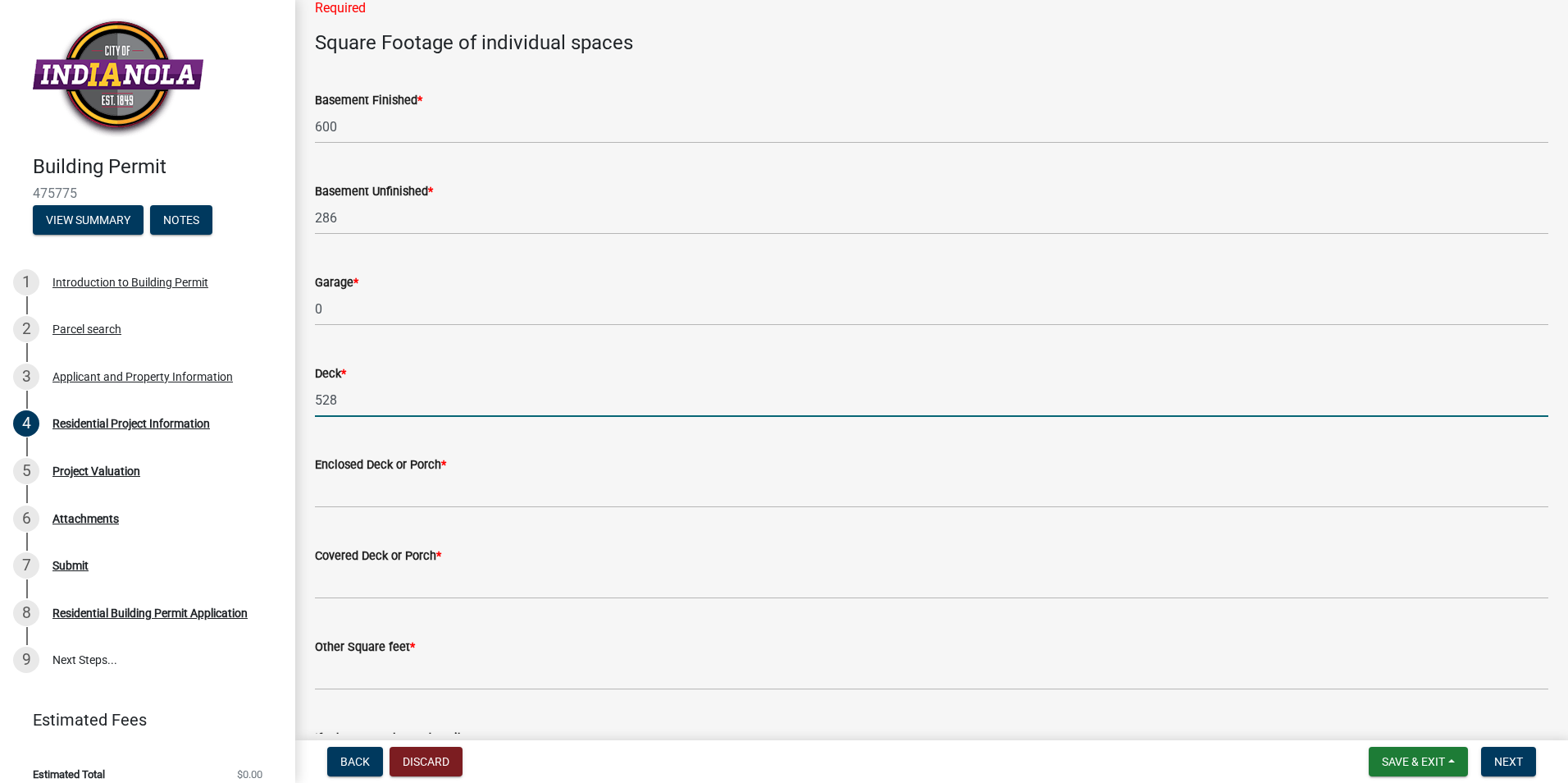
type input "528"
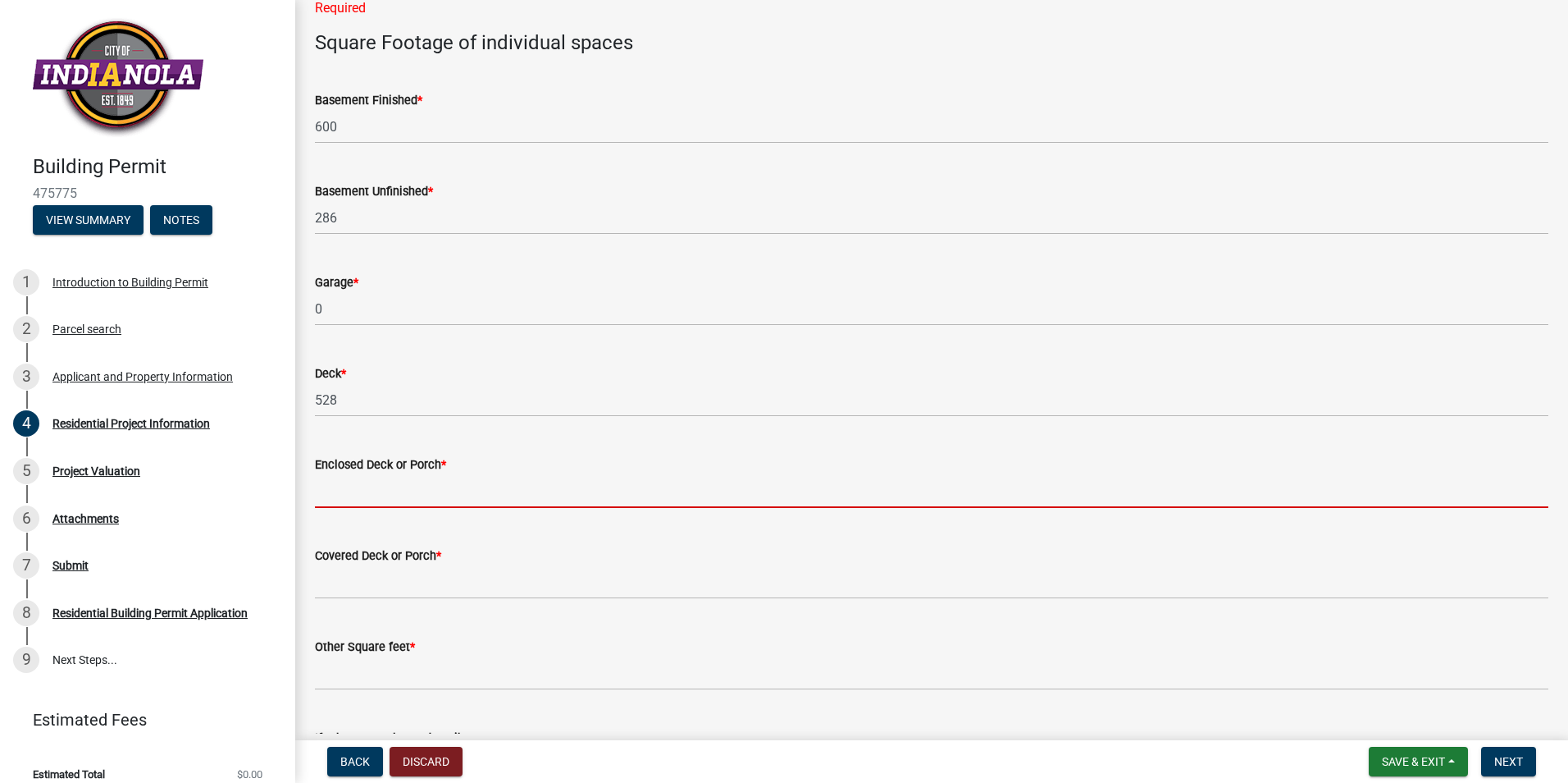
click at [402, 493] on input "text" at bounding box center [932, 491] width 1234 height 33
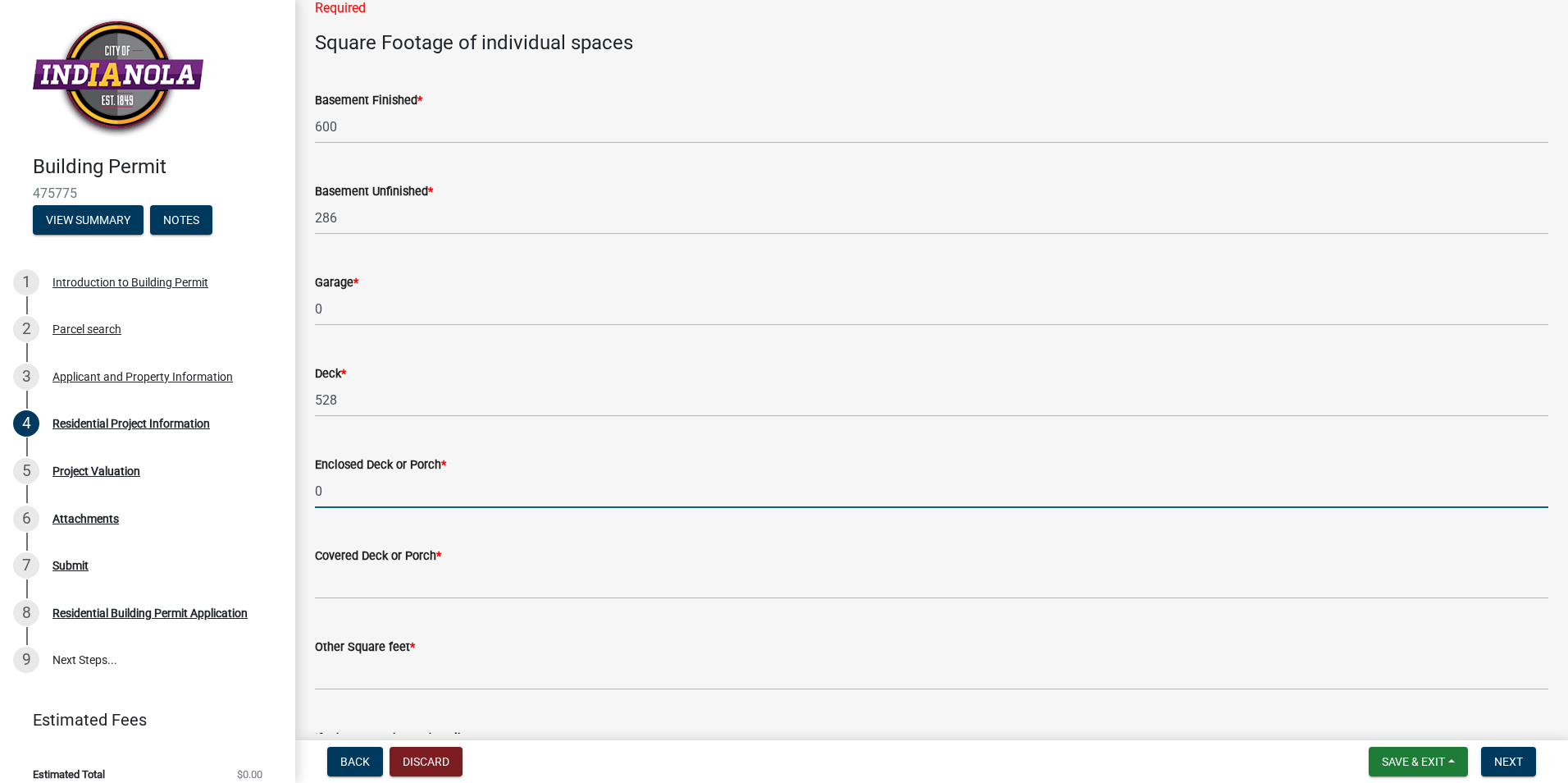
type input "0"
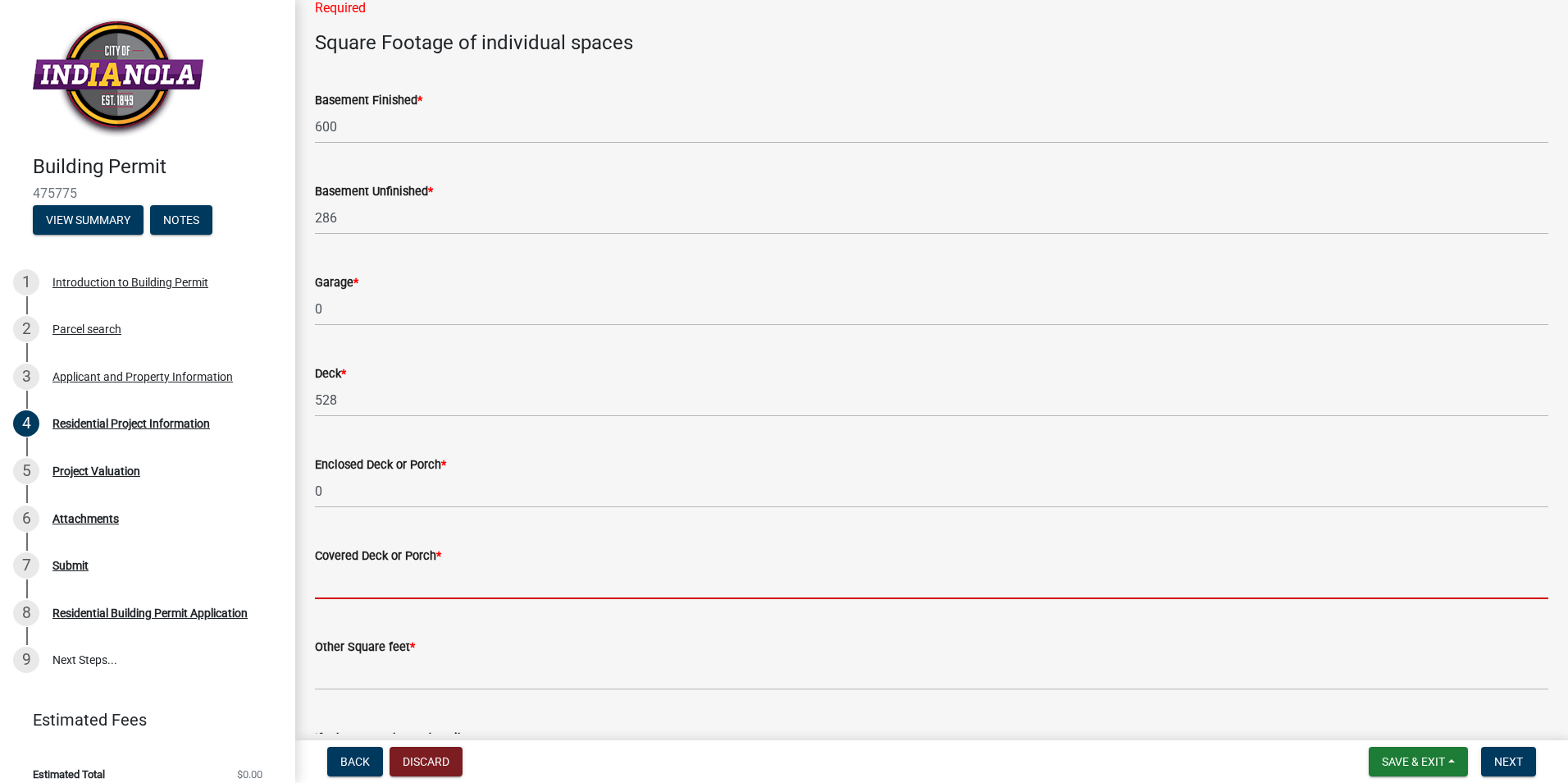
drag, startPoint x: 372, startPoint y: 584, endPoint x: 383, endPoint y: 580, distance: 11.7
click at [378, 583] on input "text" at bounding box center [932, 582] width 1234 height 33
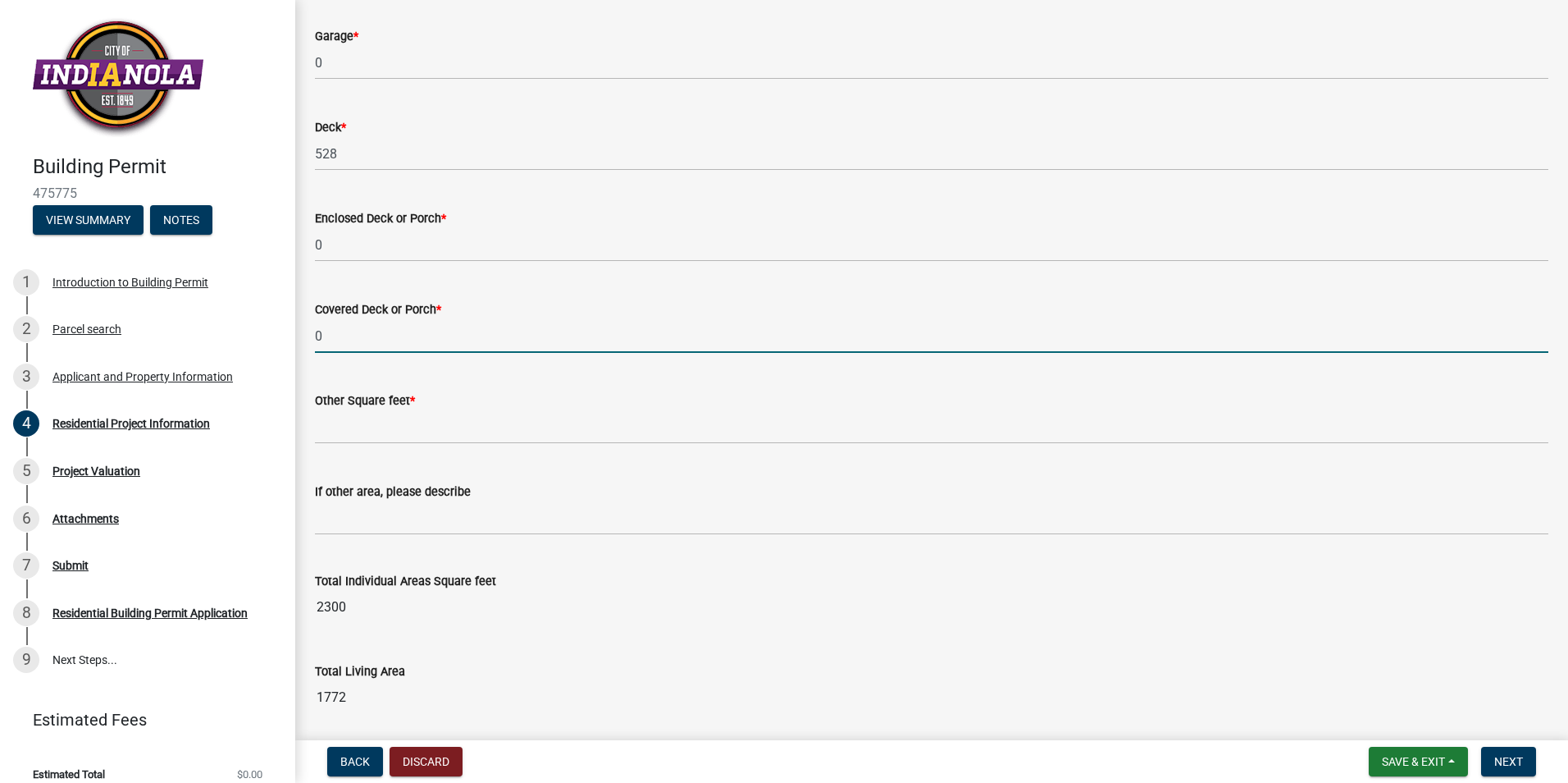
type input "0"
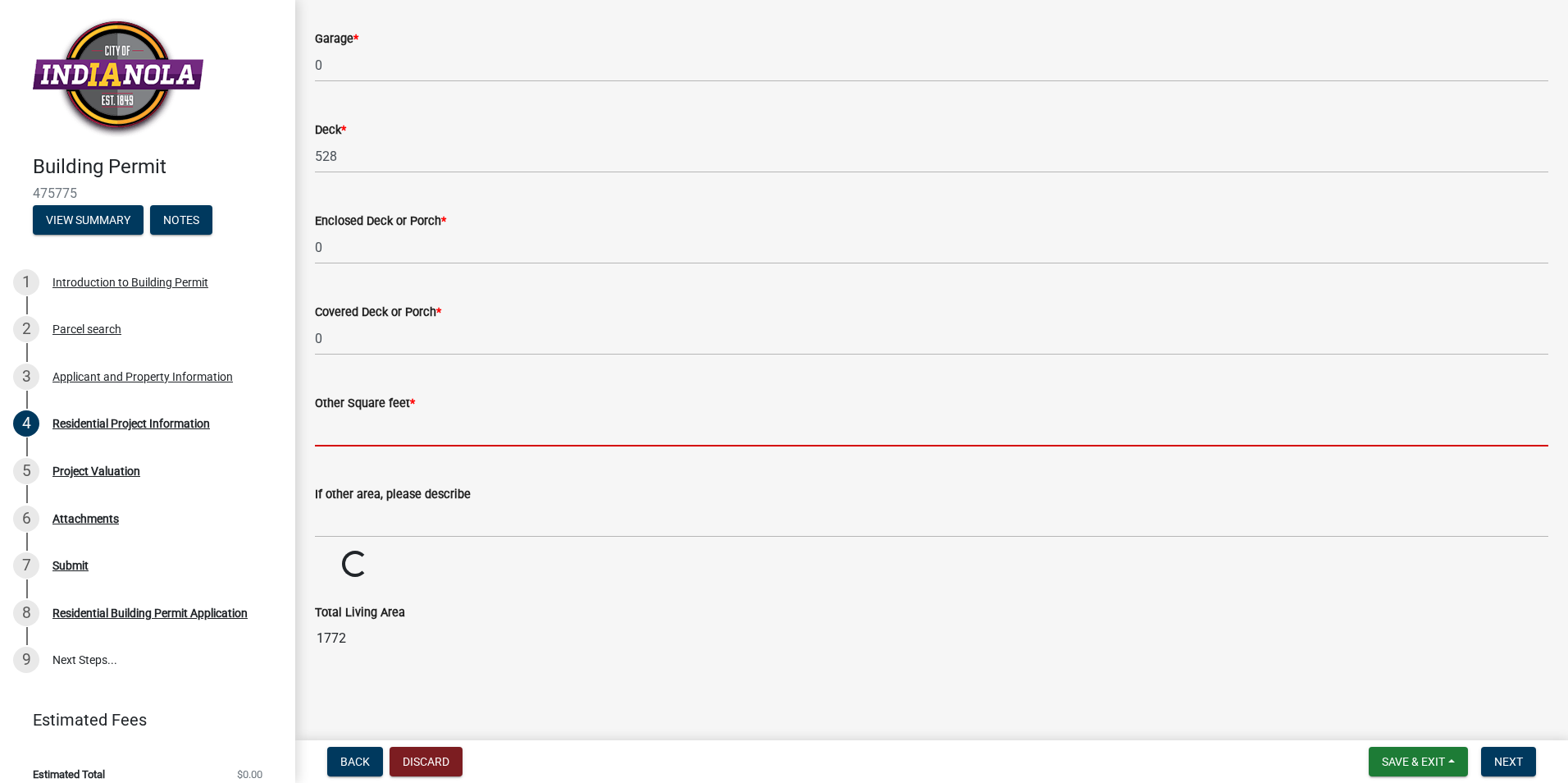
click at [361, 431] on input "text" at bounding box center [932, 429] width 1234 height 33
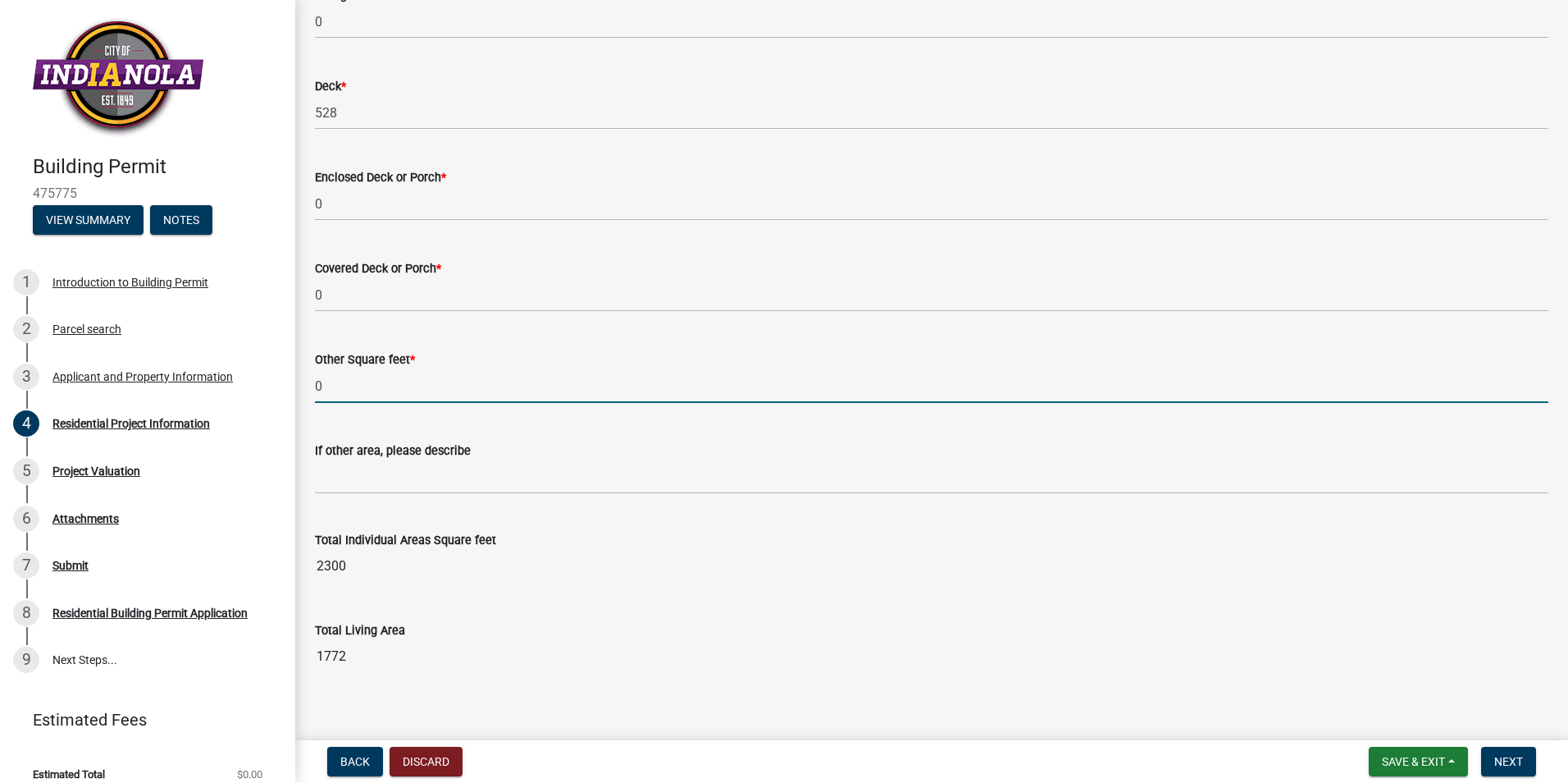
scroll to position [1372, 0]
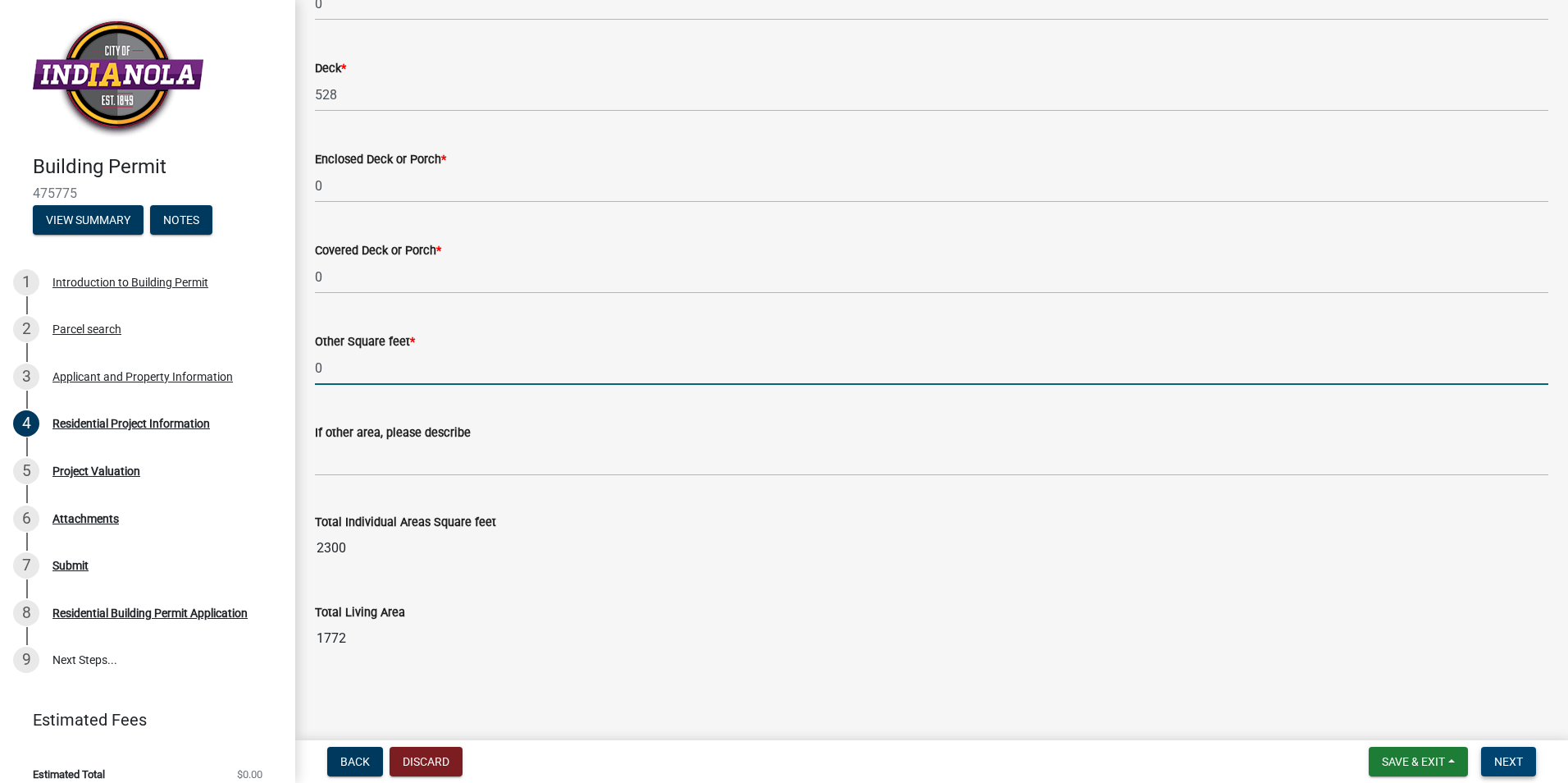
type input "0"
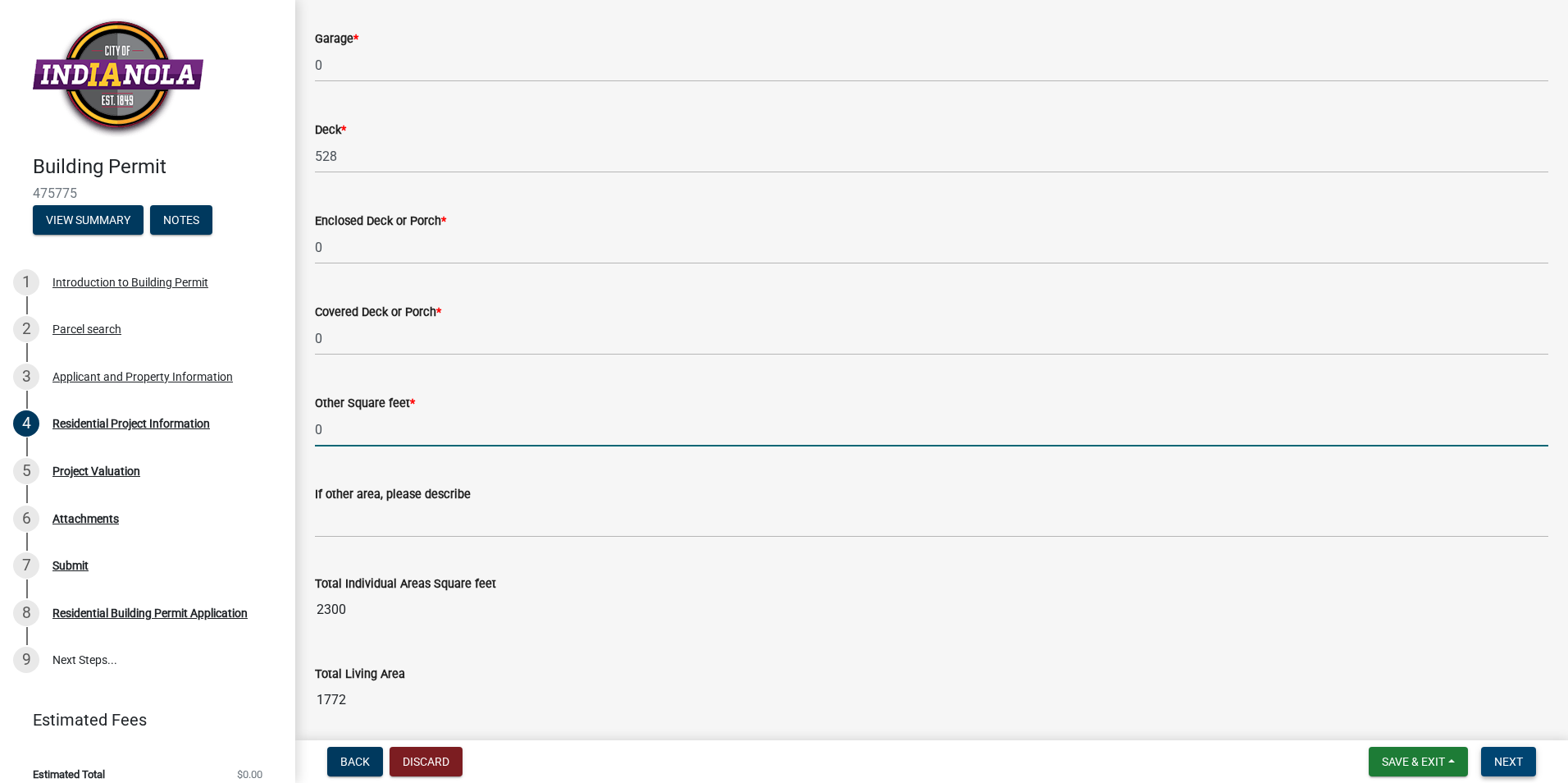
click at [1509, 757] on span "Next" at bounding box center [1509, 761] width 29 height 13
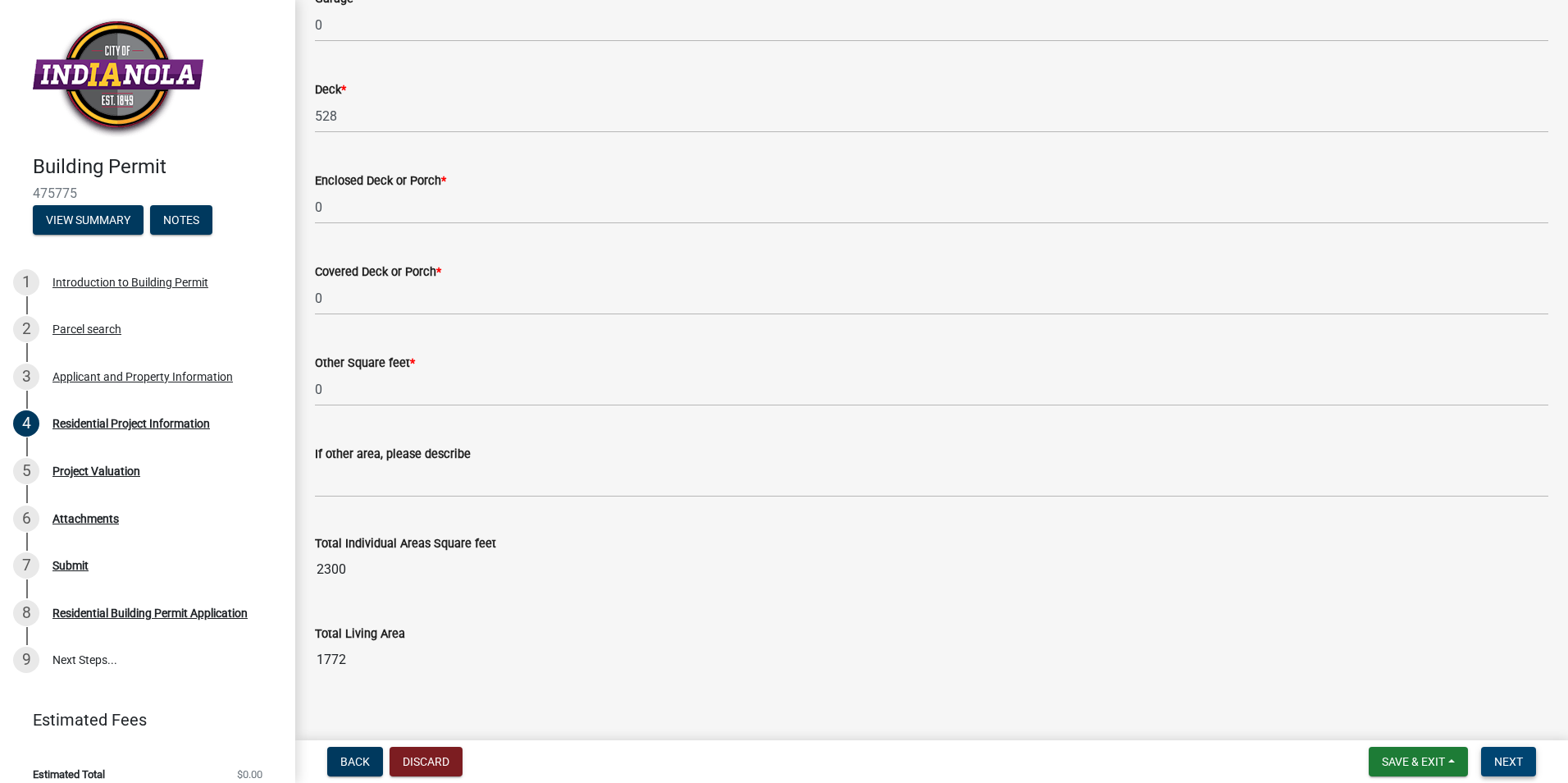
scroll to position [1372, 0]
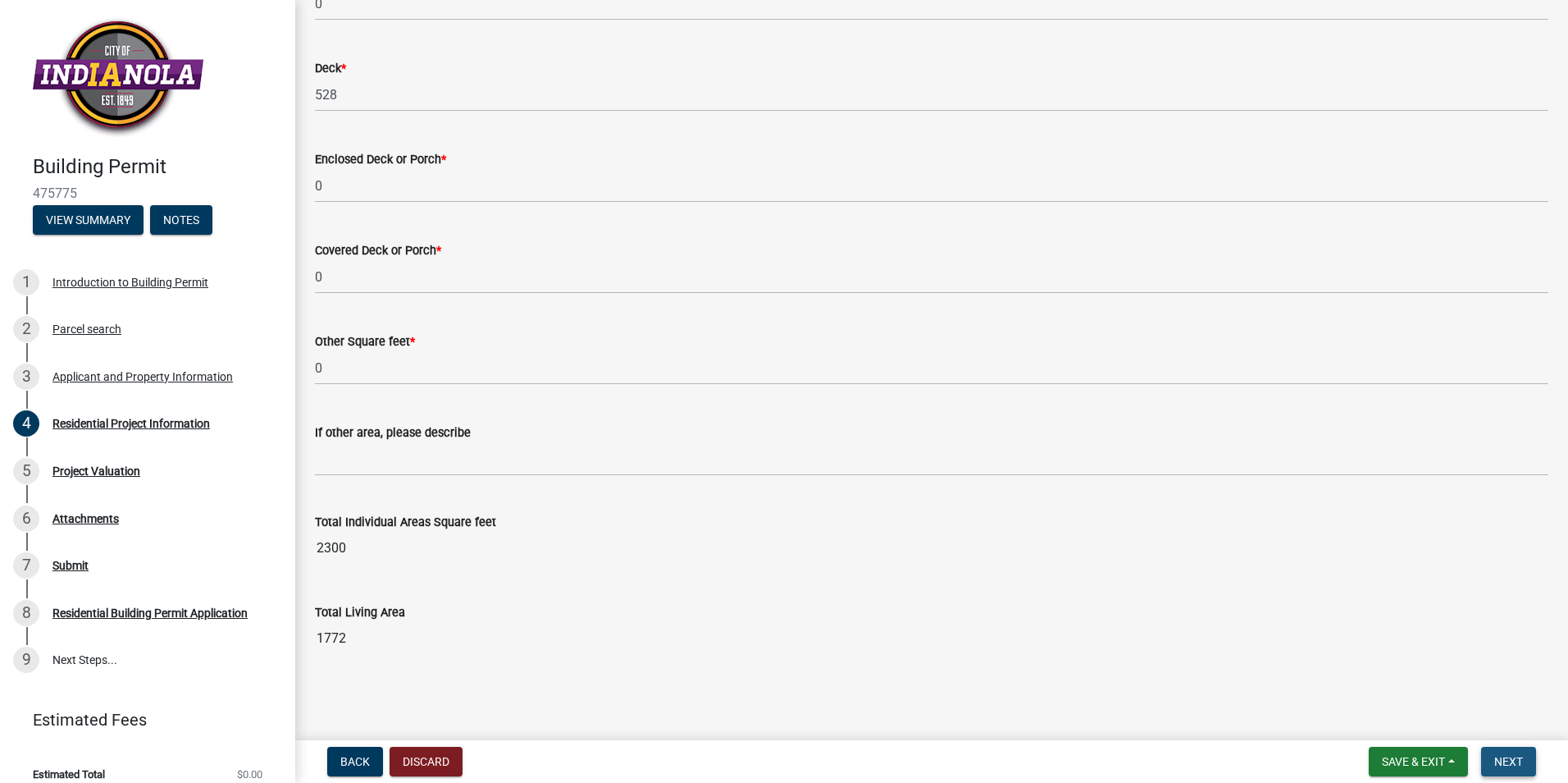
click at [1510, 756] on span "Next" at bounding box center [1509, 761] width 29 height 13
click at [1426, 765] on span "Save & Exit" at bounding box center [1414, 761] width 63 height 13
click at [1505, 753] on button "Next" at bounding box center [1509, 762] width 55 height 29
click at [1504, 750] on button "Next" at bounding box center [1509, 762] width 55 height 29
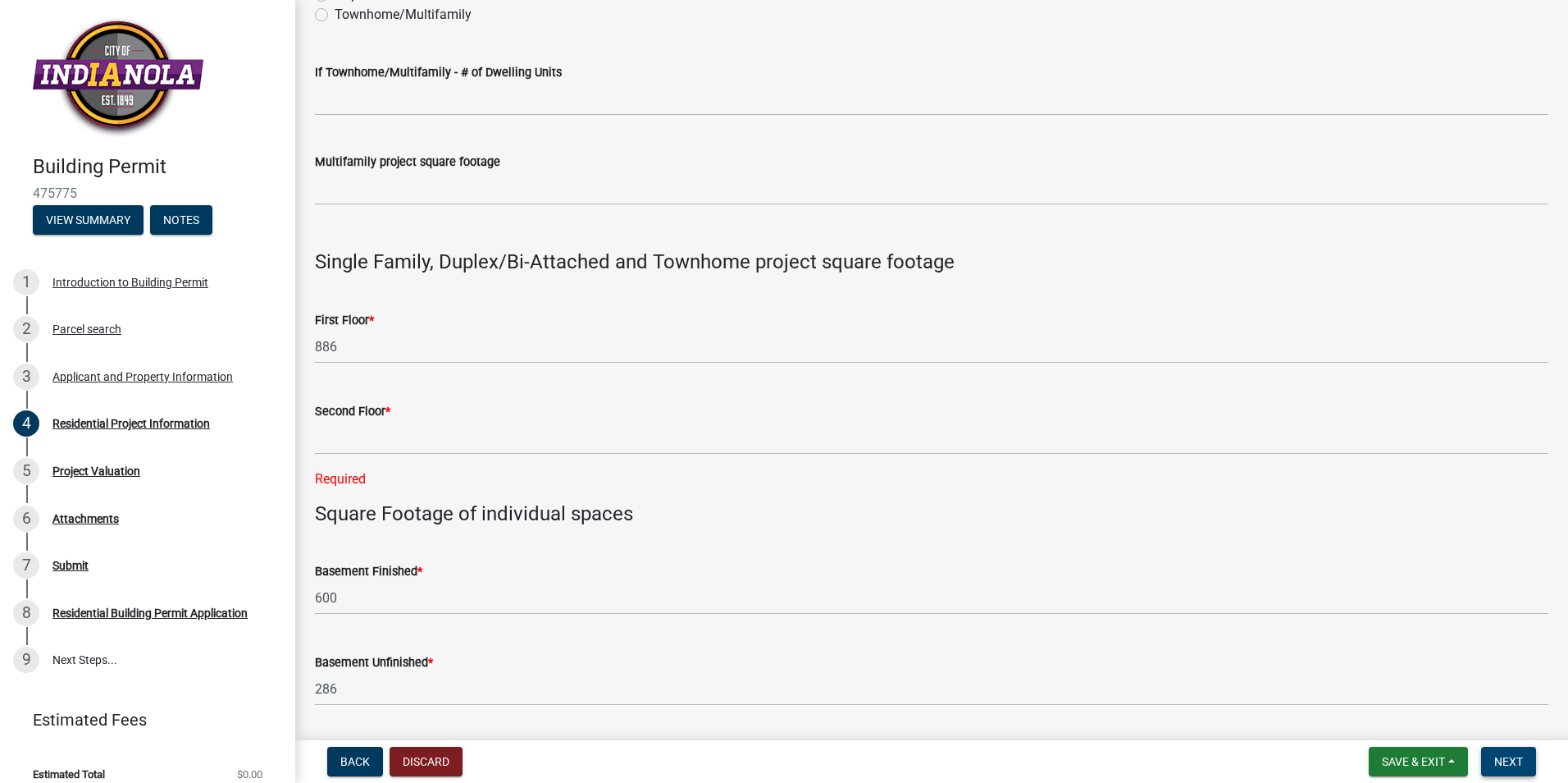
scroll to position [552, 0]
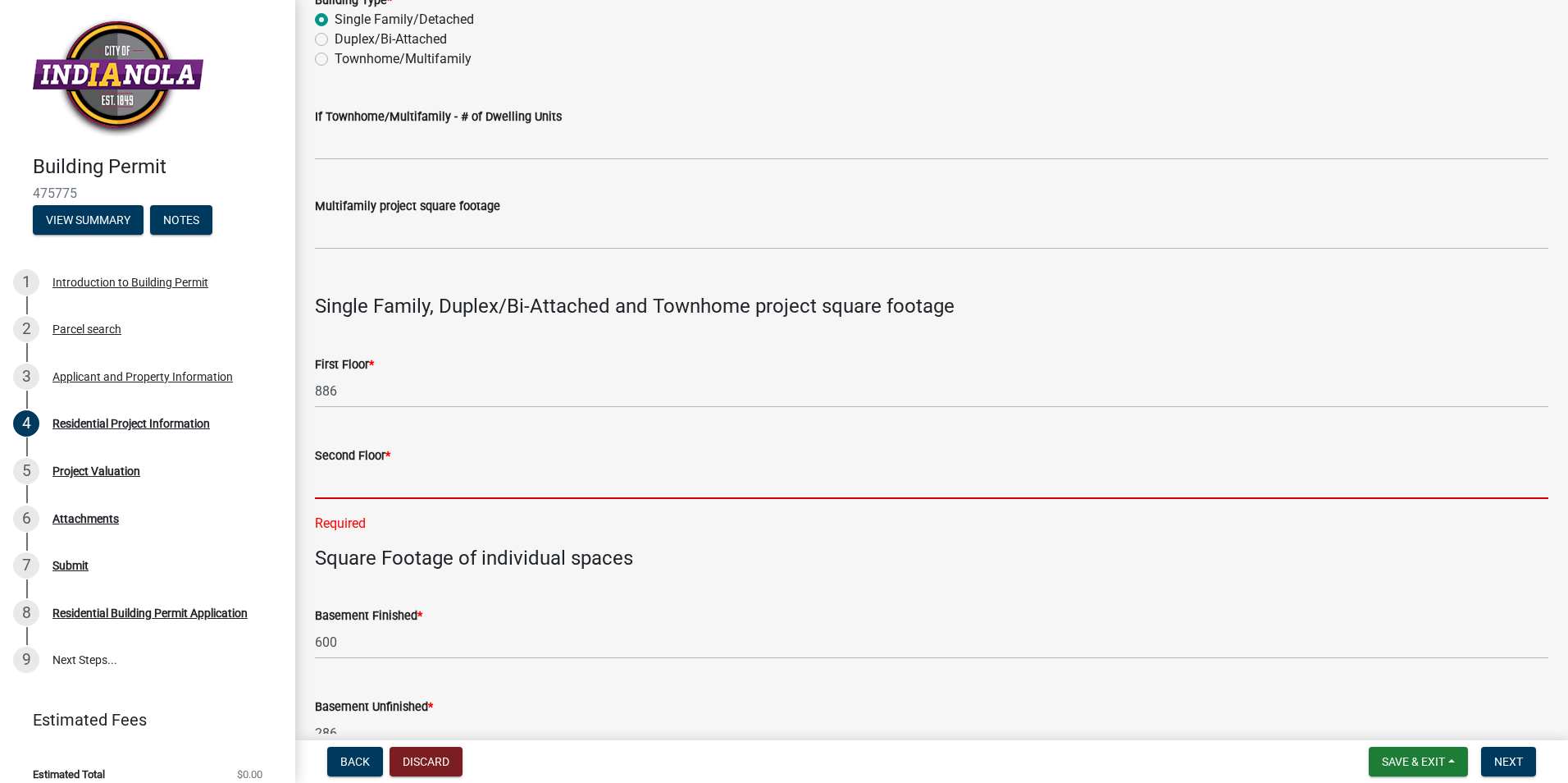
click at [380, 485] on input "text" at bounding box center [932, 481] width 1234 height 33
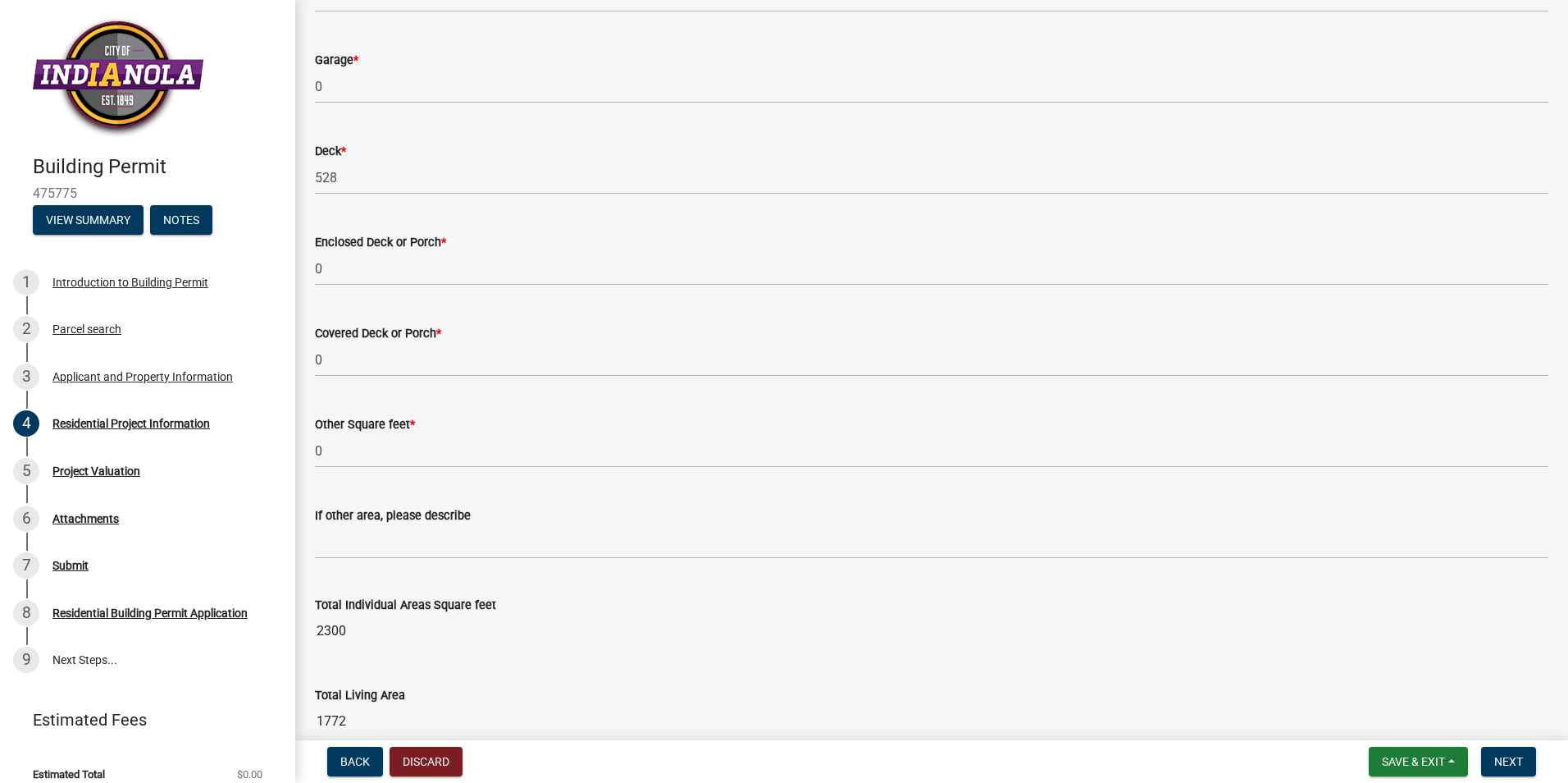
scroll to position [1290, 0]
type input "0"
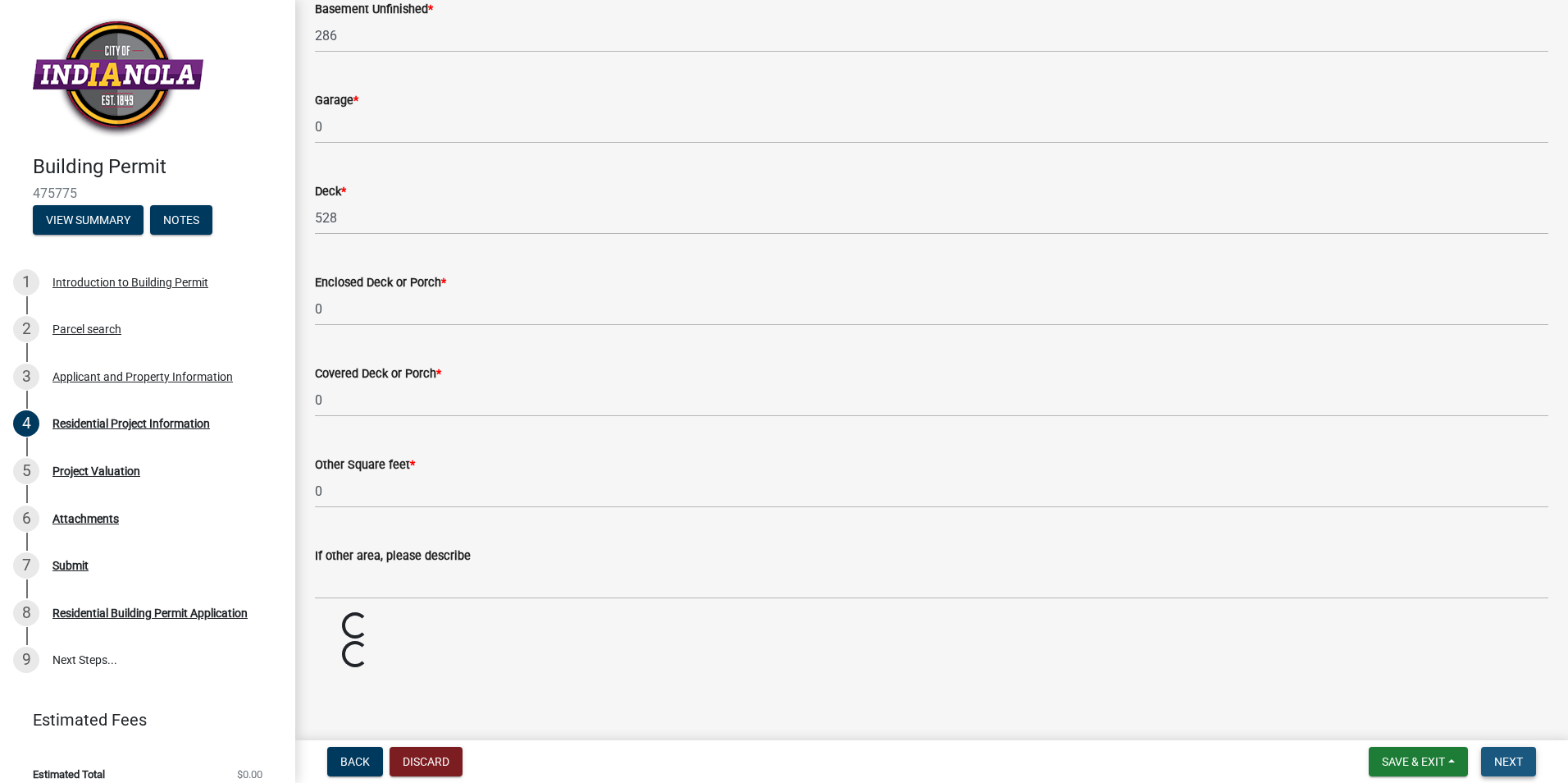
scroll to position [1216, 0]
click at [1495, 757] on span "Next" at bounding box center [1509, 761] width 29 height 13
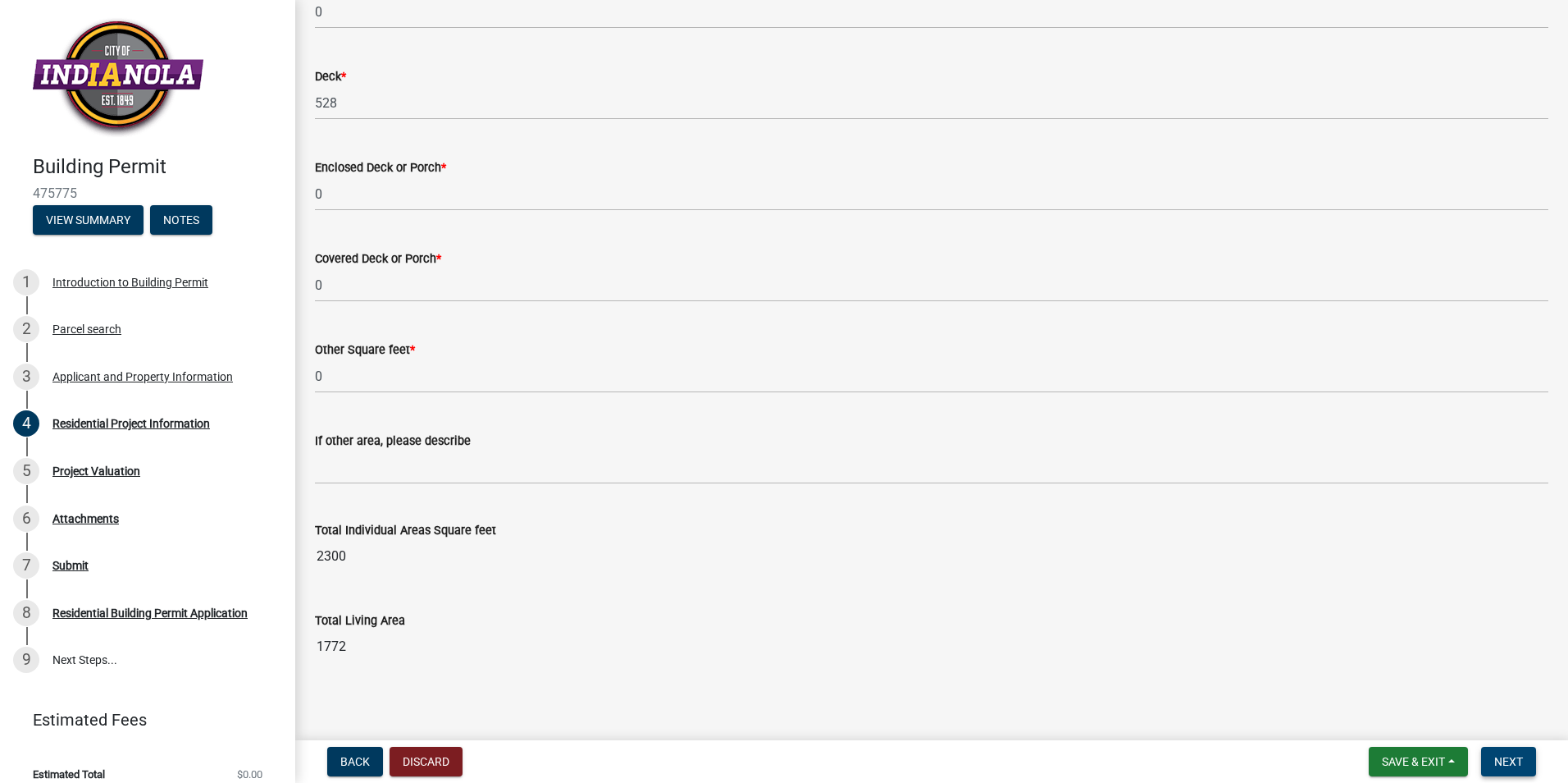
scroll to position [1339, 0]
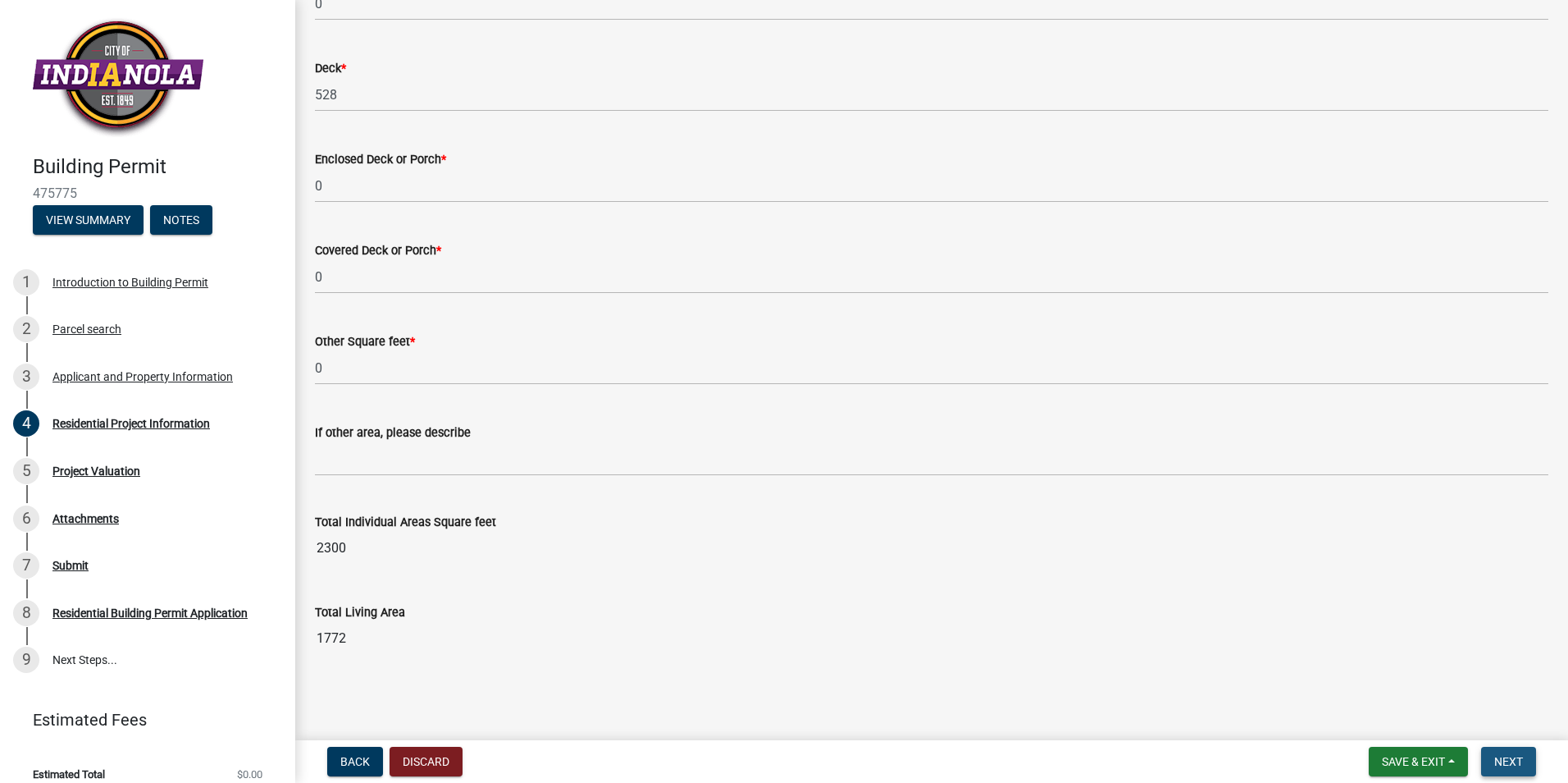
click at [1501, 750] on button "Next" at bounding box center [1509, 762] width 55 height 29
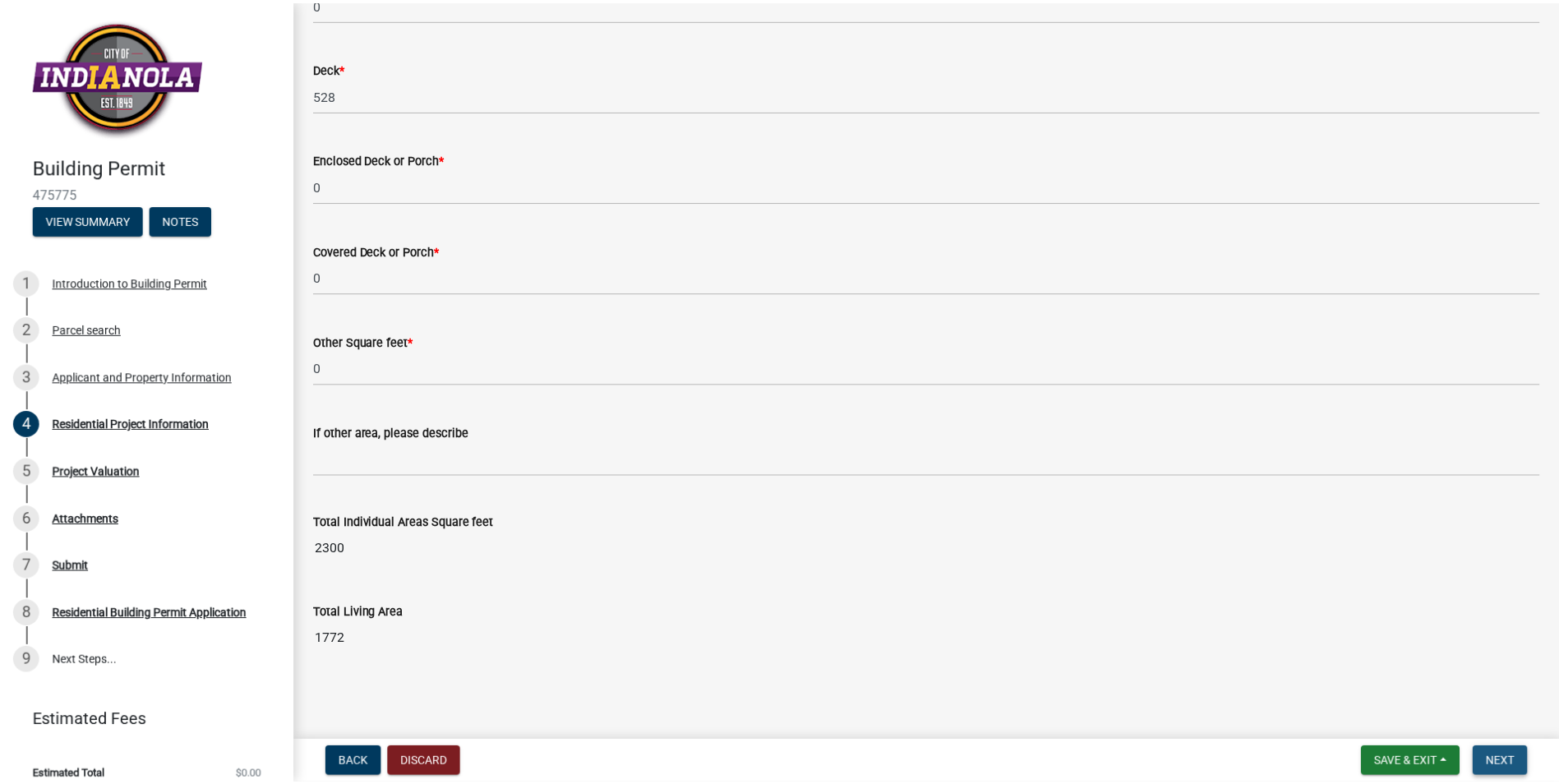
scroll to position [0, 0]
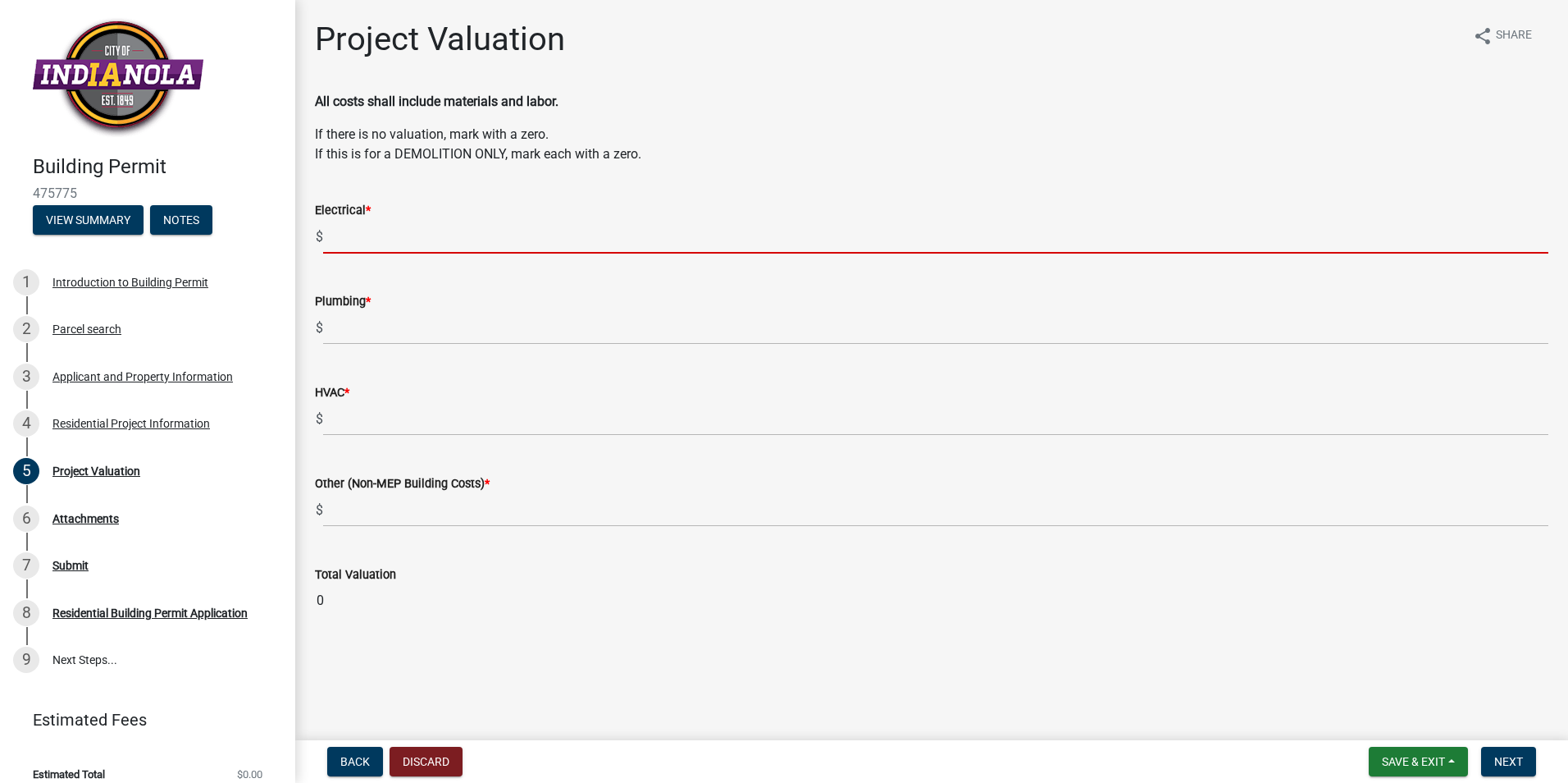
click at [373, 247] on input "text" at bounding box center [935, 236] width 1225 height 33
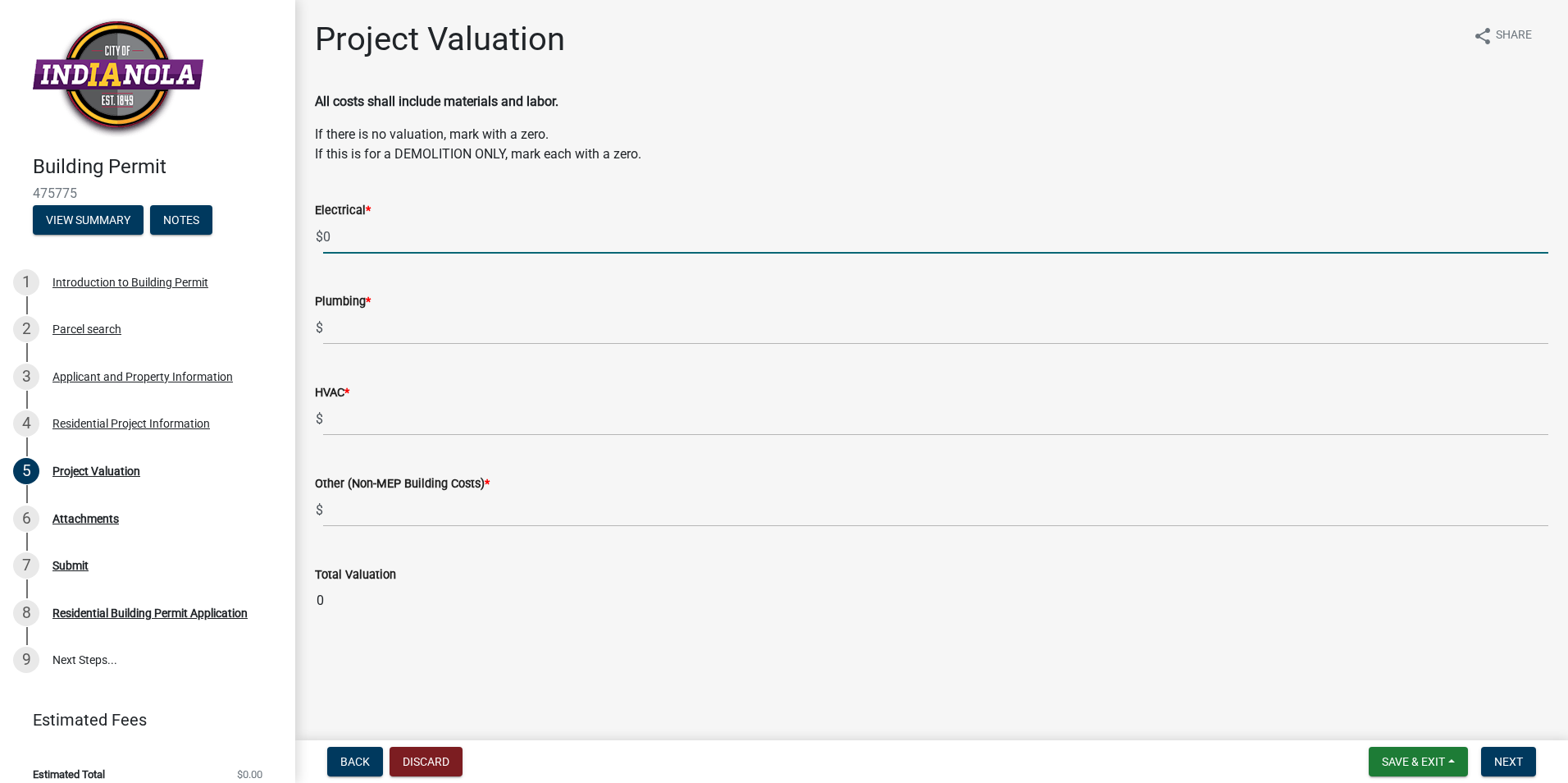
type input "0"
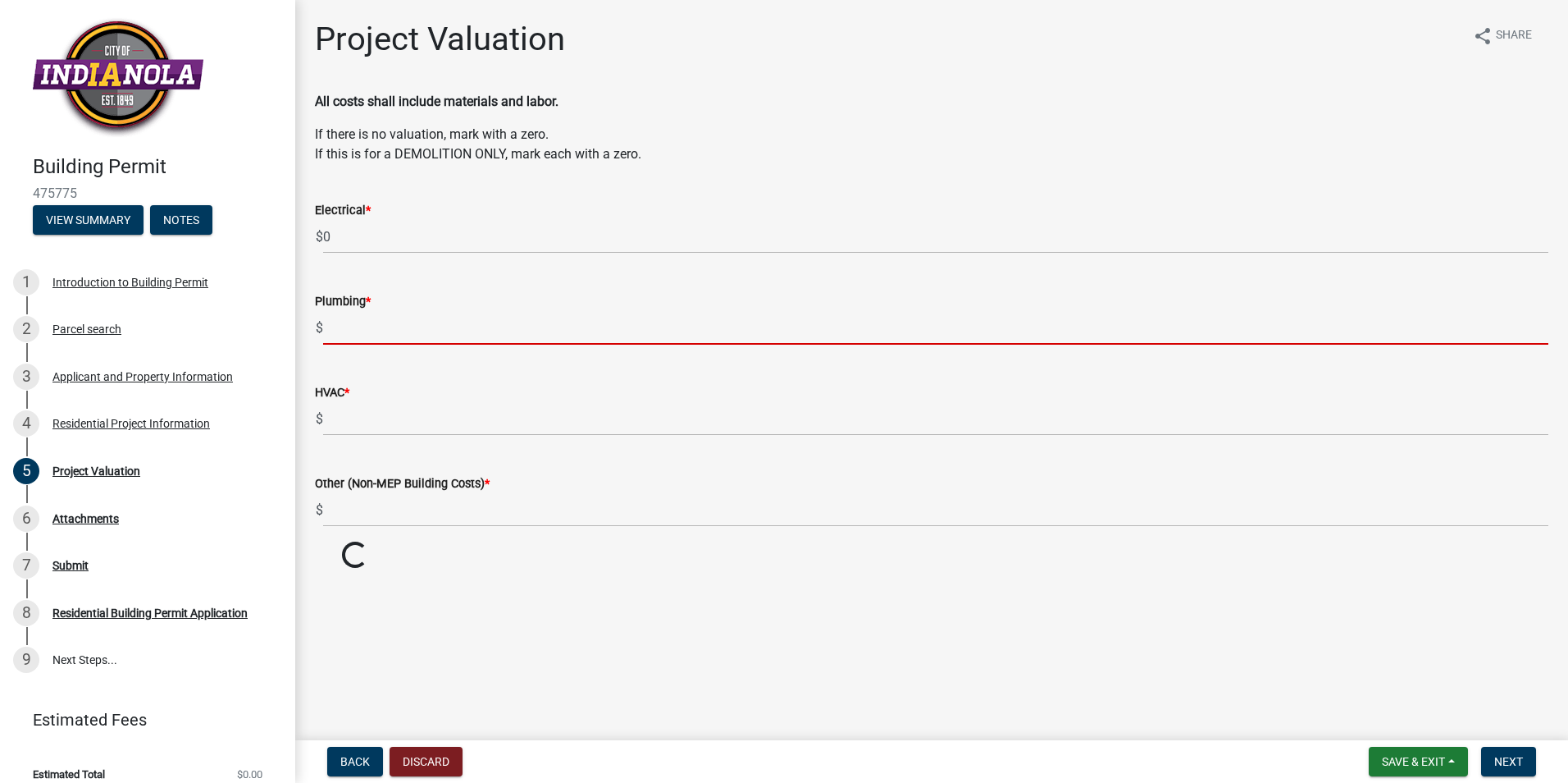
click at [352, 327] on input "text" at bounding box center [935, 327] width 1225 height 33
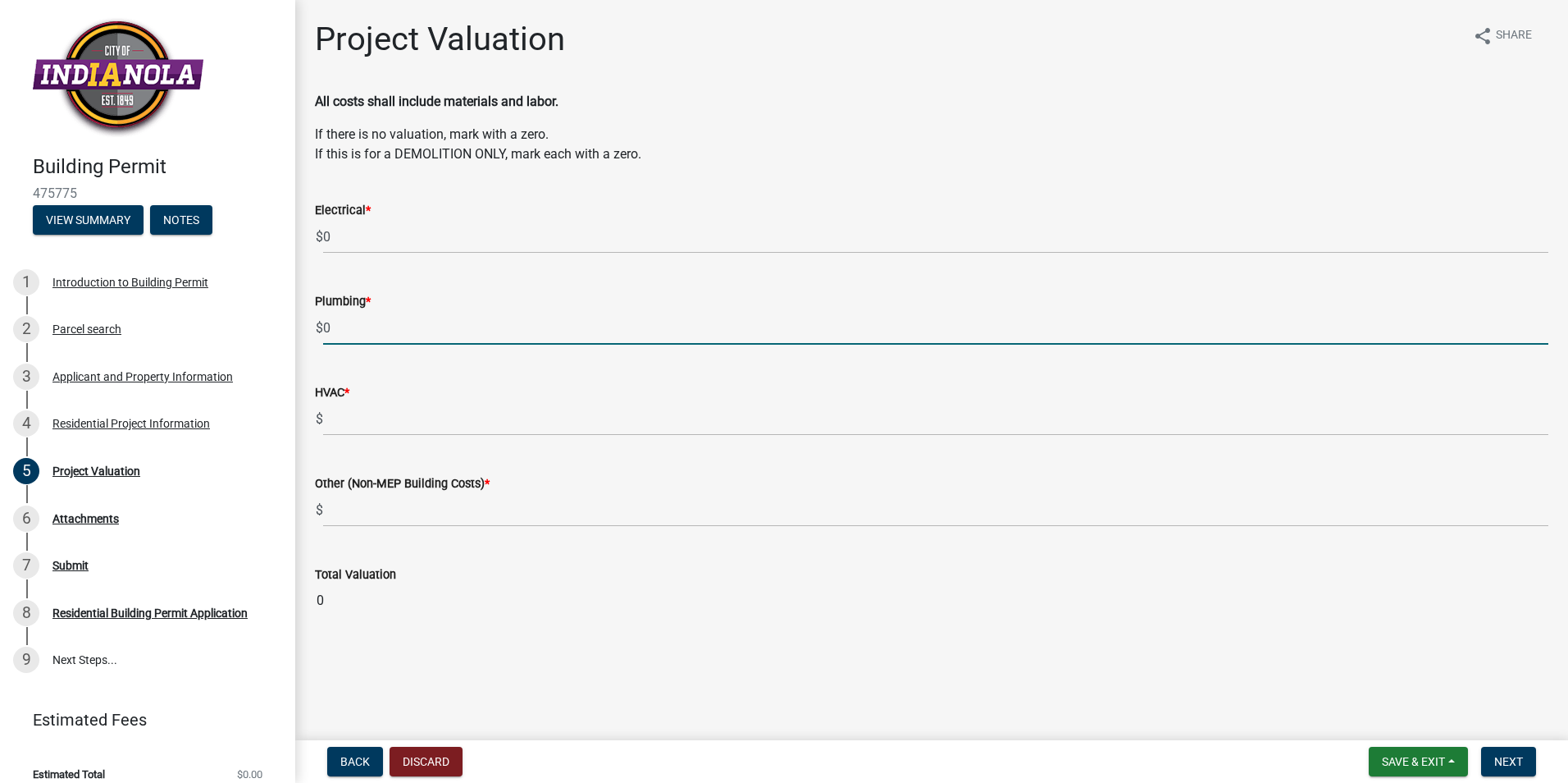
type input "0"
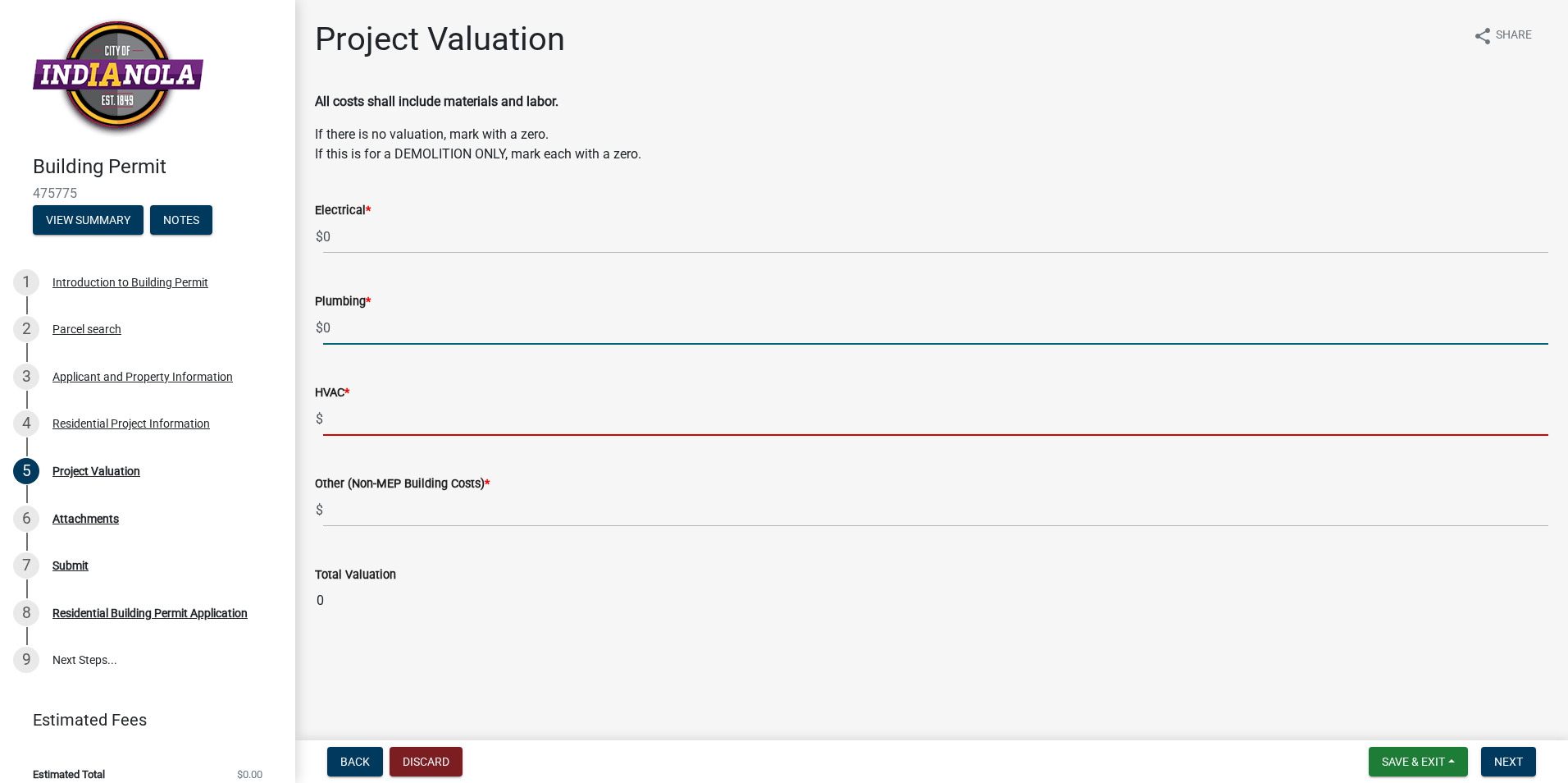
click at [359, 425] on input "text" at bounding box center [935, 418] width 1225 height 33
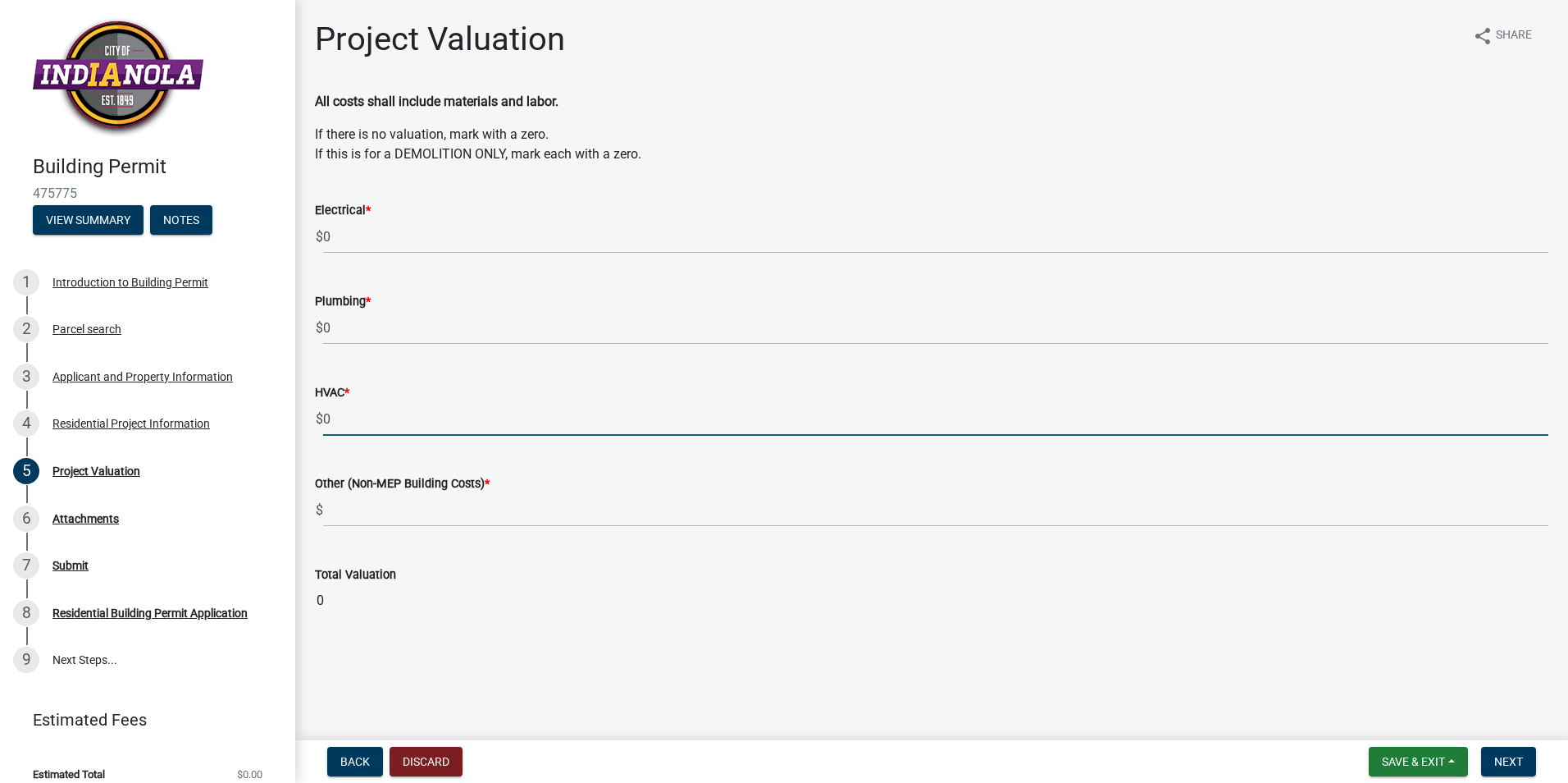
type input "0"
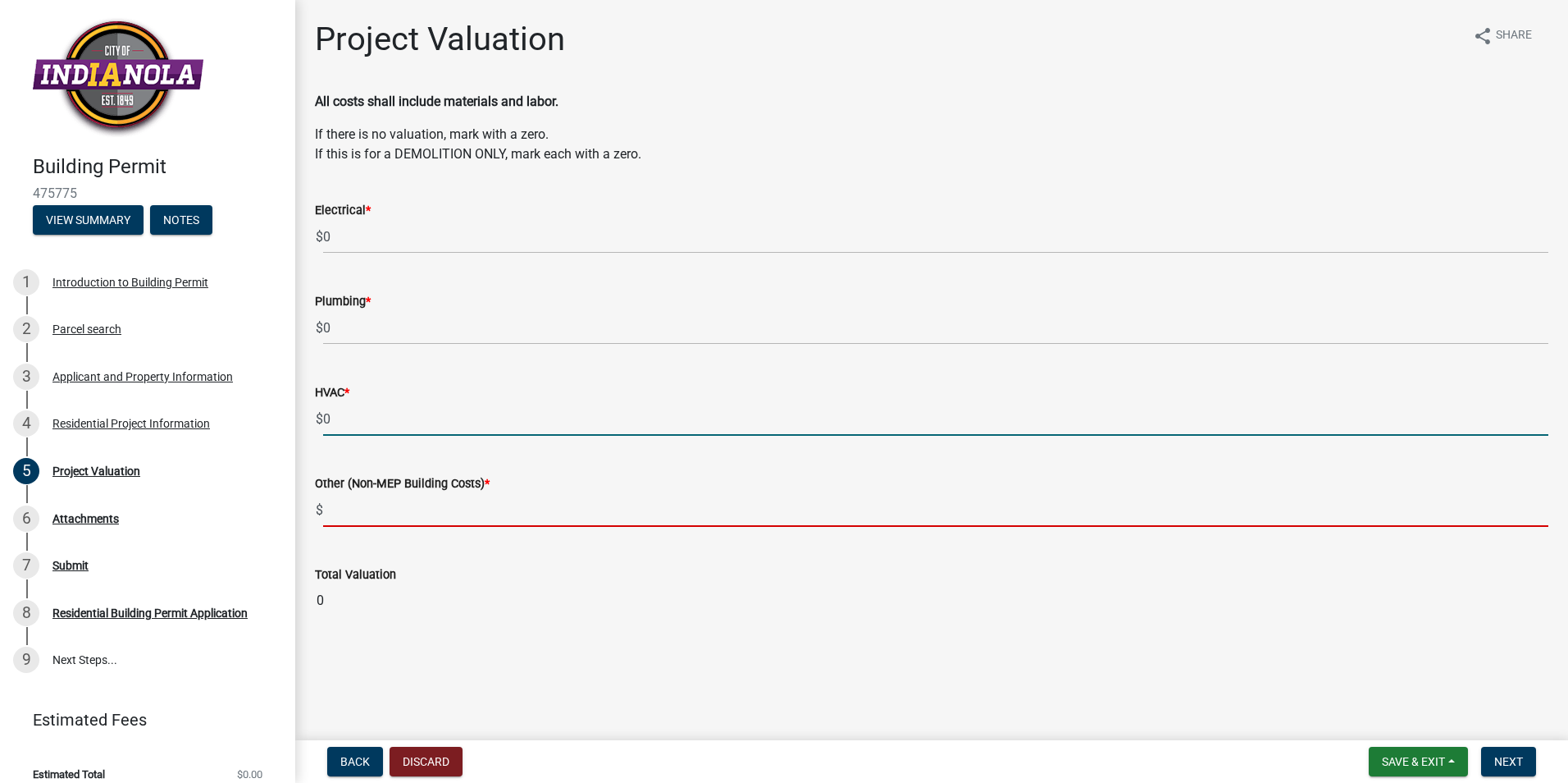
click at [359, 518] on input "text" at bounding box center [935, 510] width 1225 height 33
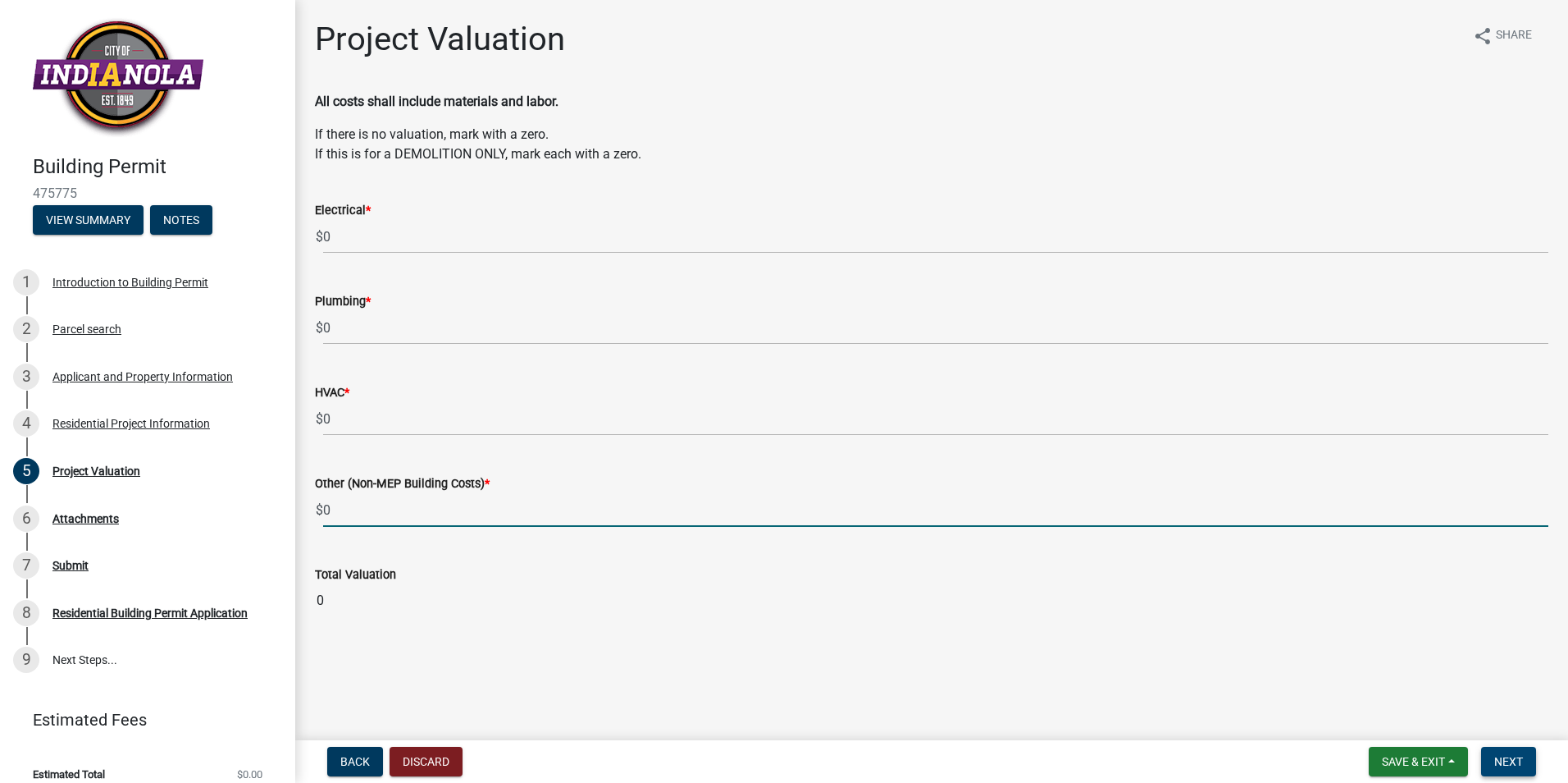
type input "0"
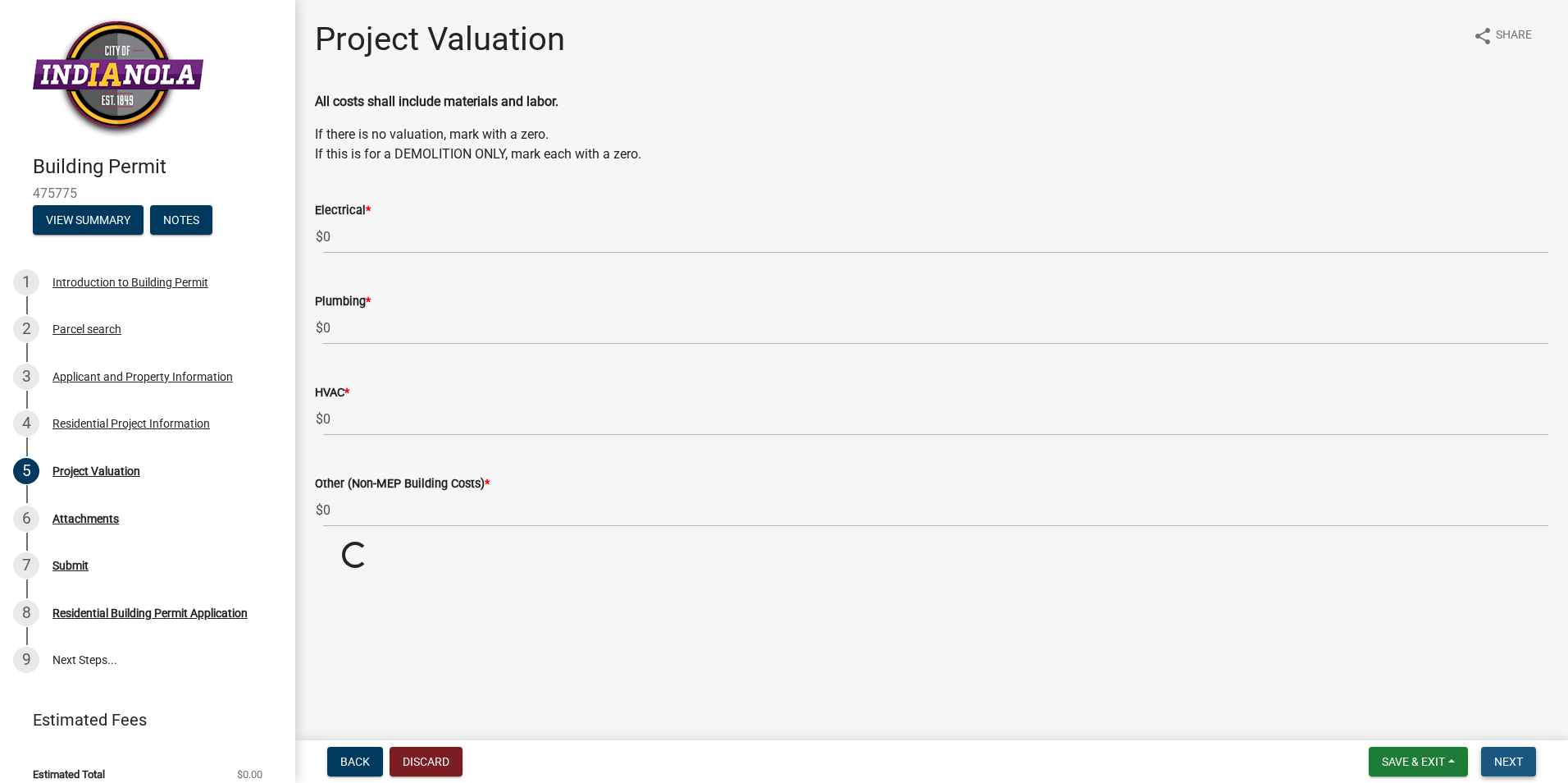
click at [1500, 760] on span "Next" at bounding box center [1509, 761] width 29 height 13
click at [1505, 760] on span "Next" at bounding box center [1509, 761] width 29 height 13
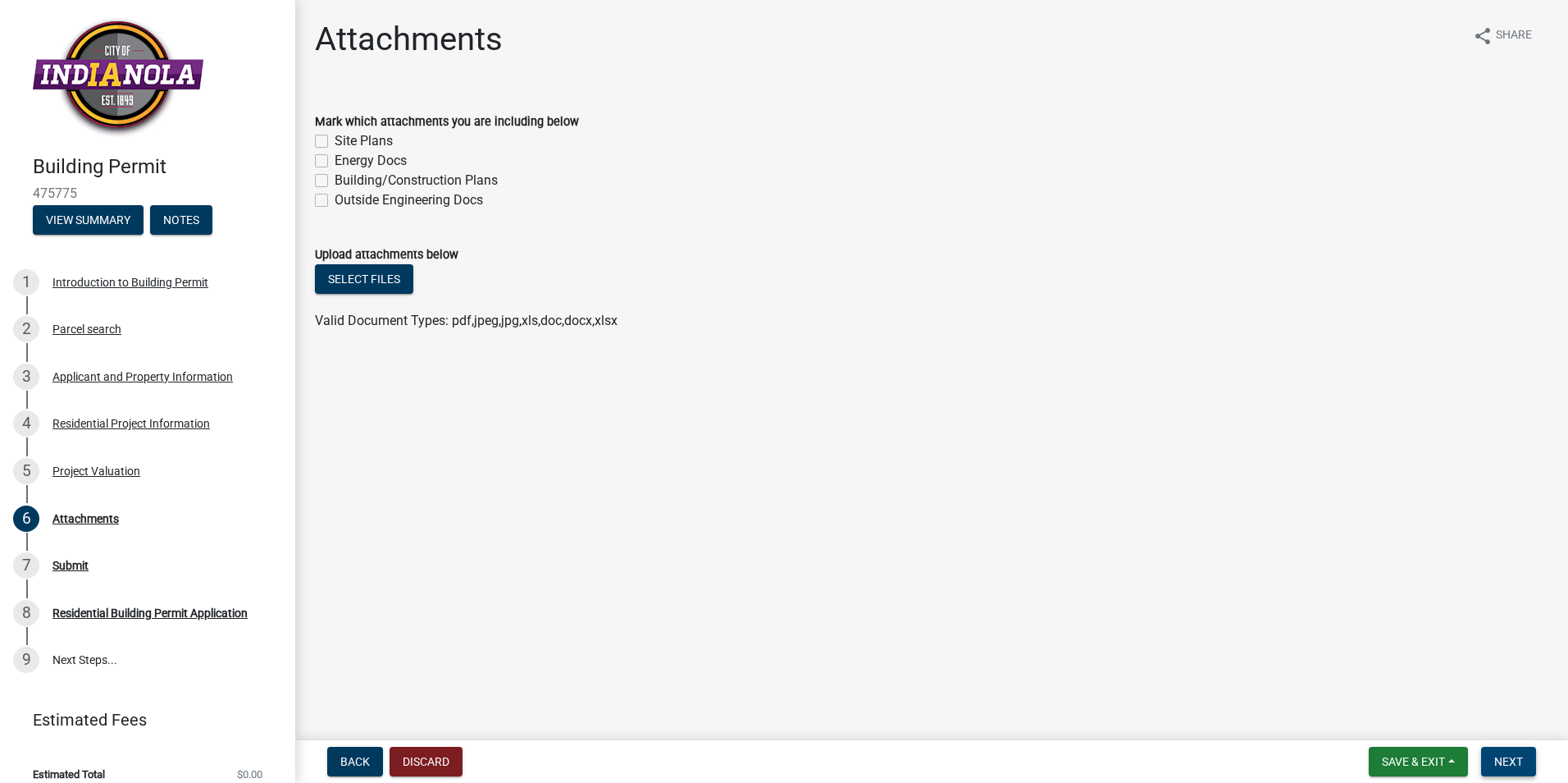
click at [1509, 752] on button "Next" at bounding box center [1509, 762] width 55 height 29
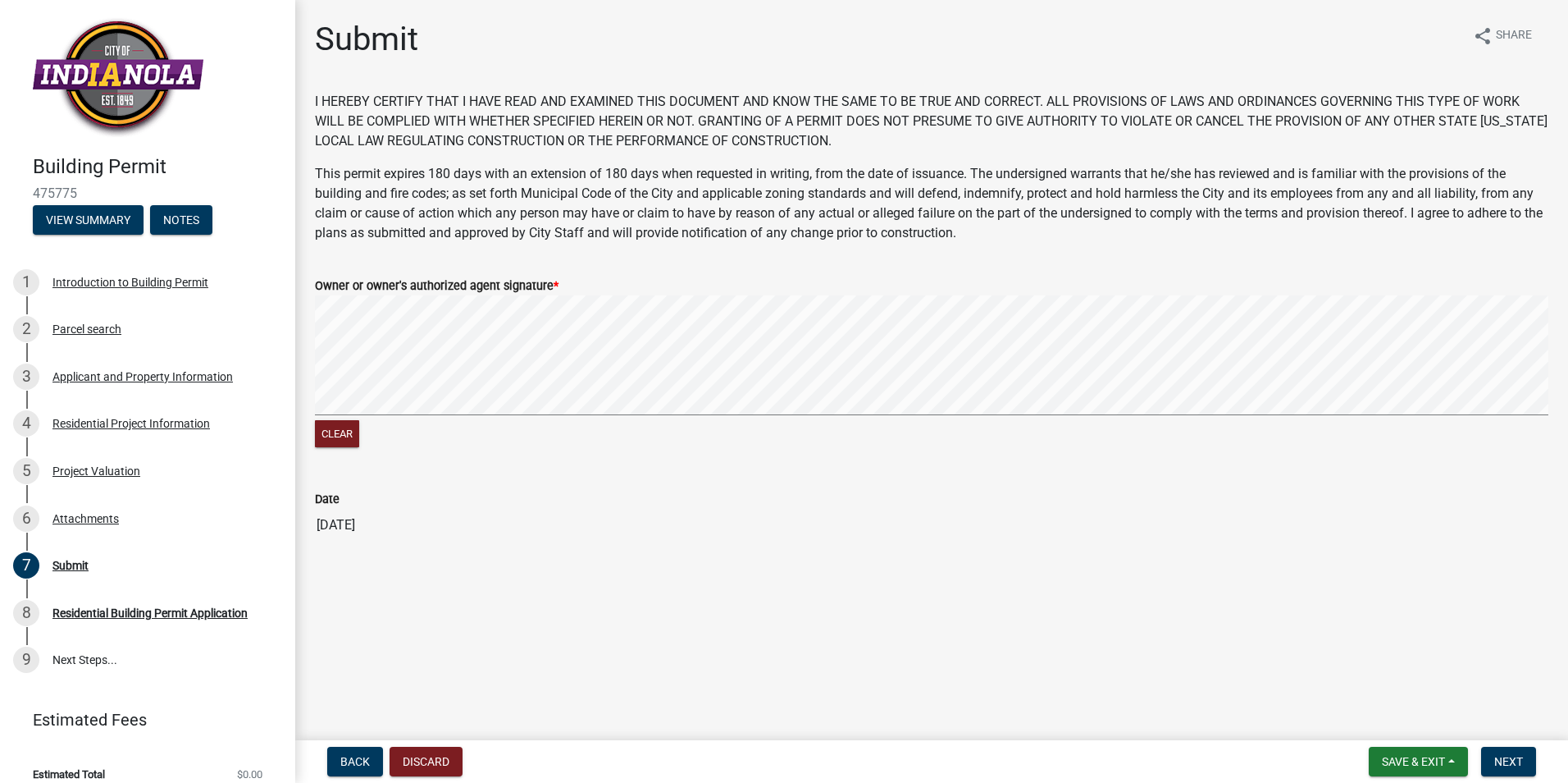
click at [659, 430] on div "Clear" at bounding box center [932, 374] width 1234 height 156
click at [1513, 763] on span "Next" at bounding box center [1509, 761] width 29 height 13
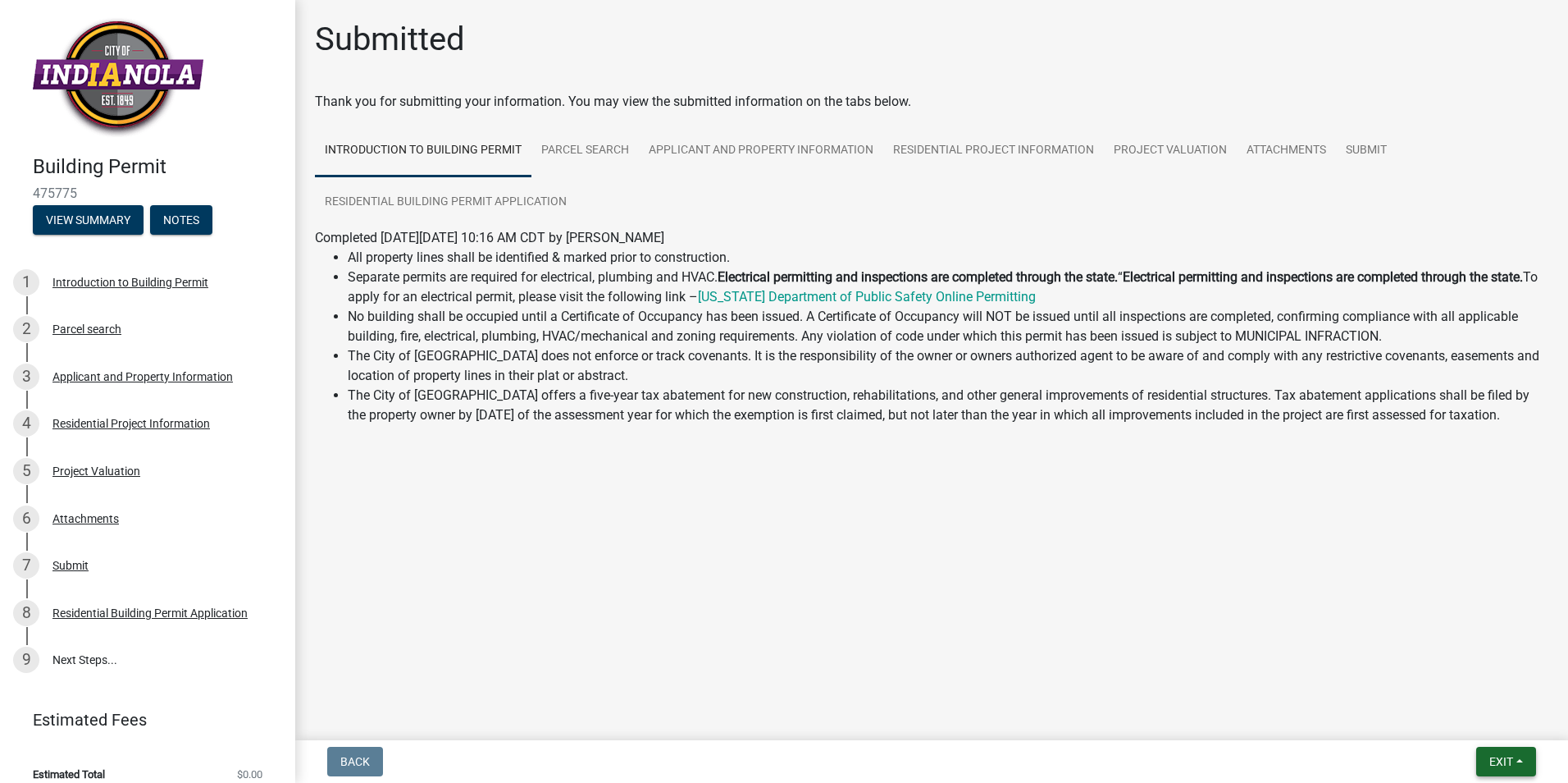
click at [1488, 753] on button "Exit" at bounding box center [1506, 762] width 60 height 29
drag, startPoint x: 1255, startPoint y: 654, endPoint x: 1347, endPoint y: 709, distance: 107.2
click at [1255, 650] on main "Submitted Thank you for submitting your information. You may view the submitted…" at bounding box center [932, 367] width 1273 height 733
click at [1497, 765] on span "Exit" at bounding box center [1502, 761] width 24 height 13
click at [1496, 762] on span "Exit" at bounding box center [1502, 761] width 24 height 13
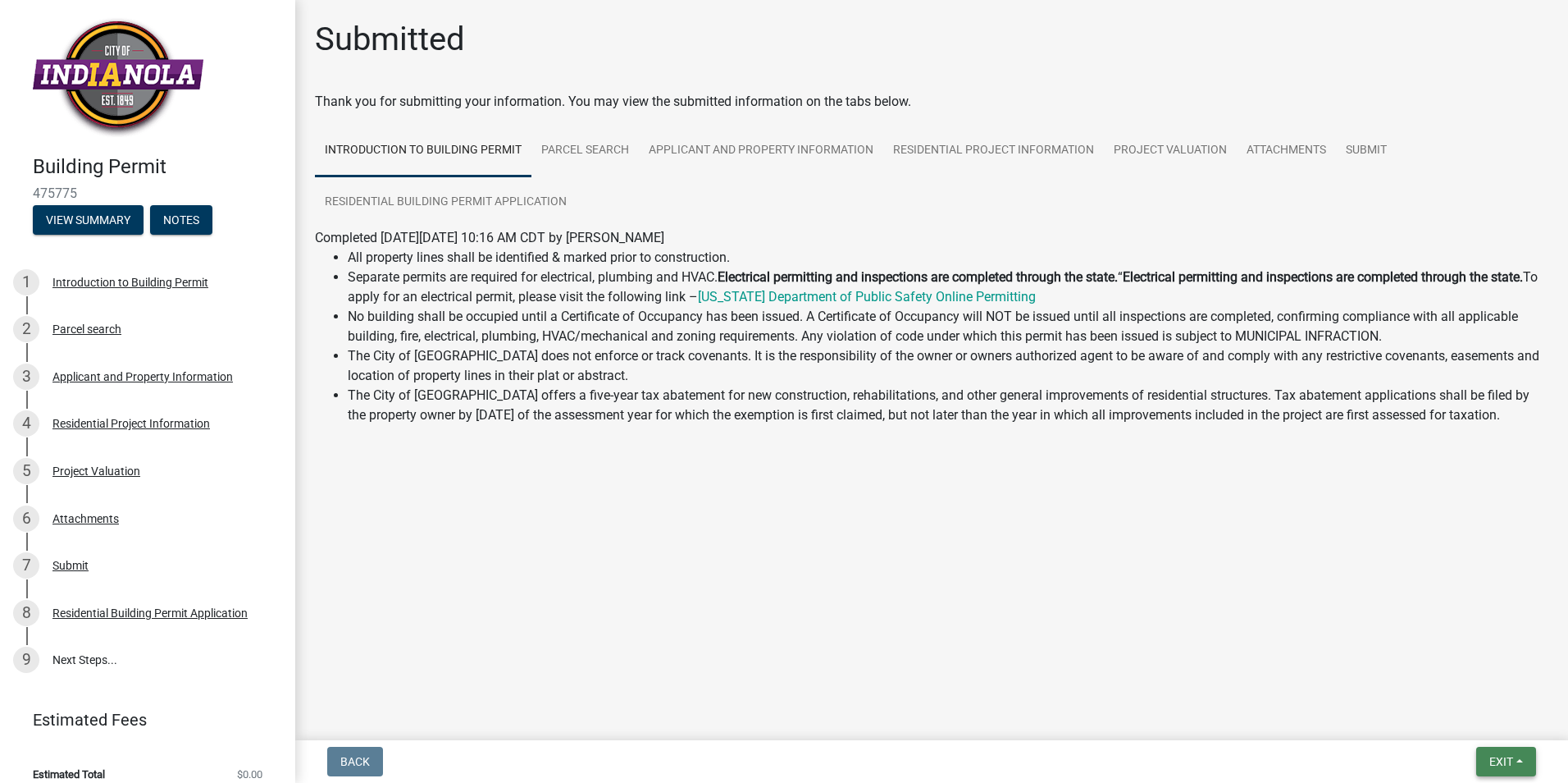
click at [1496, 762] on span "Exit" at bounding box center [1502, 761] width 24 height 13
click at [1428, 718] on button "Save & Exit" at bounding box center [1470, 719] width 131 height 39
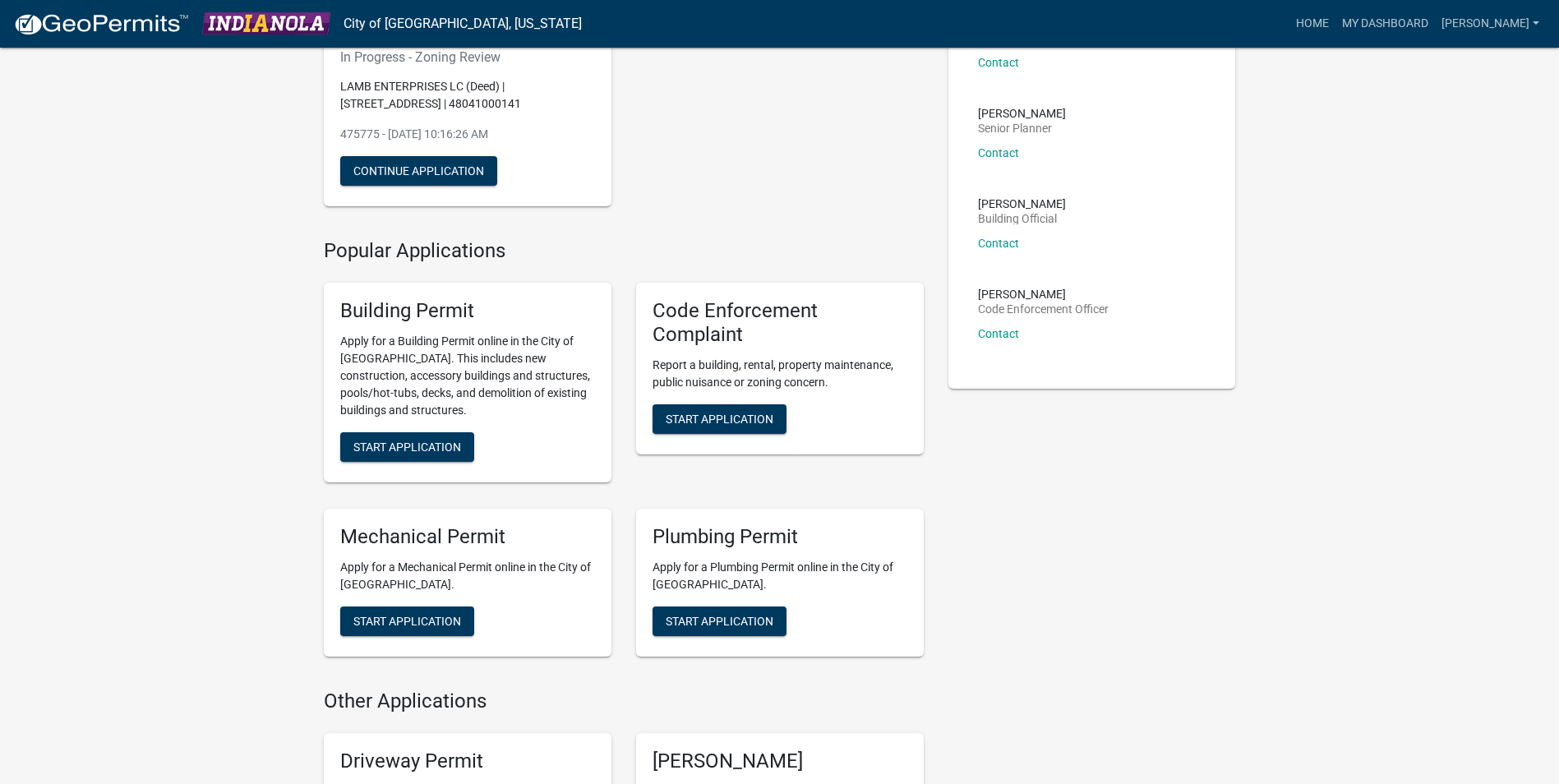
scroll to position [165, 0]
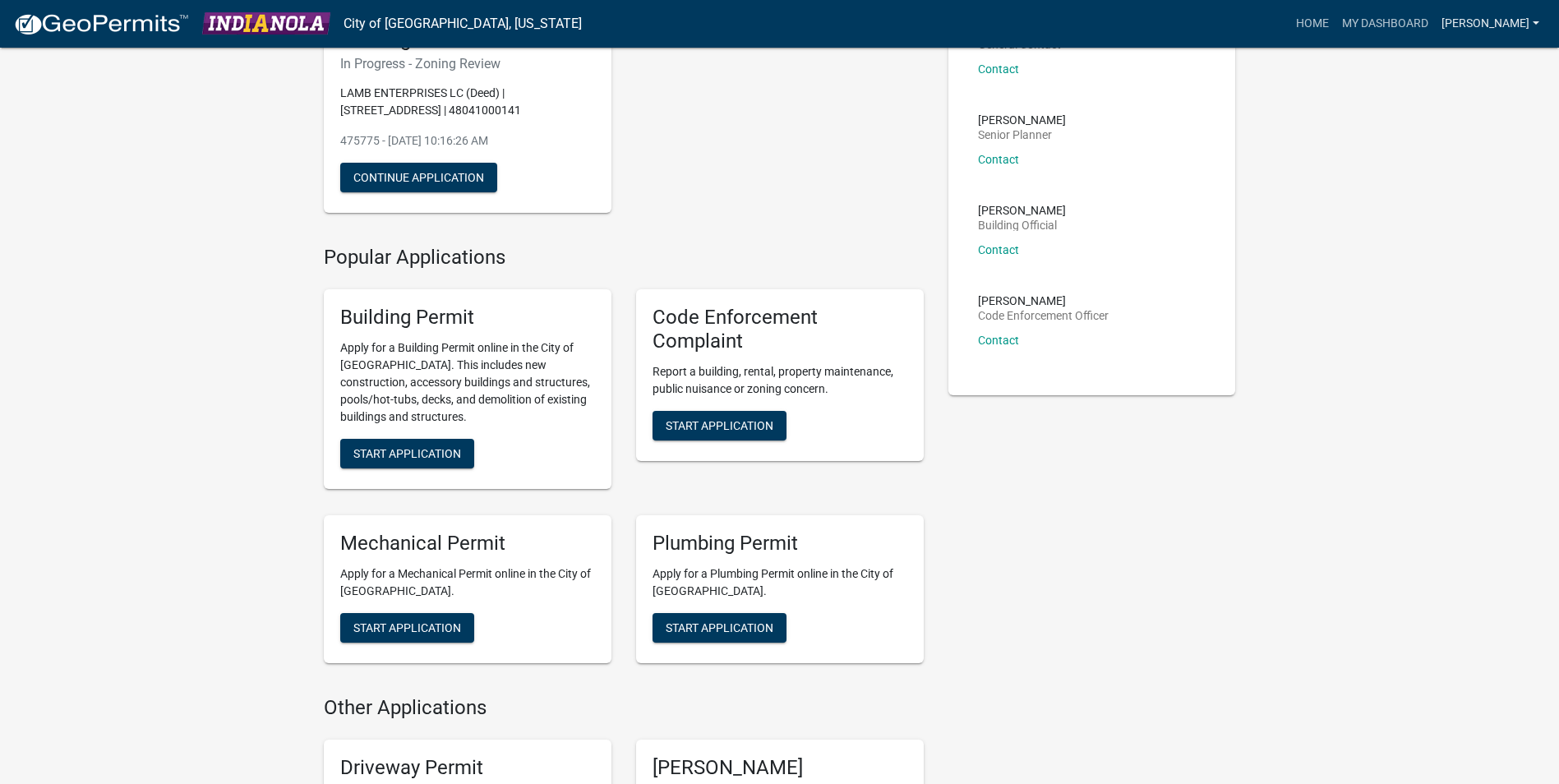
click at [1514, 25] on link "[PERSON_NAME]" at bounding box center [1490, 24] width 111 height 31
click at [1471, 122] on link "Logout" at bounding box center [1480, 121] width 131 height 39
